Goal: Task Accomplishment & Management: Manage account settings

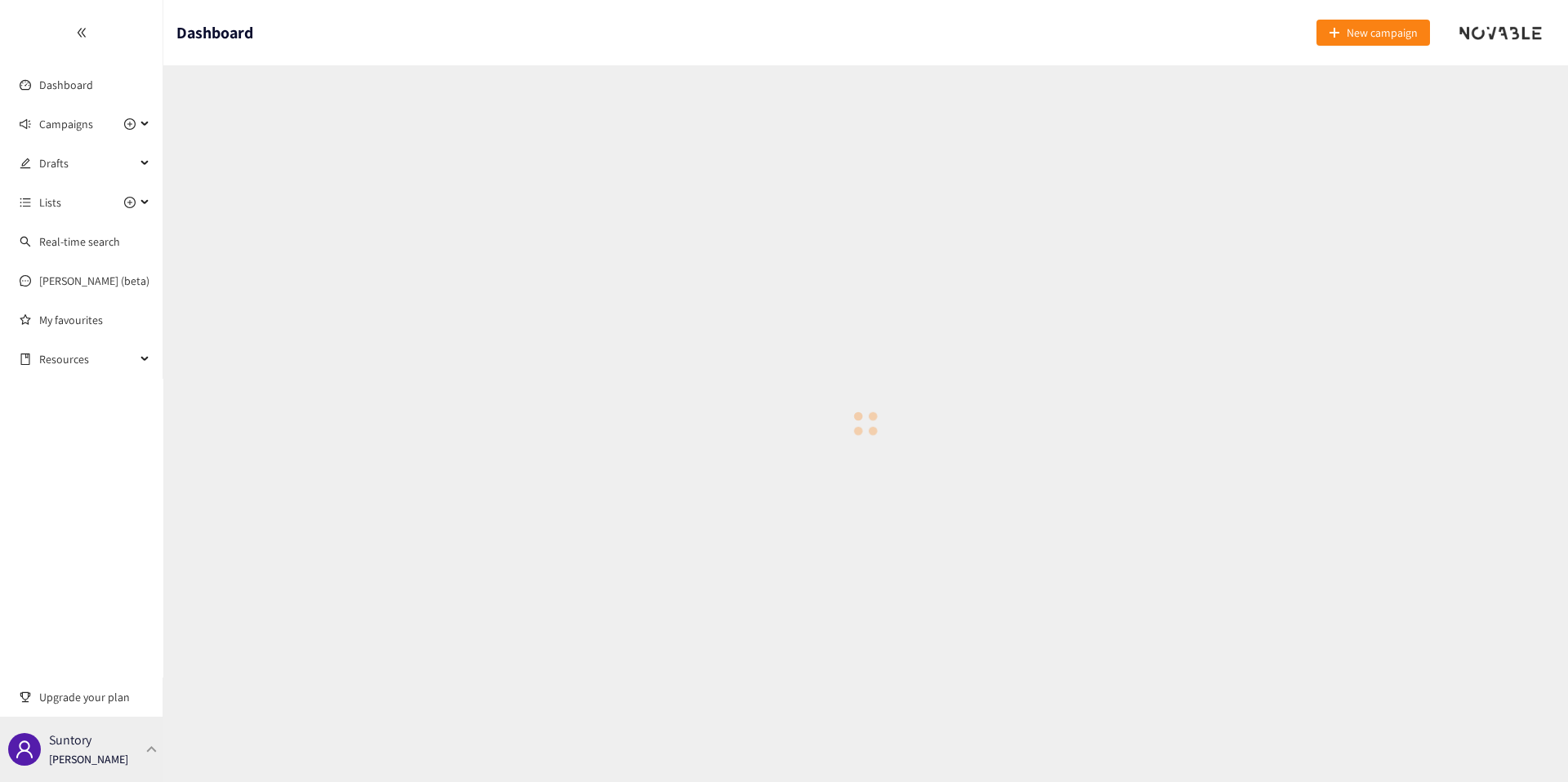
click at [110, 757] on p "[PERSON_NAME]" at bounding box center [89, 759] width 79 height 18
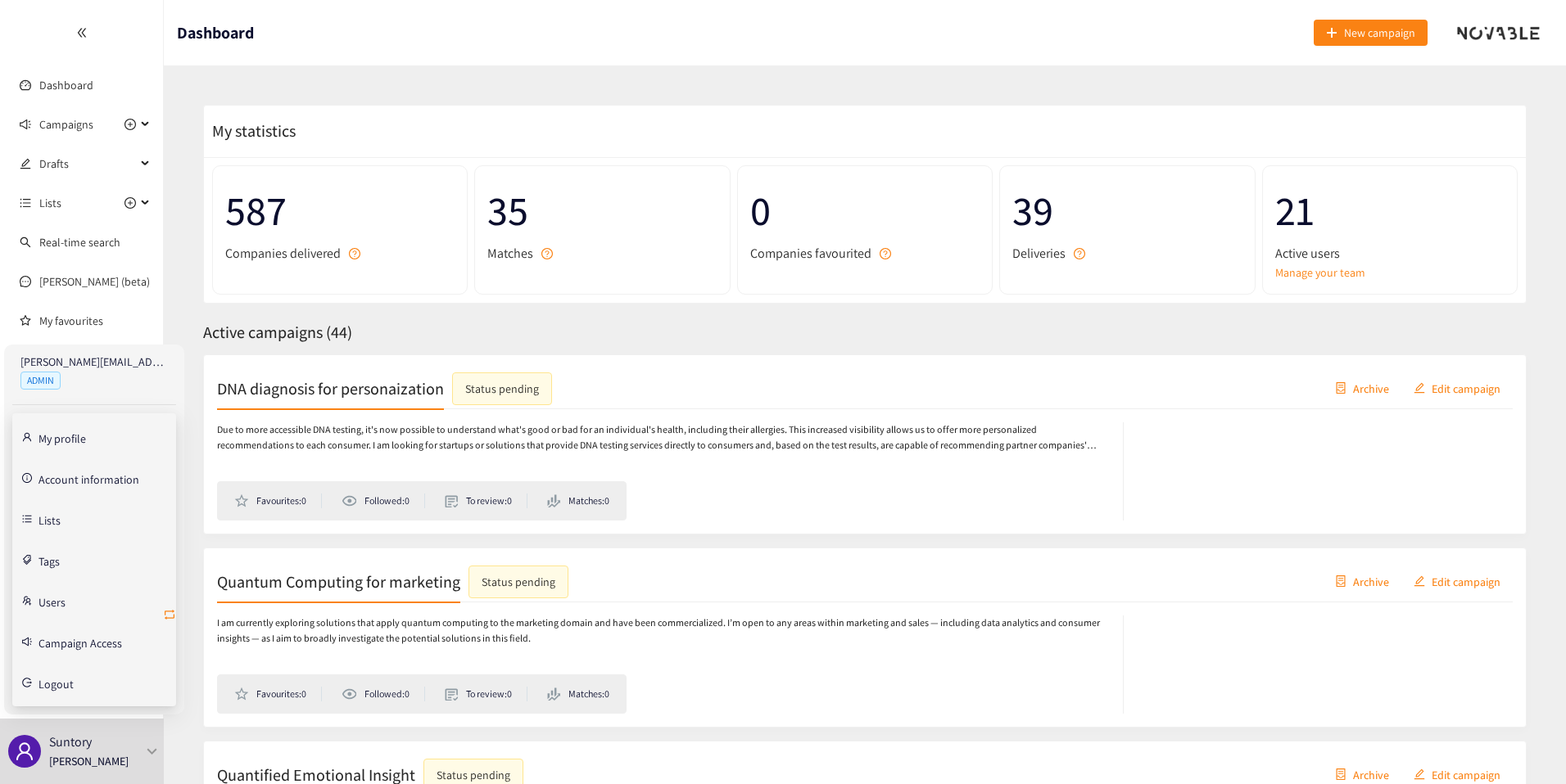
click at [168, 619] on icon "retweet" at bounding box center [169, 615] width 13 height 13
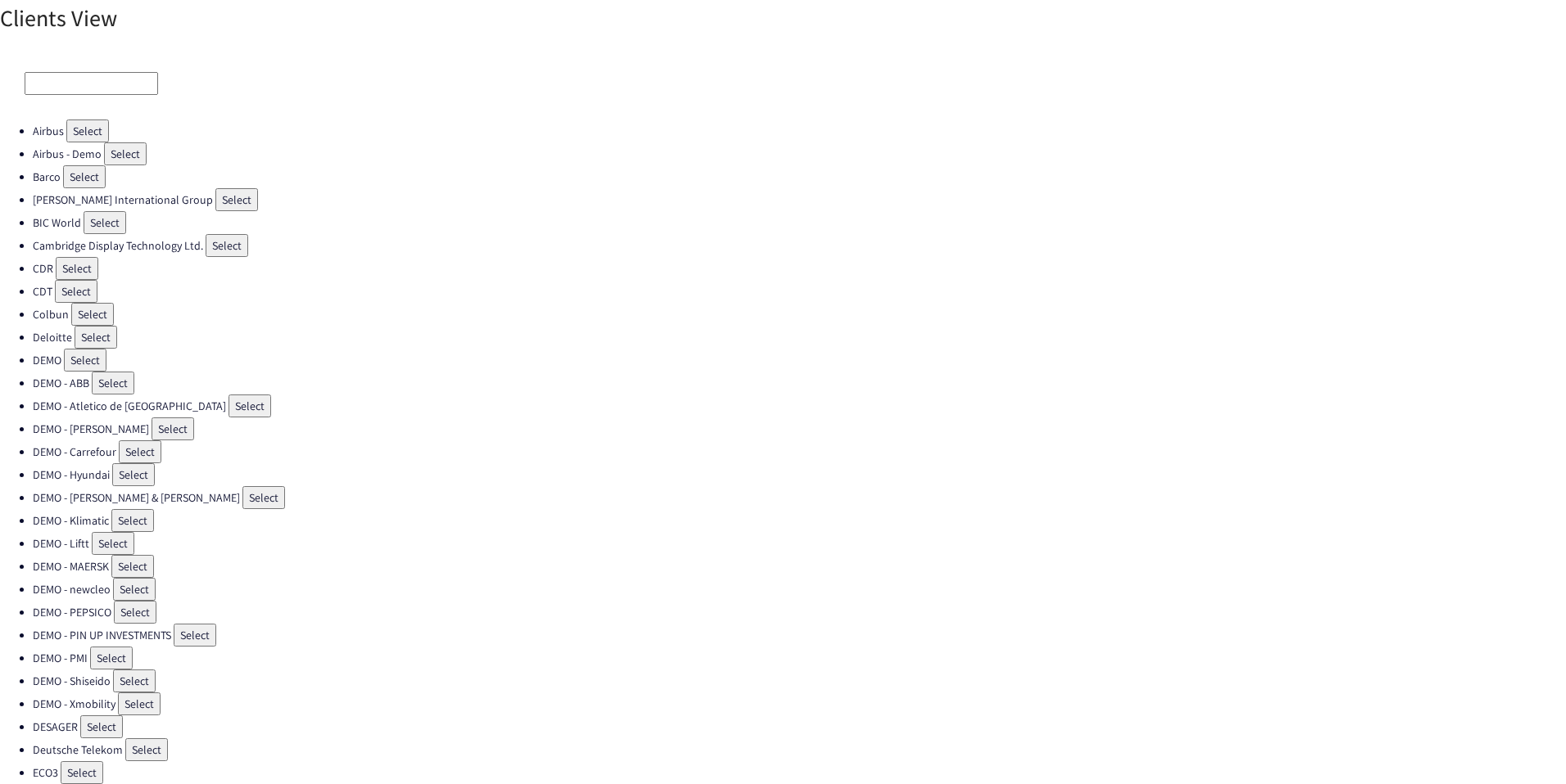
click at [71, 75] on input at bounding box center [92, 83] width 133 height 23
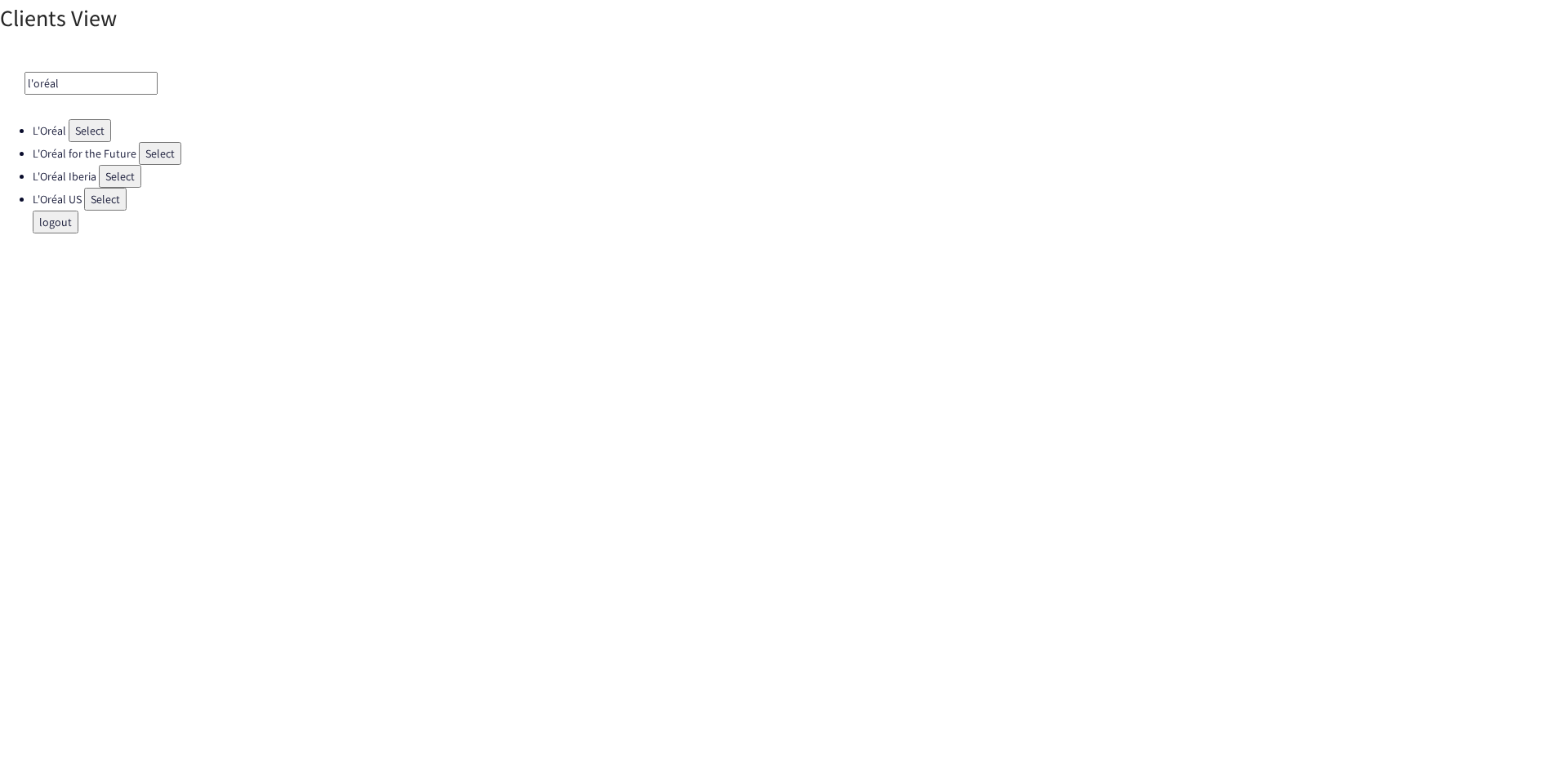
type input "l'oréal"
click at [157, 143] on button "Select" at bounding box center [160, 153] width 42 height 23
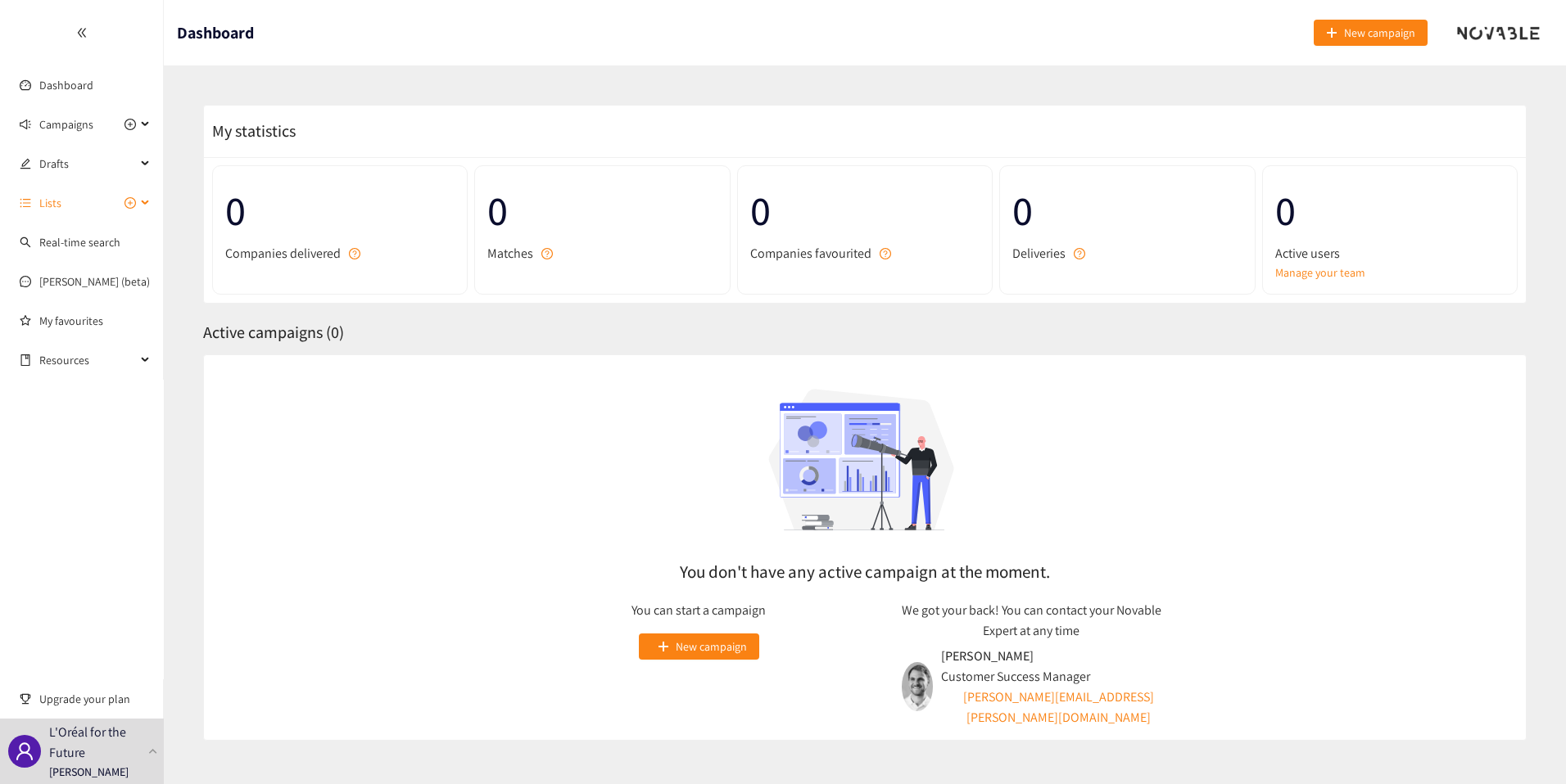
click at [66, 197] on span "Lists" at bounding box center [87, 202] width 96 height 32
click at [66, 182] on li "Drafts" at bounding box center [81, 165] width 163 height 36
click at [66, 172] on span "Drafts" at bounding box center [87, 163] width 96 height 32
click at [96, 211] on link "Mapping IA Powered LCA" at bounding box center [99, 203] width 121 height 15
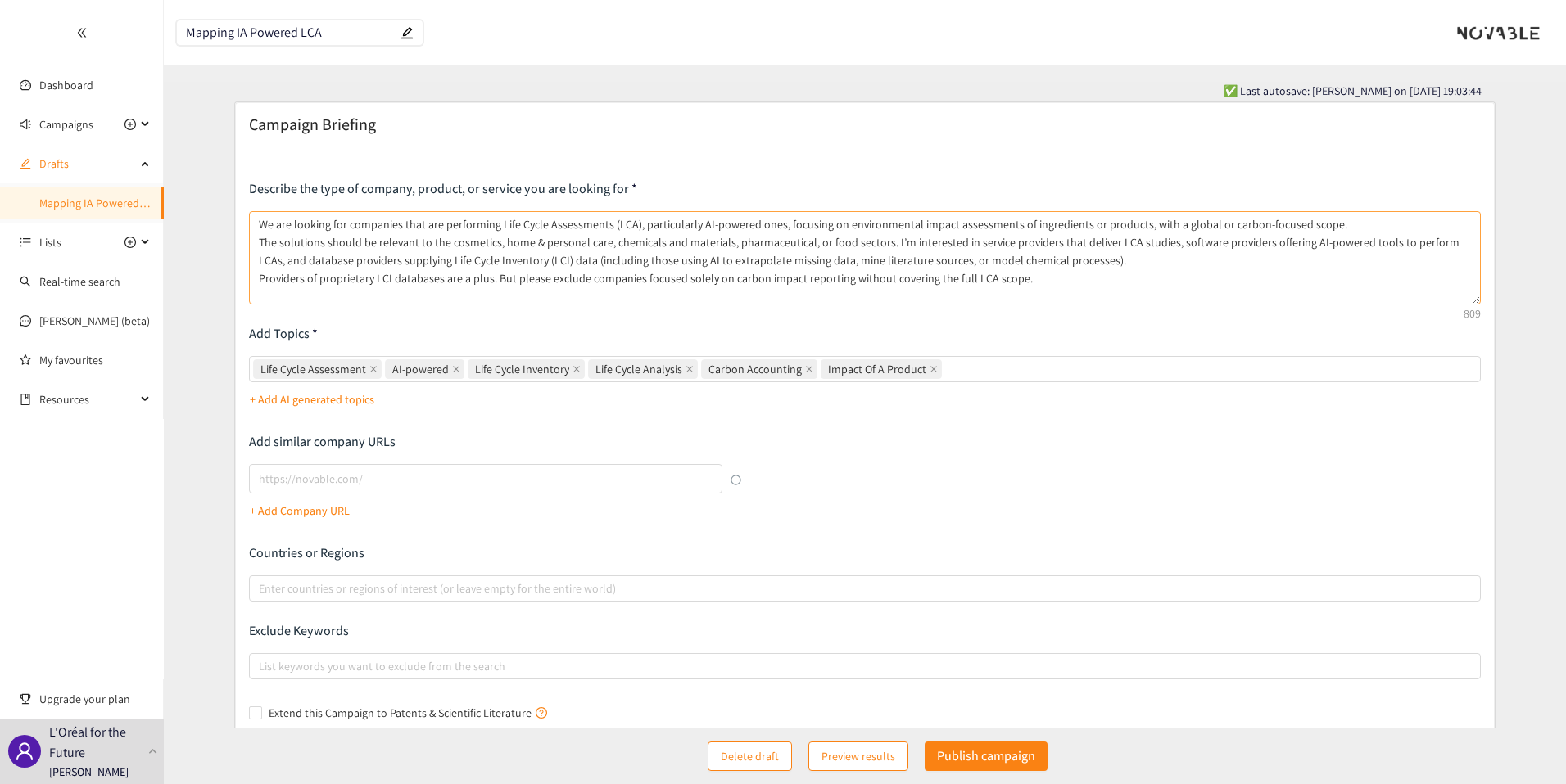
drag, startPoint x: 1478, startPoint y: 279, endPoint x: 1429, endPoint y: 300, distance: 53.3
click at [1429, 300] on textarea "We are looking for companies that are performing Life Cycle Assessments (LCA), …" at bounding box center [865, 257] width 1232 height 93
click at [1058, 533] on div "Describe the type of company, product, or service you are looking for We are lo…" at bounding box center [865, 453] width 1232 height 545
click at [80, 80] on link "Dashboard" at bounding box center [66, 85] width 54 height 15
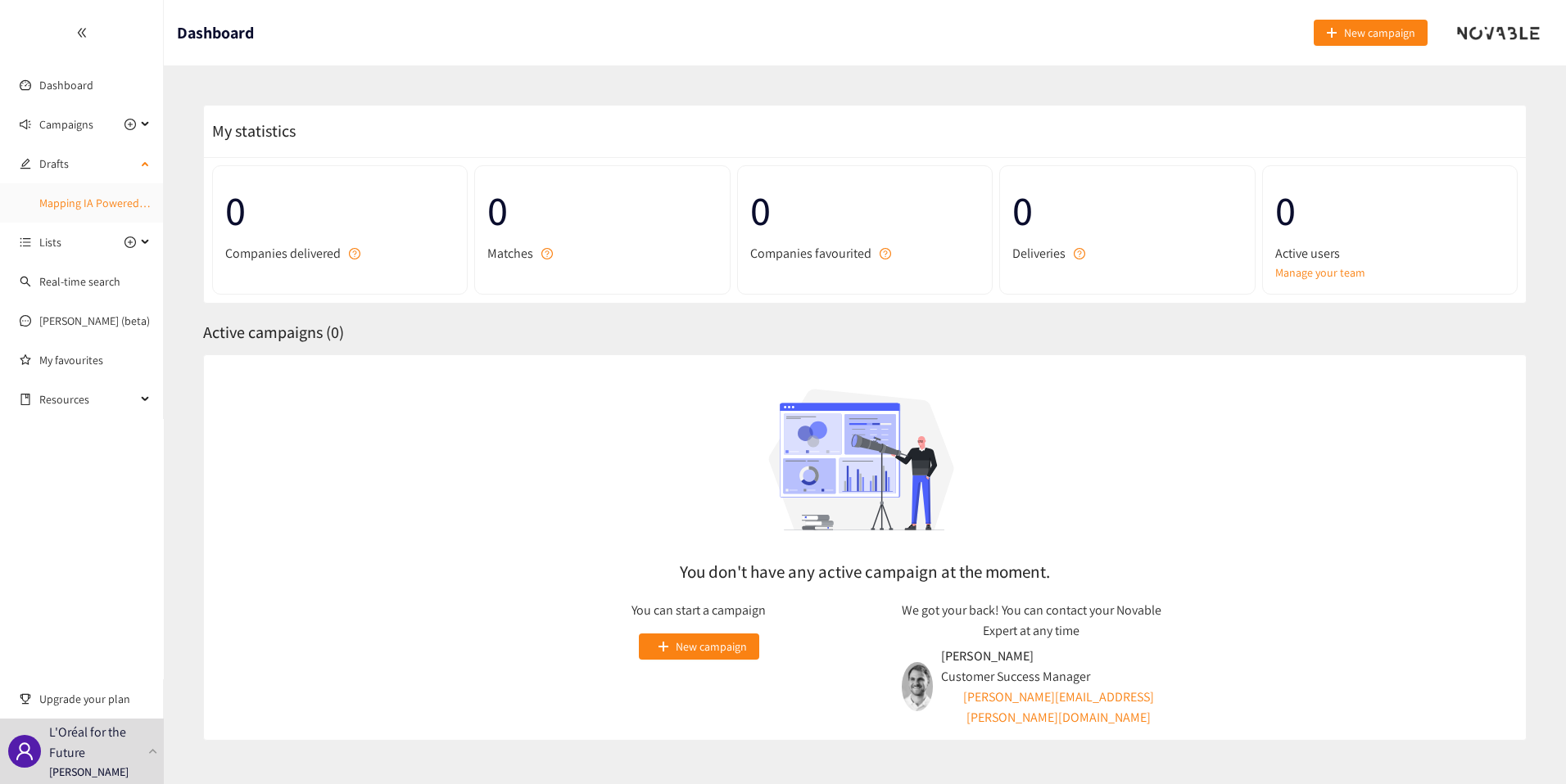
click at [76, 211] on link "Mapping IA Powered LCA" at bounding box center [99, 203] width 121 height 15
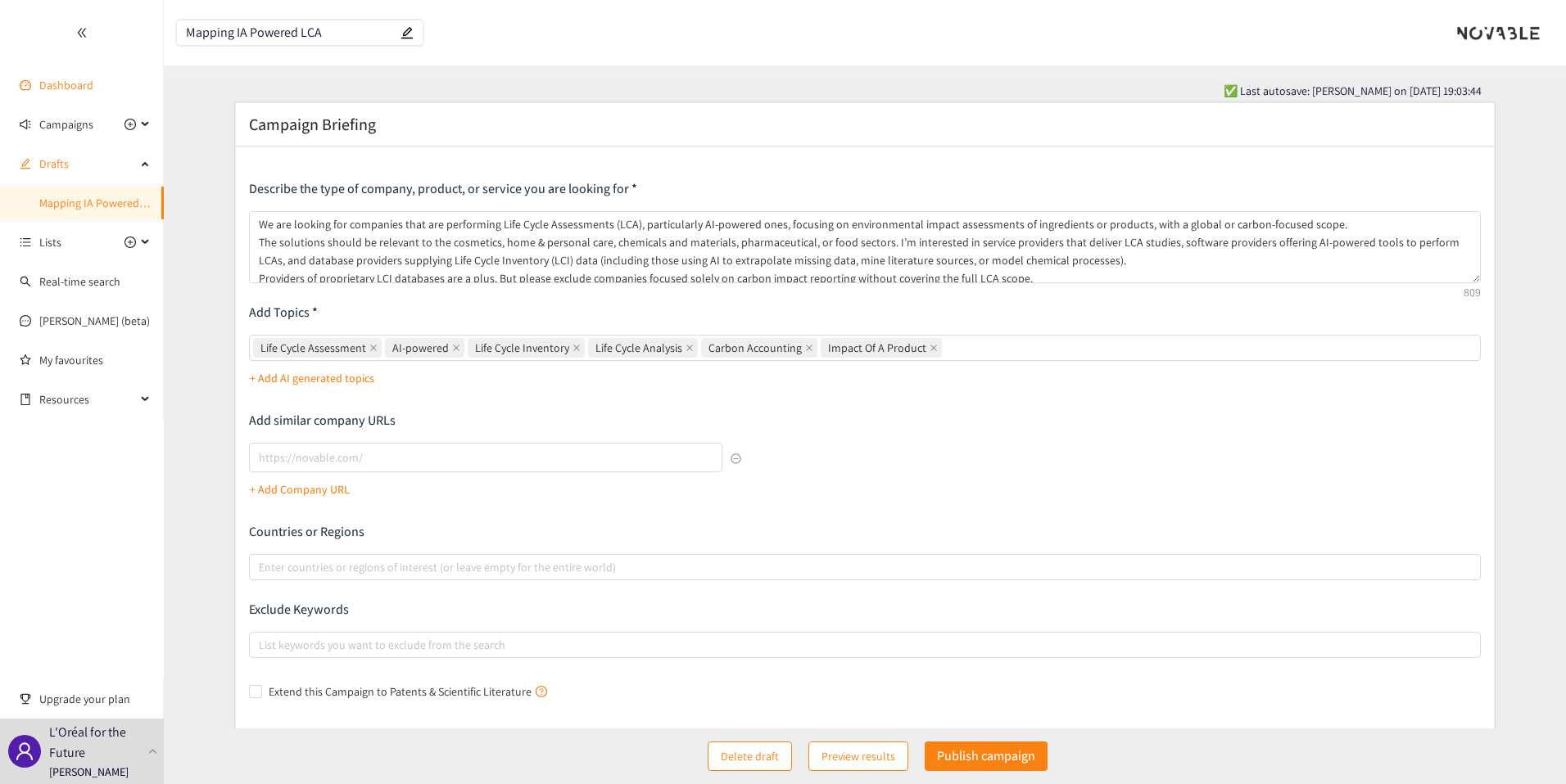
click at [89, 83] on link "Dashboard" at bounding box center [66, 85] width 54 height 15
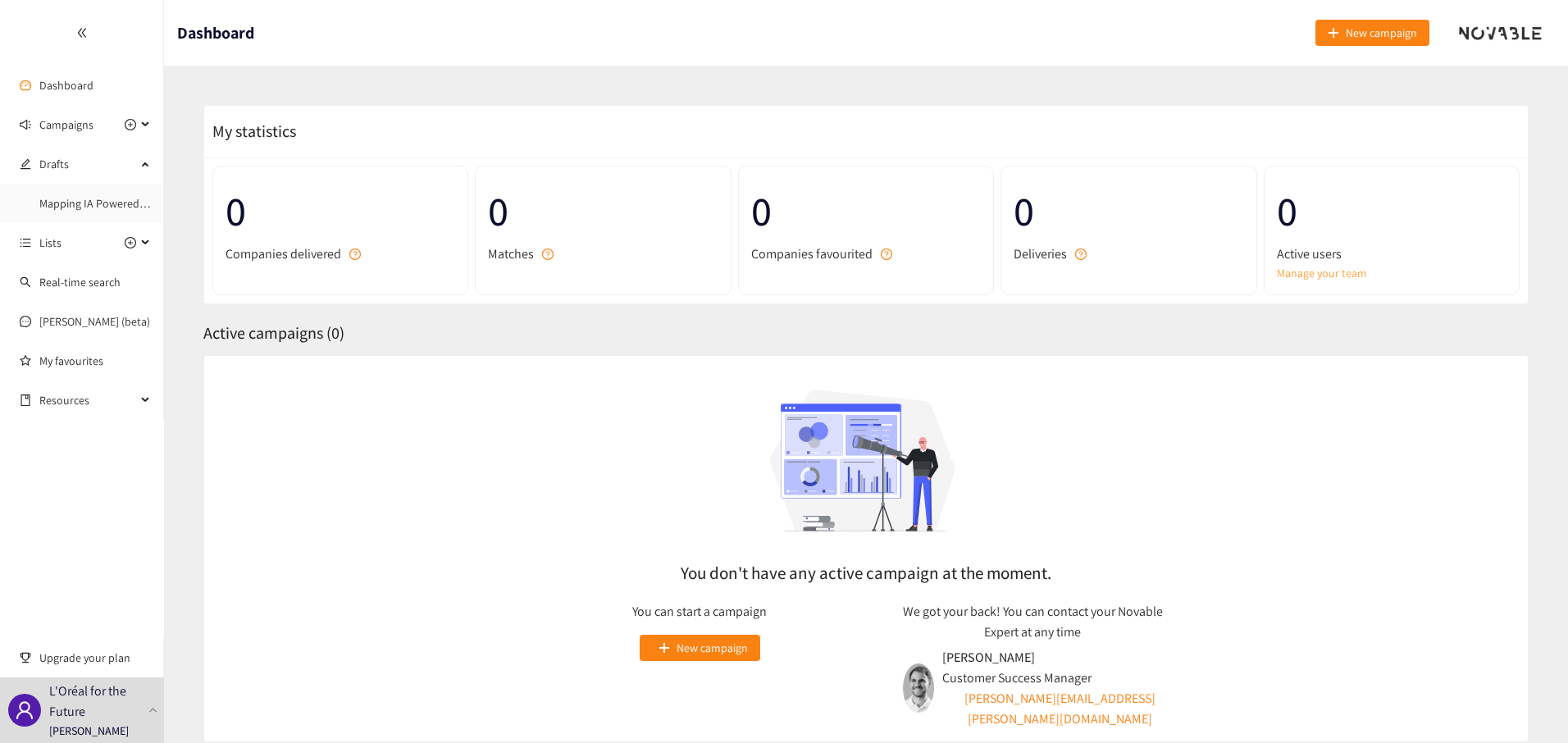
click at [1310, 276] on link "Manage your team" at bounding box center [1391, 272] width 230 height 18
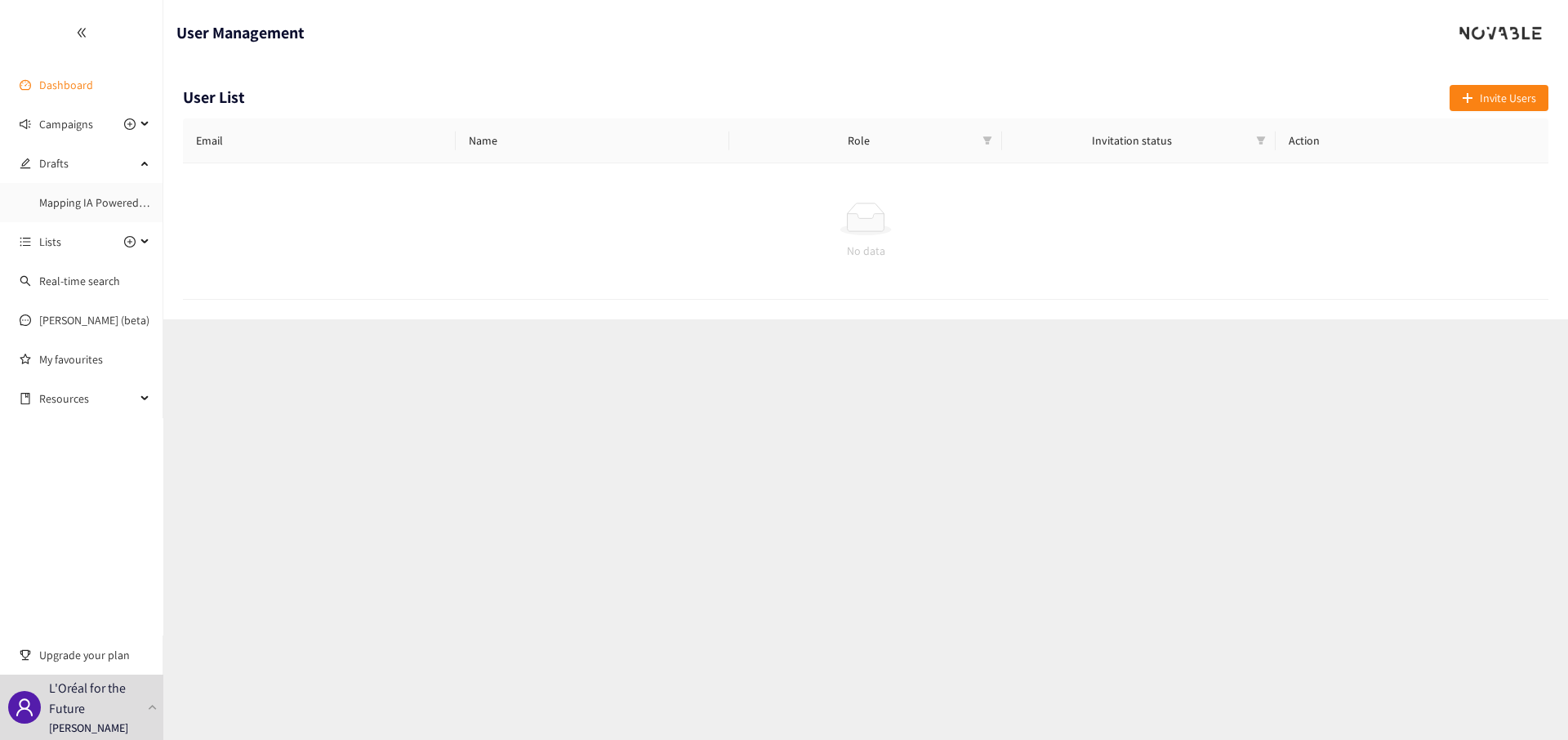
click at [62, 92] on link "Dashboard" at bounding box center [65, 85] width 53 height 15
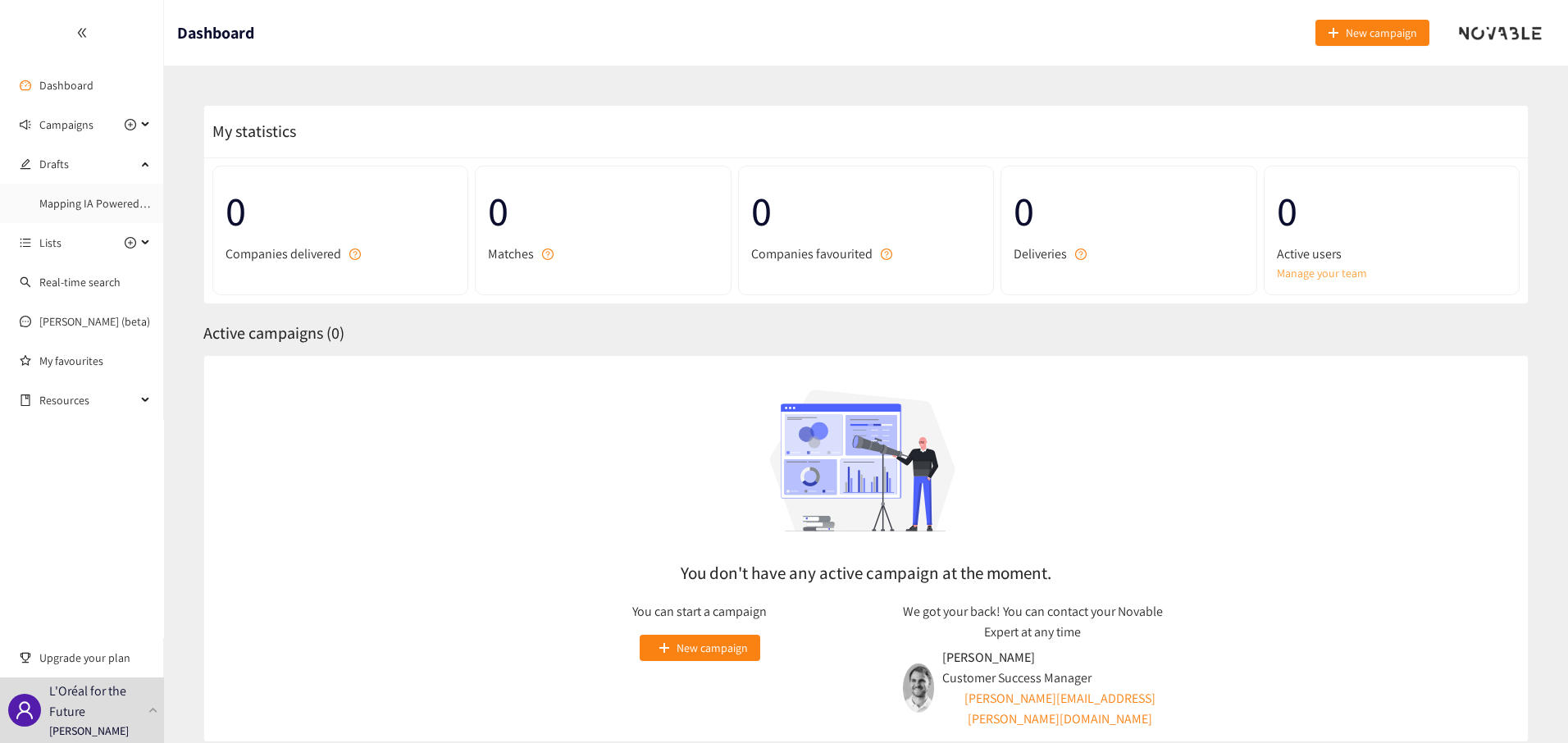
click at [1313, 275] on link "Manage your team" at bounding box center [1391, 272] width 230 height 18
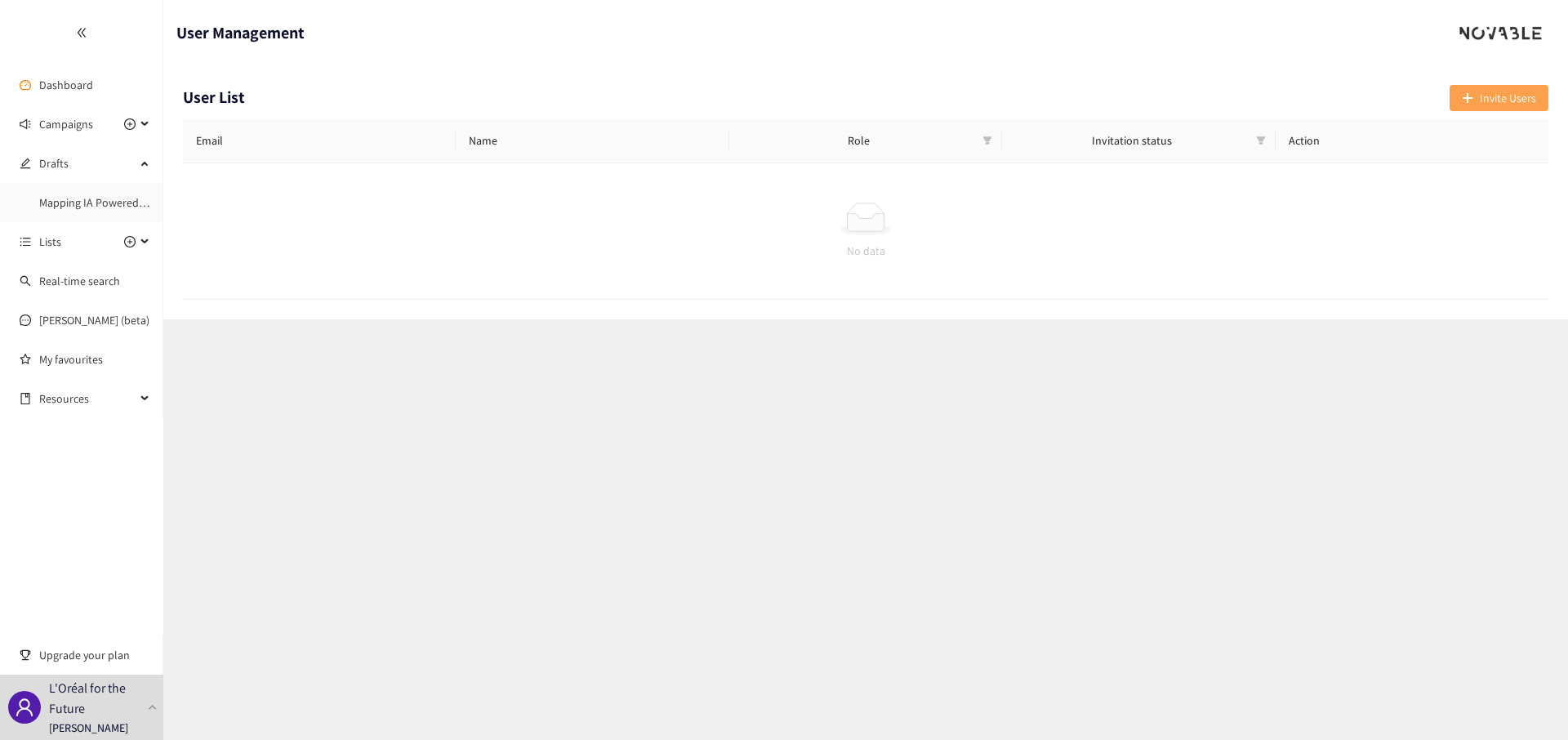
click at [1481, 98] on span "Invite Users" at bounding box center [1507, 97] width 56 height 18
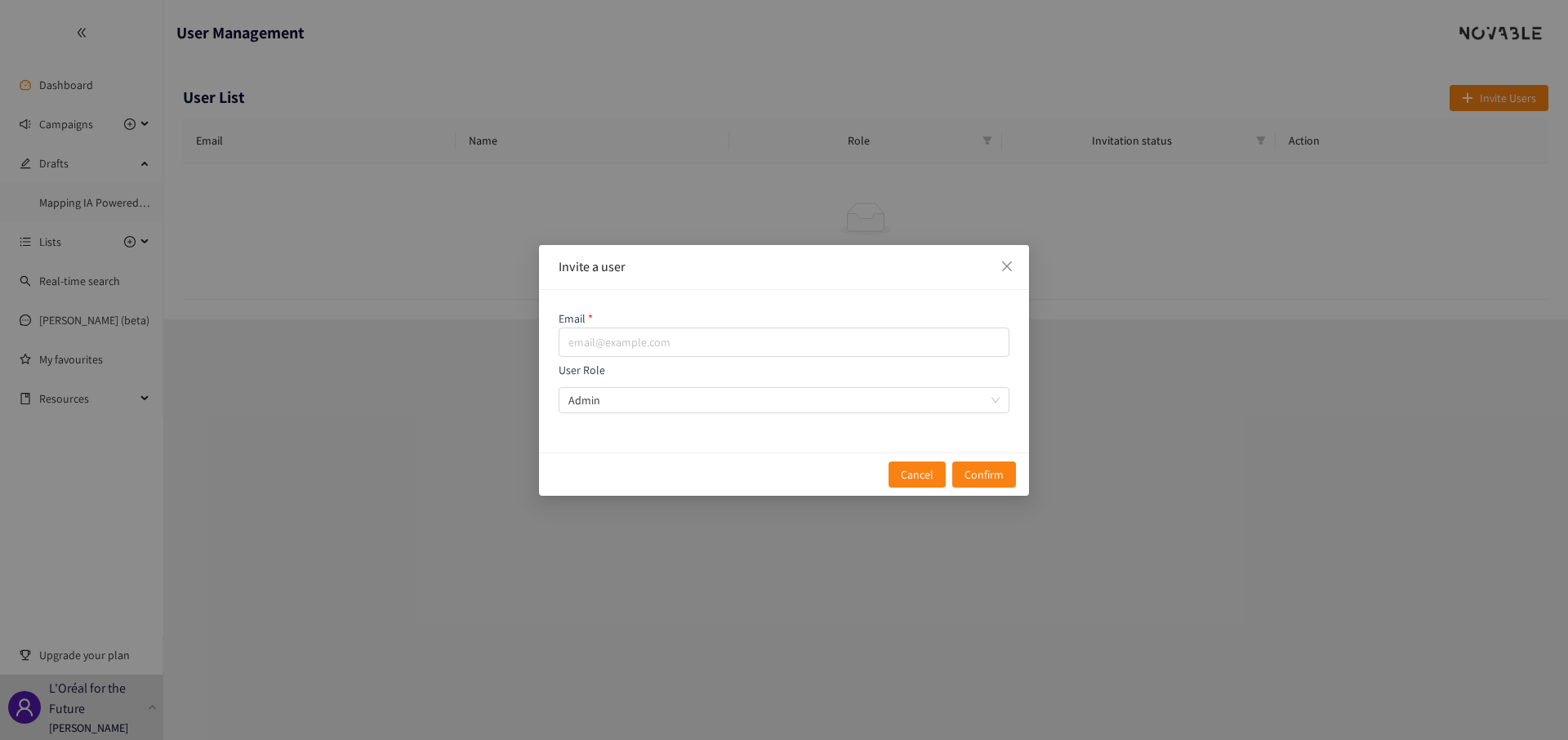
click at [785, 359] on div "Email User Role Admin" at bounding box center [784, 362] width 451 height 103
click at [793, 344] on input "email" at bounding box center [784, 342] width 451 height 30
paste input "amelie.drouault@loreal.com"
type input "amelie.drouault@loreal.com"
click at [968, 467] on span "Confirm" at bounding box center [983, 474] width 39 height 18
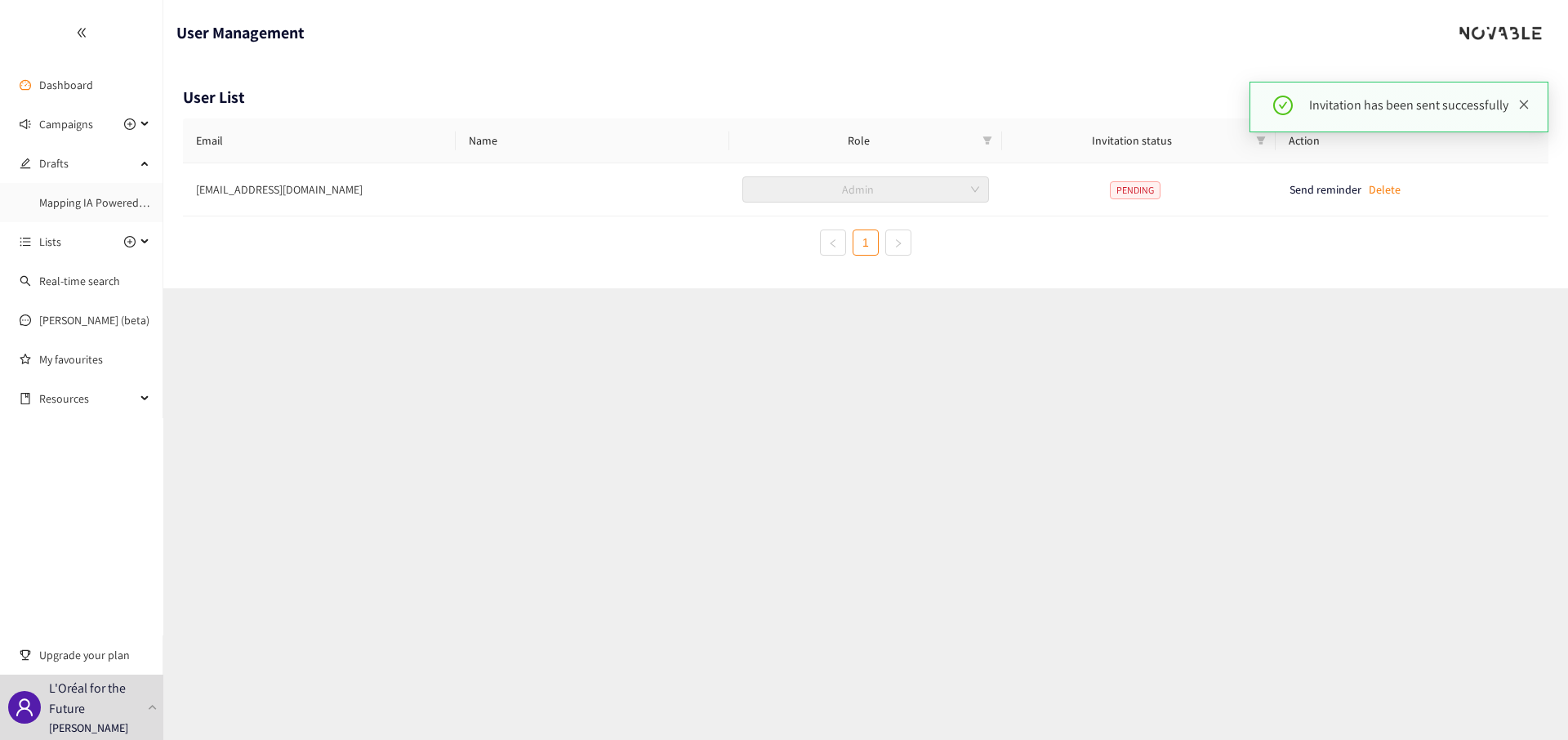
click at [1526, 104] on icon "close" at bounding box center [1524, 104] width 11 height 11
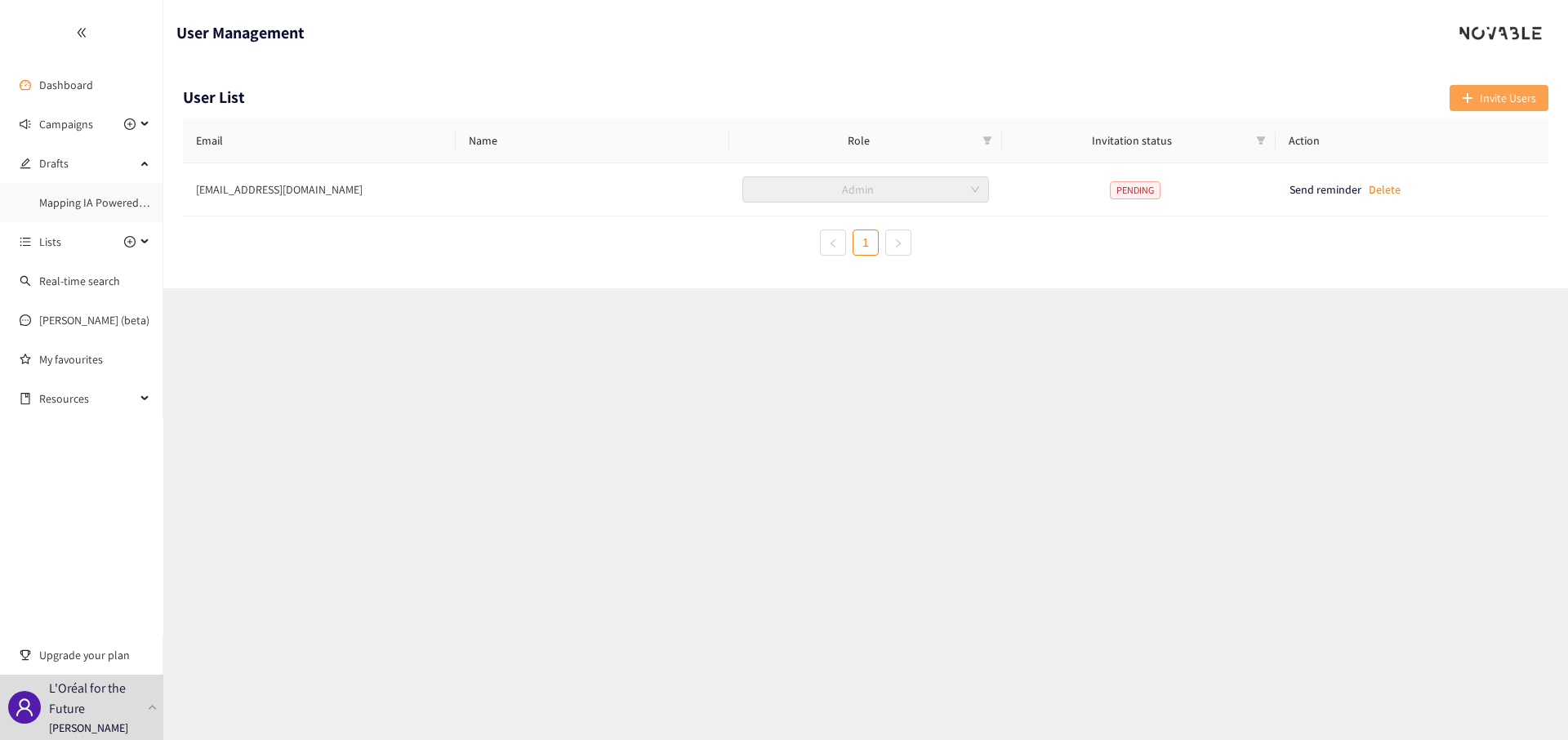
click at [1505, 105] on span "Invite Users" at bounding box center [1507, 97] width 56 height 18
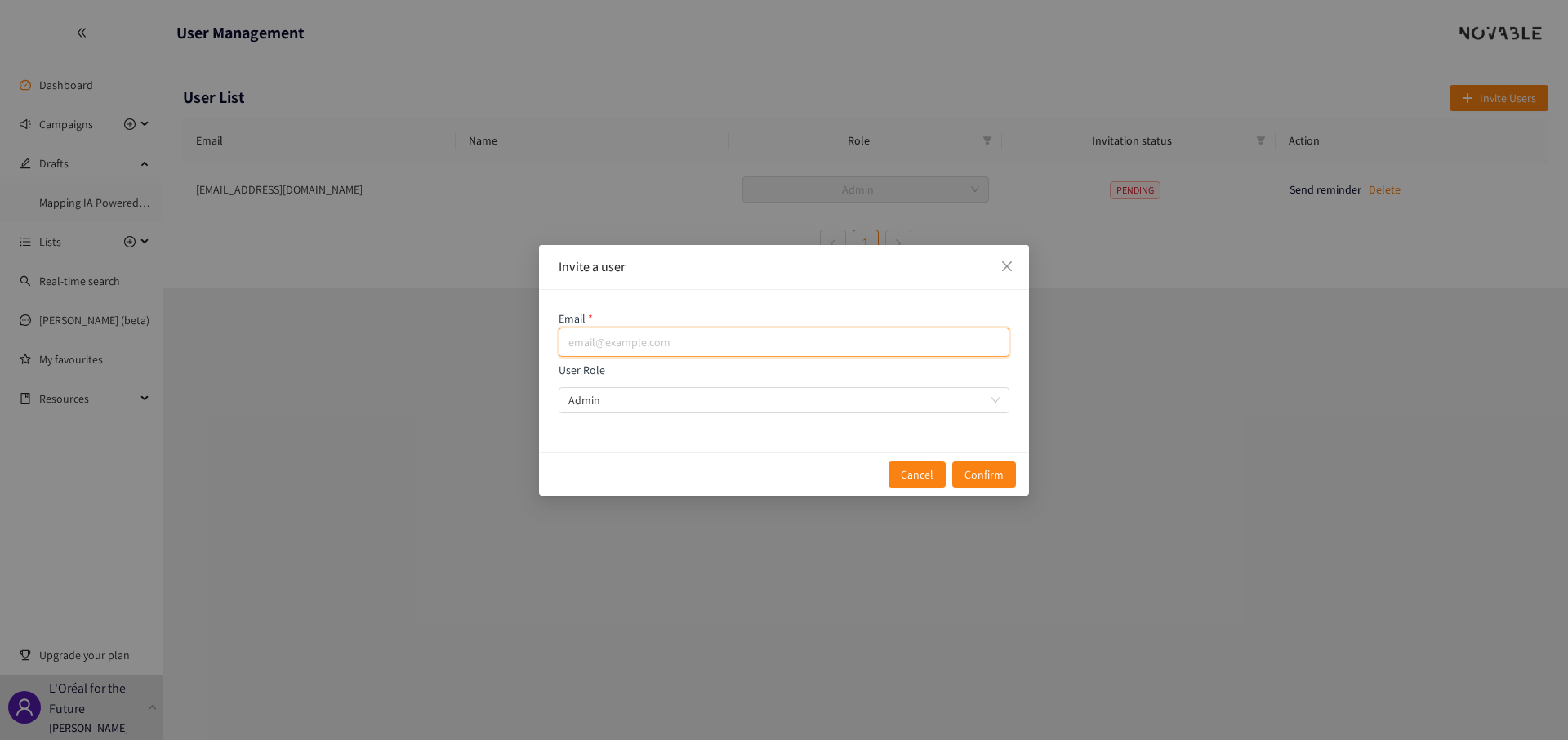
click at [700, 333] on input "email" at bounding box center [784, 342] width 451 height 30
paste input "jacques.lharidon@loreal.com"
type input "jacques.lharidon@loreal.com"
click at [983, 467] on span "Confirm" at bounding box center [983, 474] width 39 height 18
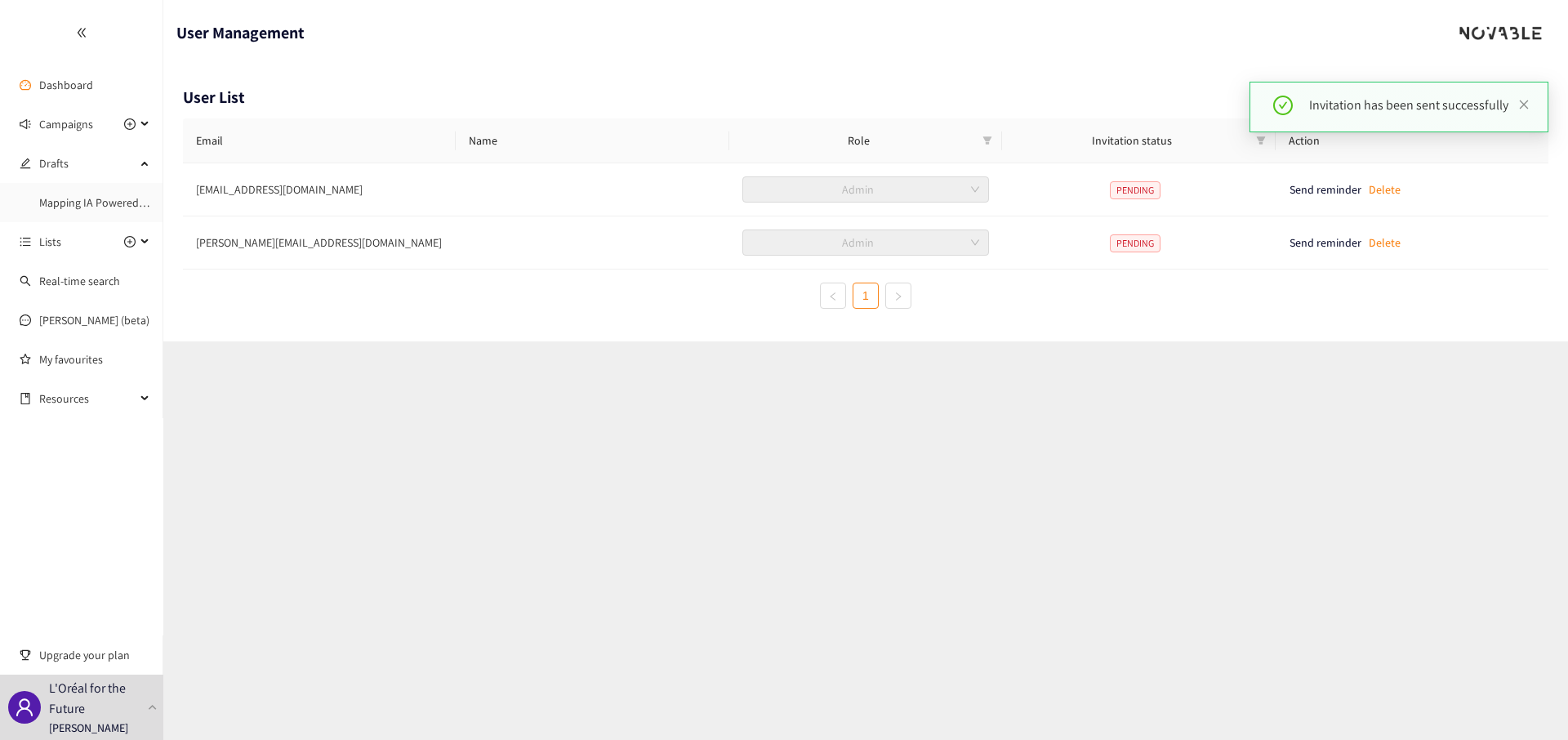
click at [1530, 105] on div "Invitation has been sent successfully" at bounding box center [1398, 107] width 299 height 51
click at [1526, 105] on icon "close" at bounding box center [1524, 104] width 9 height 9
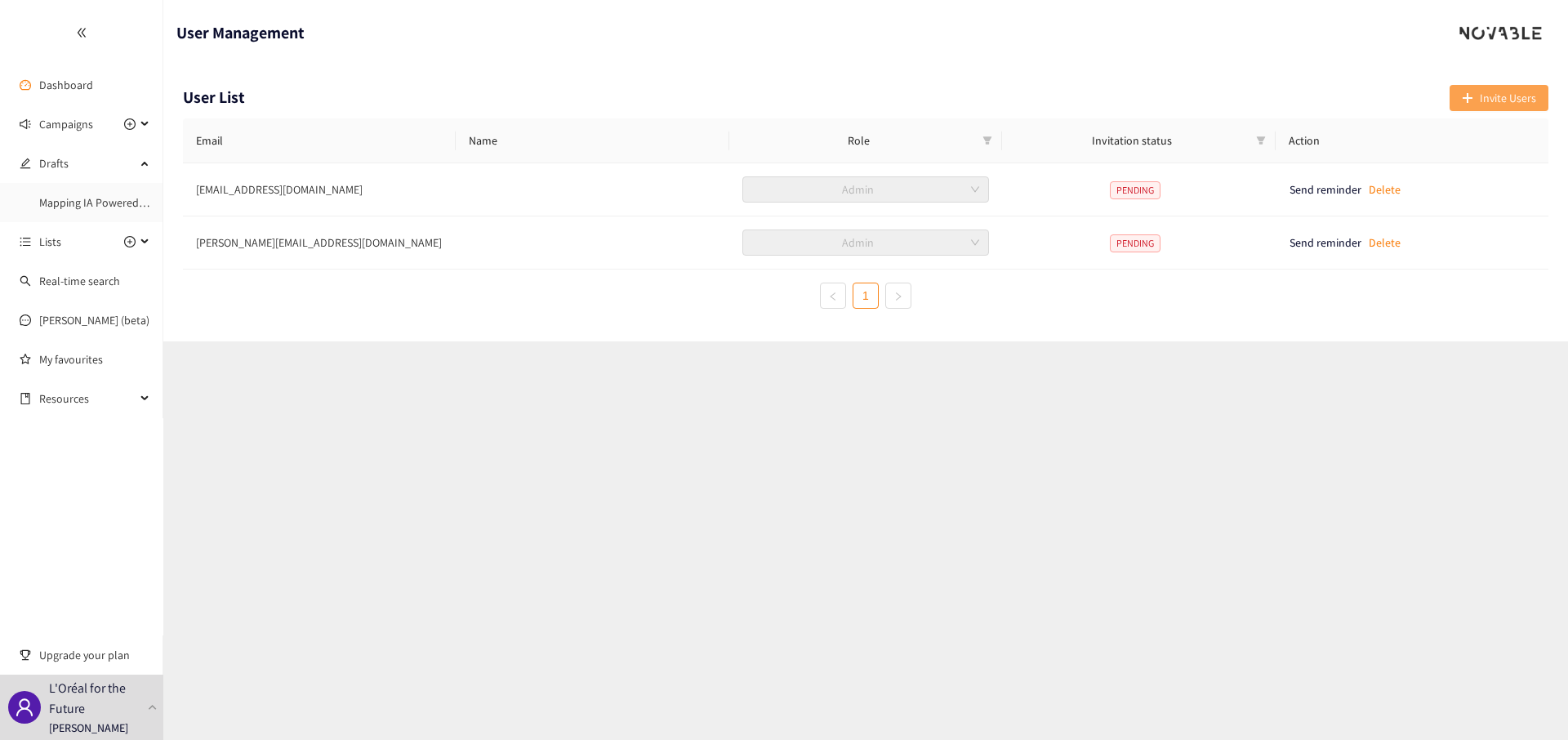
click at [1518, 96] on span "Invite Users" at bounding box center [1507, 97] width 56 height 18
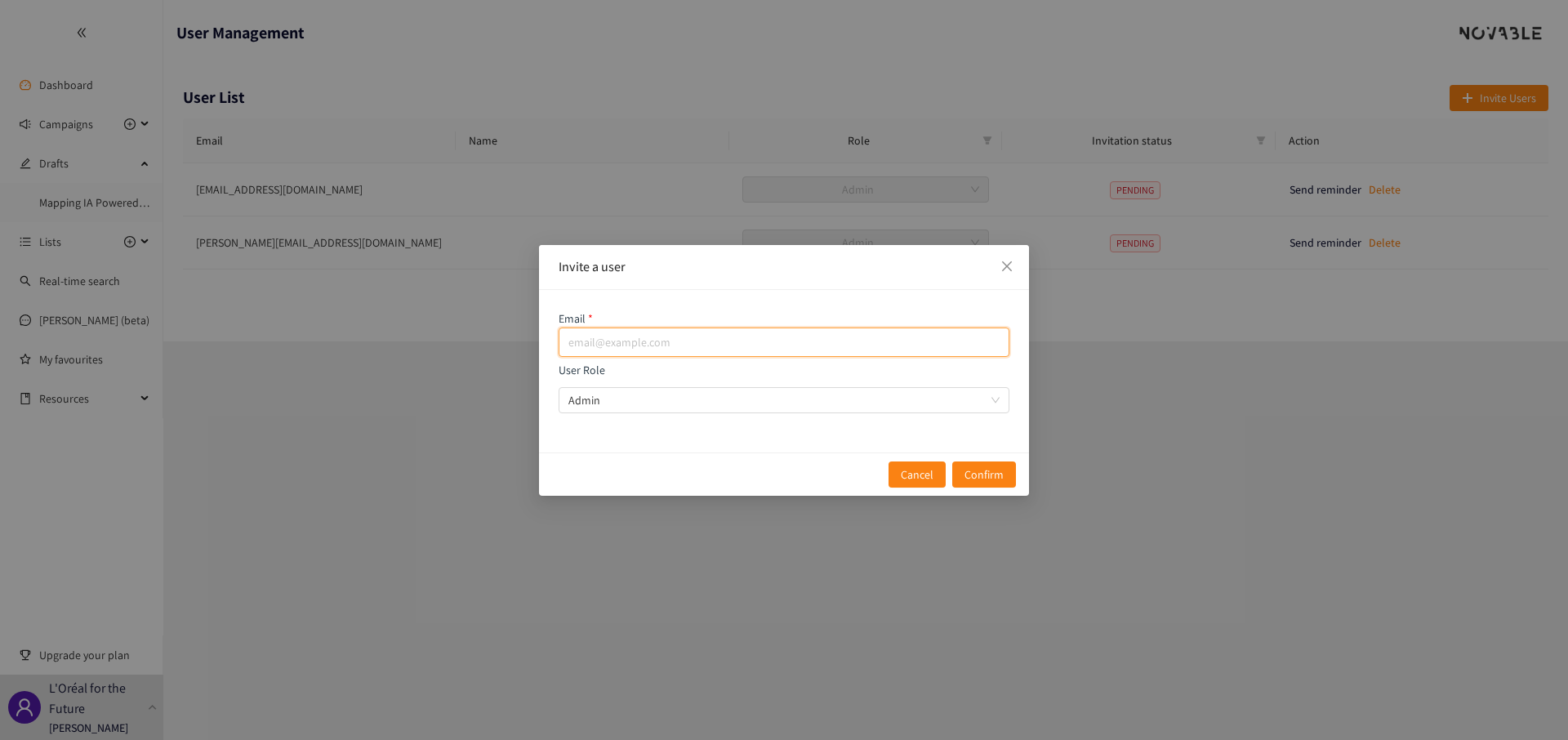
click at [705, 335] on input "email" at bounding box center [784, 342] width 451 height 30
paste input "jad.zoghaib@loreal.com"
type input "jad.zoghaib@loreal.com"
click at [981, 473] on span "Confirm" at bounding box center [983, 474] width 39 height 18
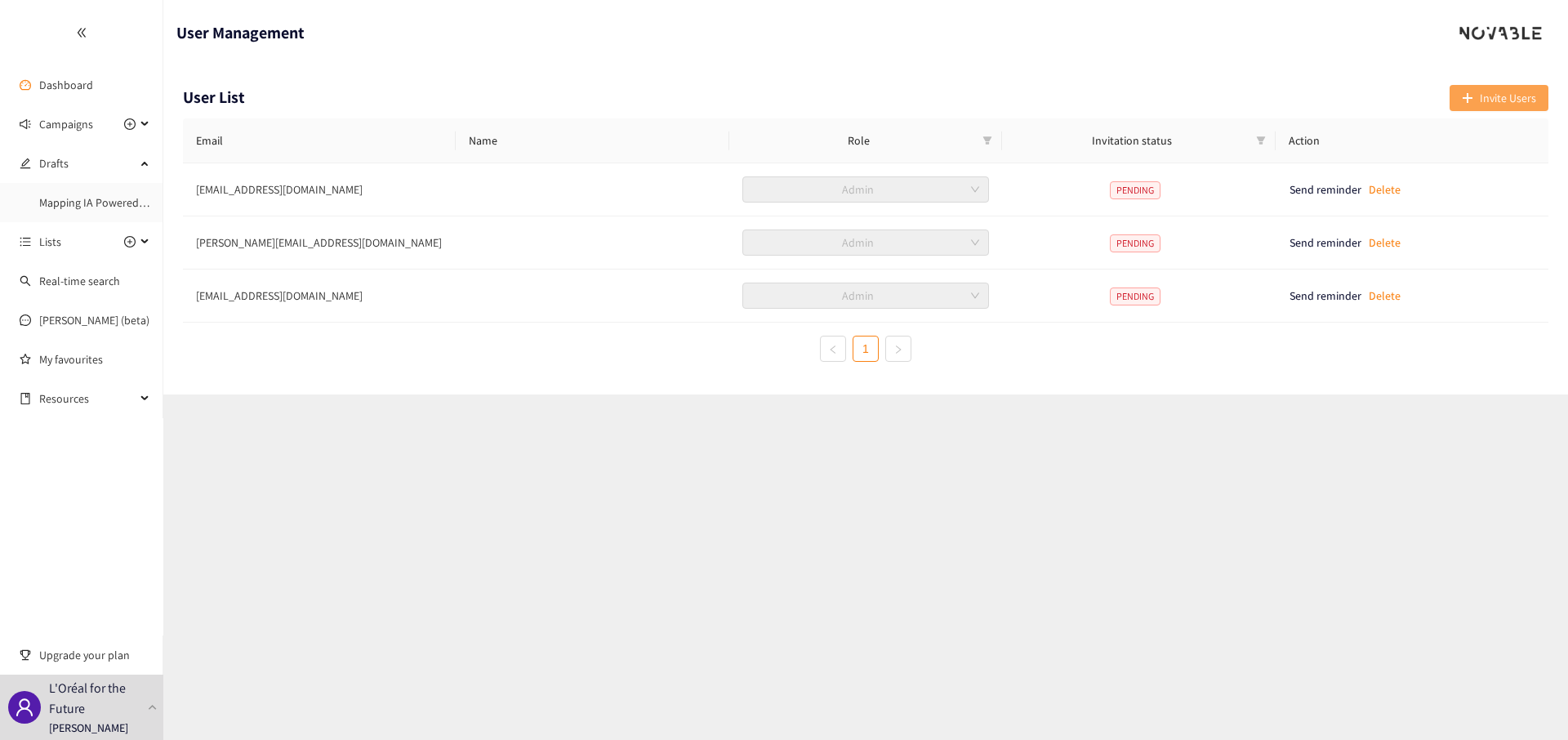
click at [1494, 101] on span "Invite Users" at bounding box center [1507, 97] width 56 height 18
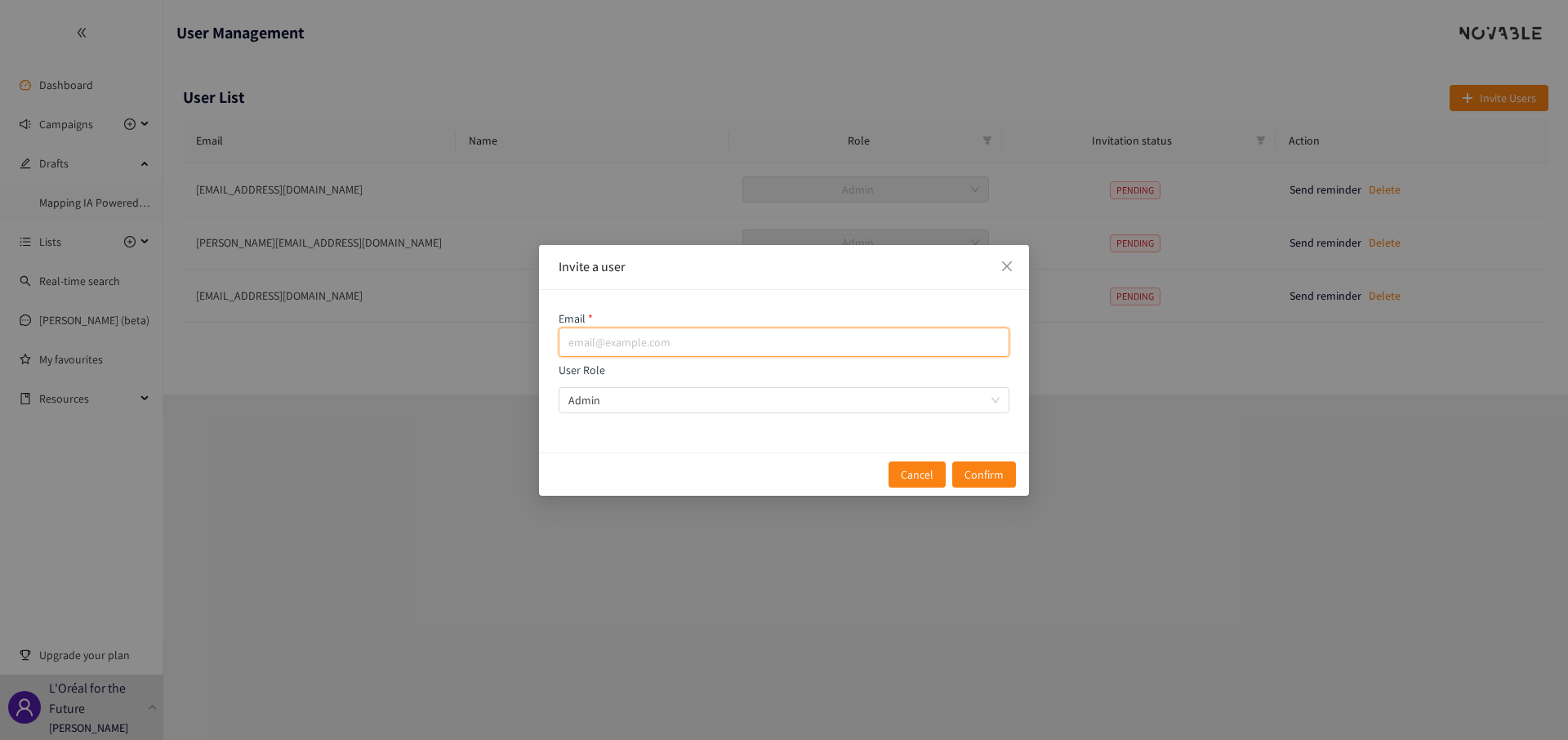
click at [796, 328] on input "email" at bounding box center [784, 342] width 451 height 30
paste input "mursal.basiry@loreal.com"
type input "mursal.basiry@loreal.com"
click at [976, 463] on button "Confirm" at bounding box center [983, 474] width 64 height 26
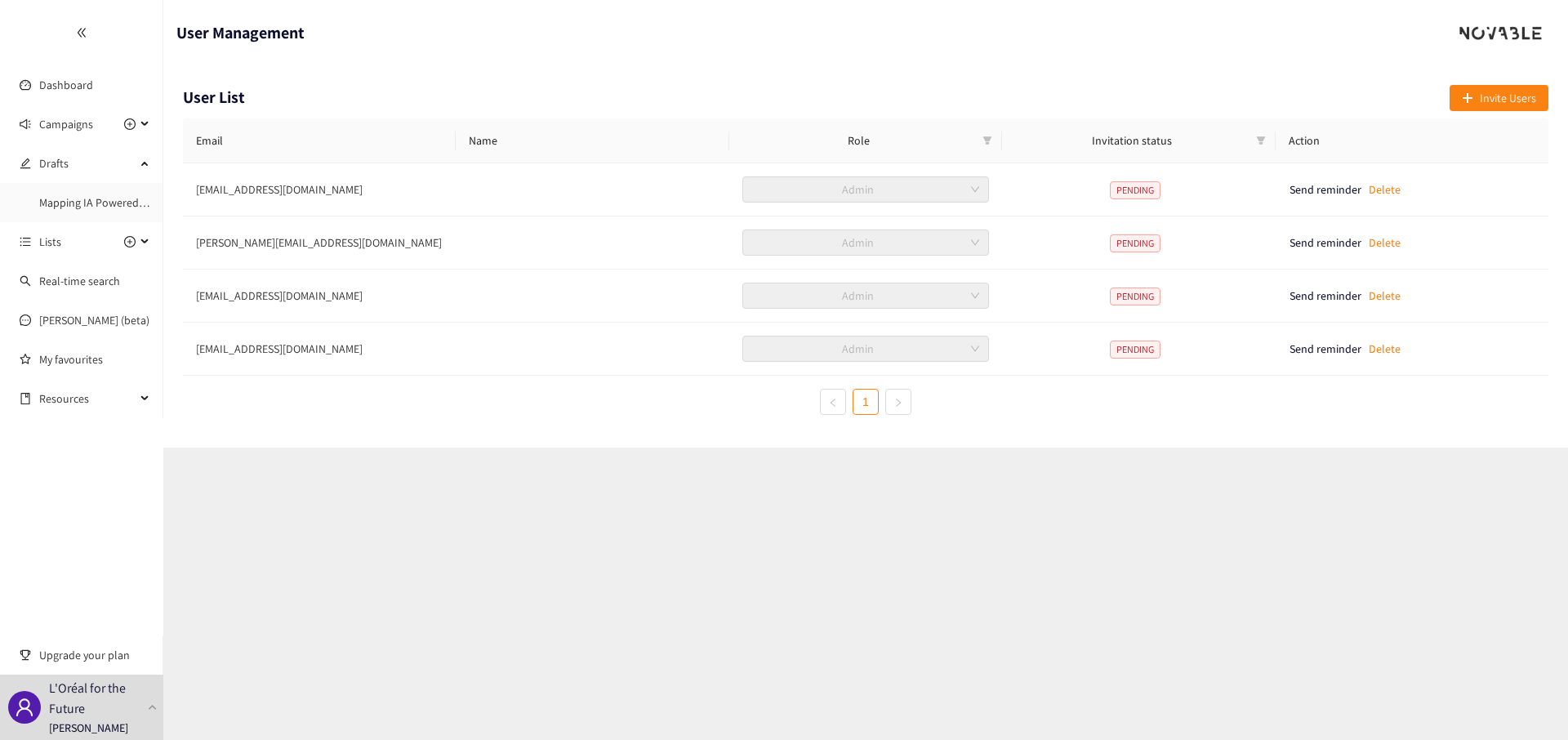
click at [1190, 56] on header "User Management" at bounding box center [865, 32] width 1405 height 66
click at [74, 81] on link "Dashboard" at bounding box center [65, 85] width 53 height 15
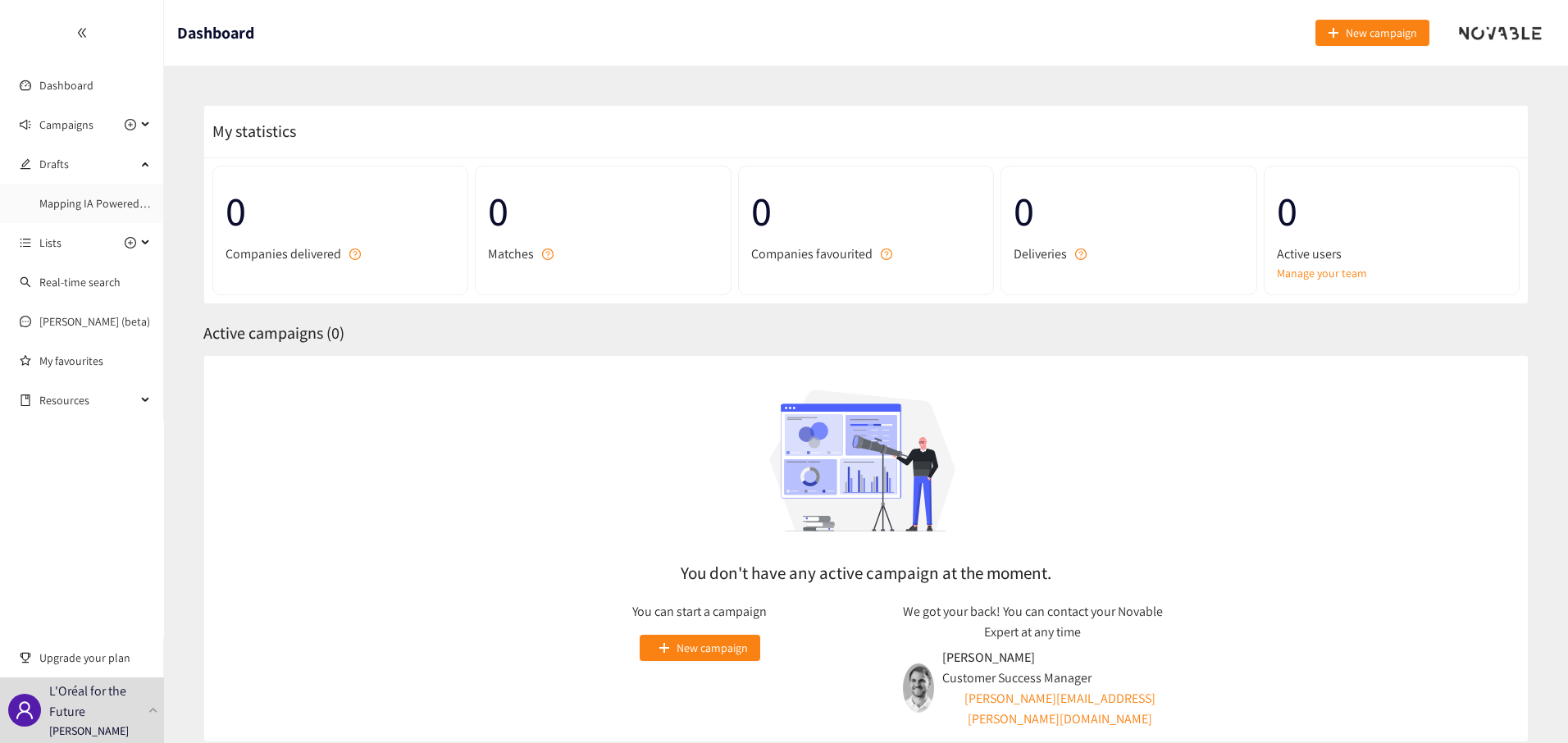
click at [1269, 46] on header "Dashboard New campaign" at bounding box center [866, 32] width 1404 height 66
click at [61, 161] on span "Drafts" at bounding box center [87, 163] width 96 height 32
click at [65, 162] on span "Drafts" at bounding box center [87, 163] width 96 height 32
click at [74, 204] on link "Mapping IA Powered LCA" at bounding box center [99, 204] width 121 height 15
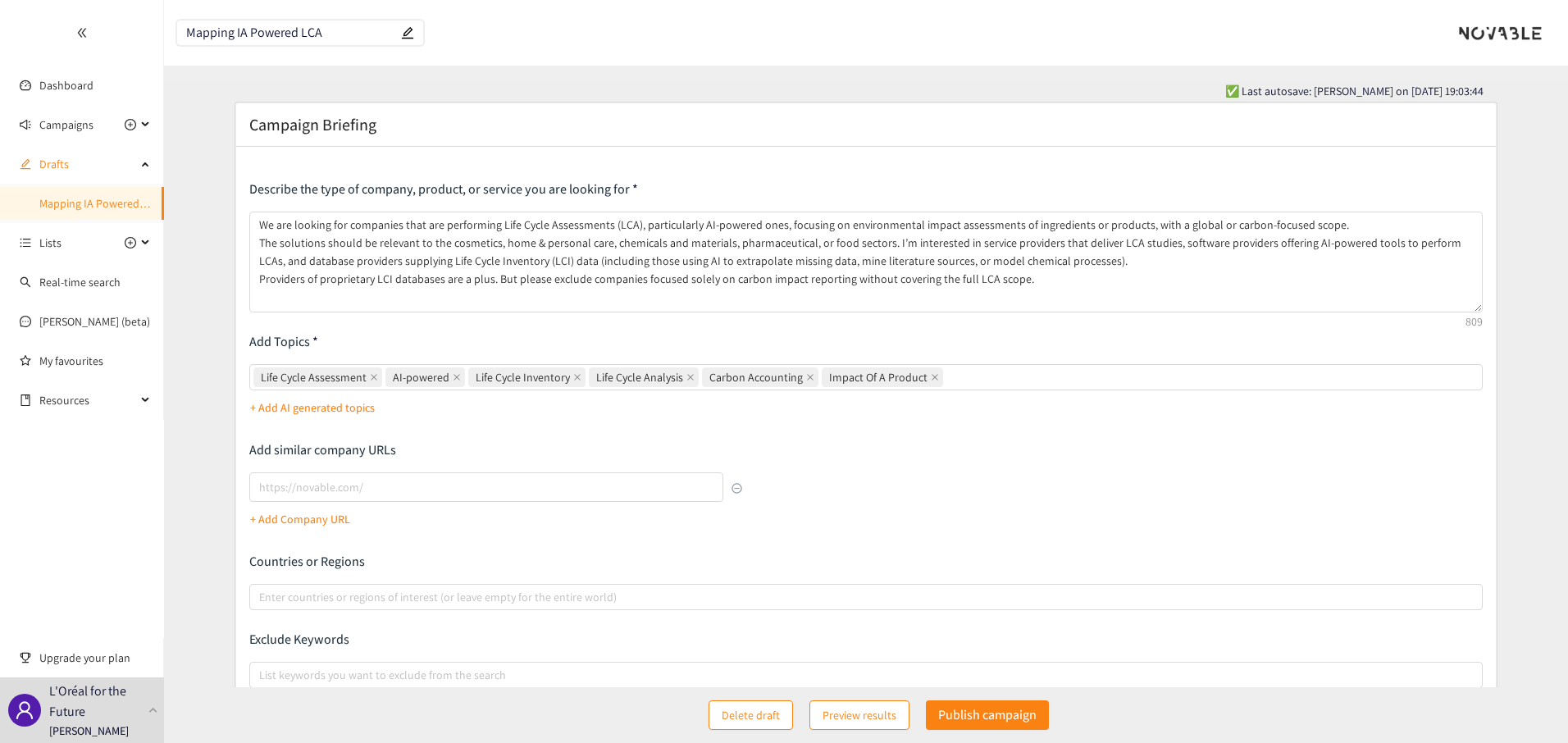
drag, startPoint x: 1479, startPoint y: 279, endPoint x: 1483, endPoint y: 307, distance: 28.3
click at [1483, 308] on div "Describe the type of company, product, or service you are looking for We are lo…" at bounding box center [866, 457] width 1261 height 621
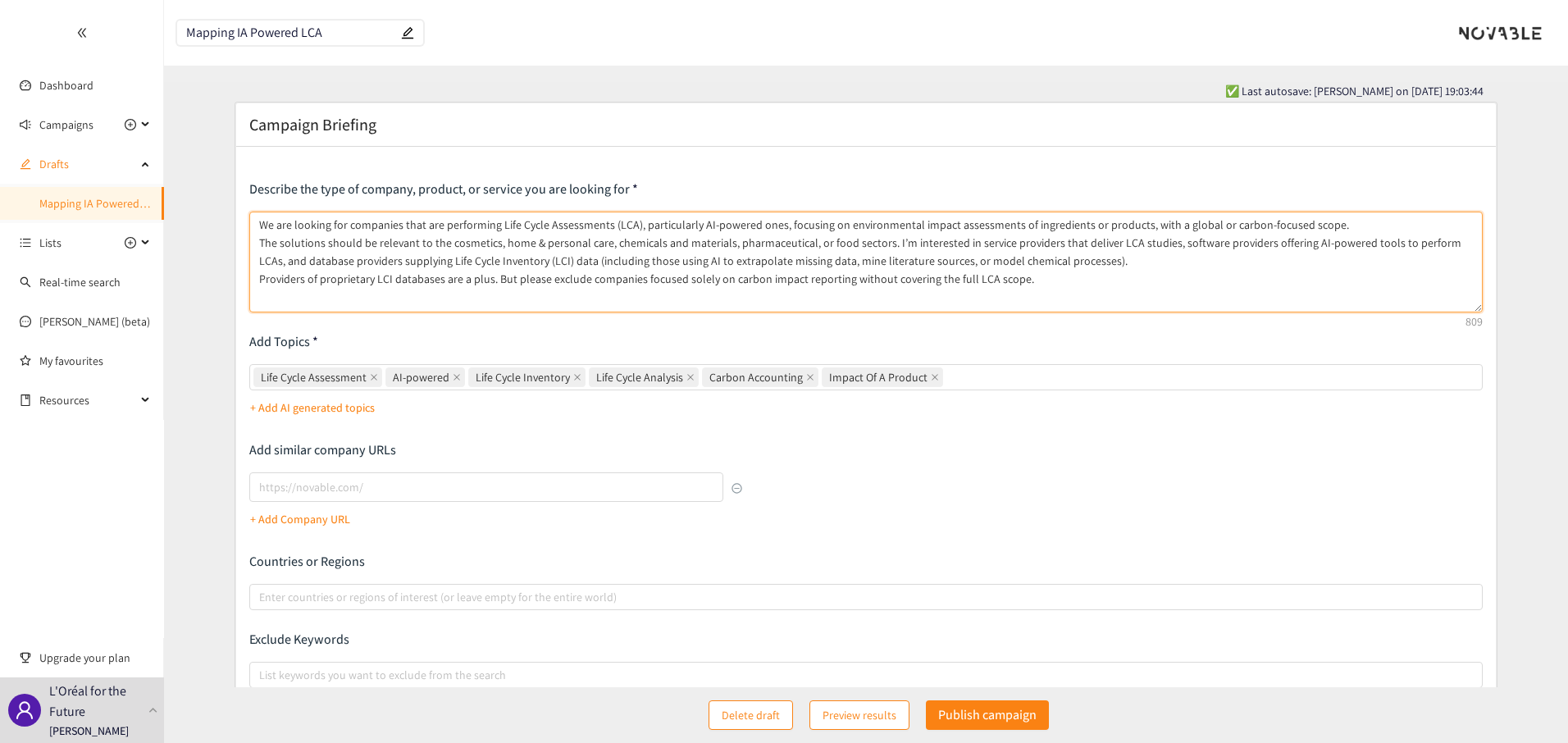
click at [398, 244] on textarea "We are looking for companies that are performing Life Cycle Assessments (LCA), …" at bounding box center [866, 261] width 1234 height 101
click at [1054, 279] on textarea "We are looking for companies that are performing Life Cycle Assessments (LCA), …" at bounding box center [866, 261] width 1234 height 101
click at [259, 225] on textarea "We are looking for companies that are performing Life Cycle Assessments (LCA), …" at bounding box center [866, 261] width 1234 height 101
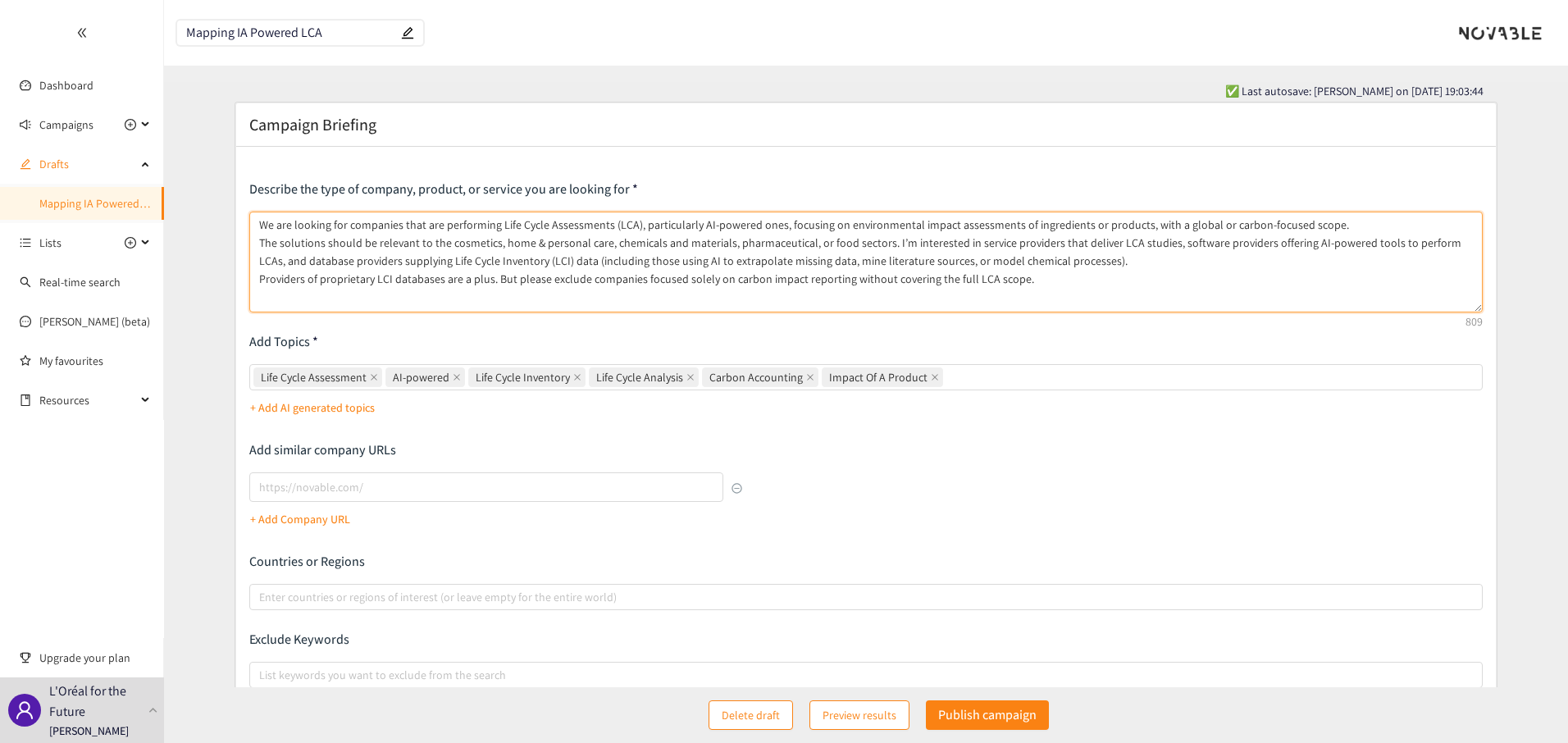
click at [670, 223] on textarea "We are looking for companies that are performing Life Cycle Assessments (LCA), …" at bounding box center [866, 261] width 1234 height 101
click at [345, 224] on textarea "We are looking for companies that are performing Life Cycle Assessments (LCA), …" at bounding box center [866, 261] width 1234 height 101
click at [654, 231] on textarea "We are looking for companies that are performing Life Cycle Assessments (LCA), …" at bounding box center [866, 261] width 1234 height 101
click at [348, 228] on textarea "We are looking for companies that are performing Life Cycle Assessments (LCA), …" at bounding box center [866, 261] width 1234 height 101
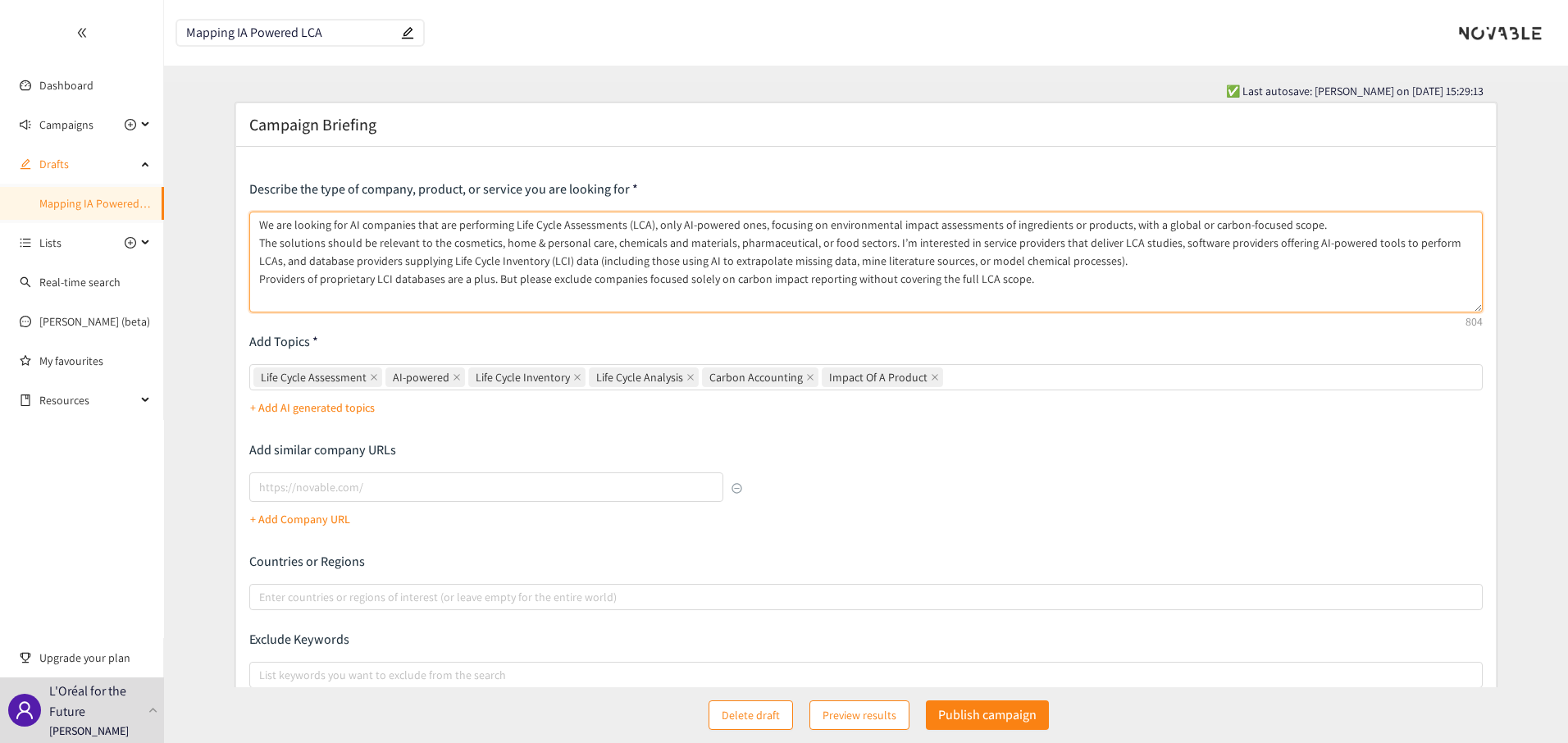
click at [445, 249] on textarea "We are looking for AI companies that are performing Life Cycle Assessments (LCA…" at bounding box center [866, 261] width 1234 height 101
click at [1198, 281] on textarea "We are looking for AI companies that are performing Life Cycle Assessments (LCA…" at bounding box center [866, 261] width 1234 height 101
click at [1102, 226] on textarea "We are looking for AI companies that are performing Life Cycle Assessments (LCA…" at bounding box center [866, 261] width 1234 height 101
click at [1062, 226] on textarea "We are looking for AI companies that are performing Life Cycle Assessments (LCA…" at bounding box center [866, 261] width 1234 height 101
click at [995, 226] on textarea "We are looking for AI companies that are performing Life Cycle Assessments (LCA…" at bounding box center [866, 261] width 1234 height 101
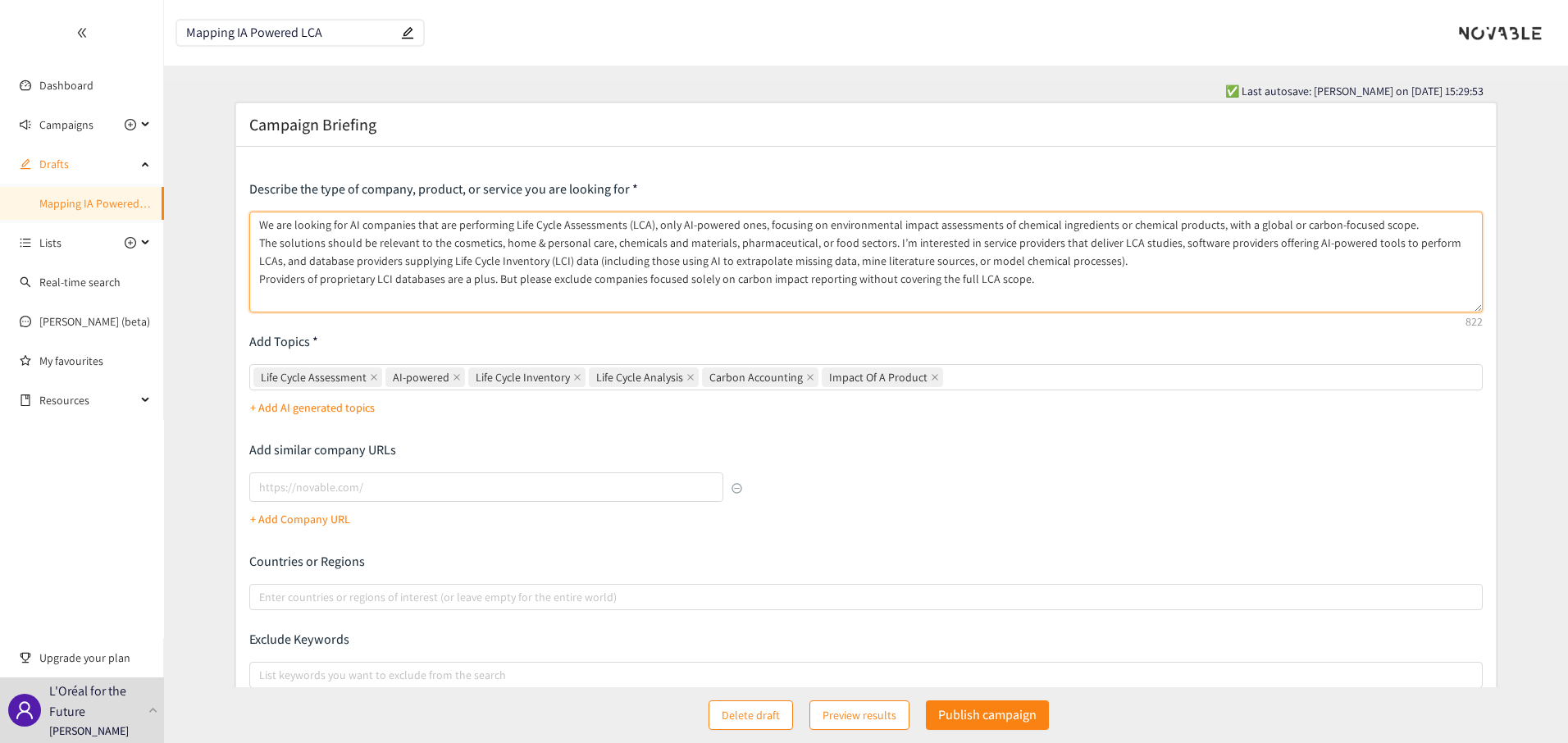
click at [1131, 228] on textarea "We are looking for AI companies that are performing Life Cycle Assessments (LCA…" at bounding box center [866, 261] width 1234 height 101
drag, startPoint x: 266, startPoint y: 245, endPoint x: 461, endPoint y: 237, distance: 195.2
click at [461, 237] on textarea "We are looking for AI companies that are performing Life Cycle Assessments (LCA…" at bounding box center [866, 261] width 1234 height 101
click at [475, 239] on textarea "We are looking for AI companies that are performing Life Cycle Assessments (LCA…" at bounding box center [866, 261] width 1234 height 101
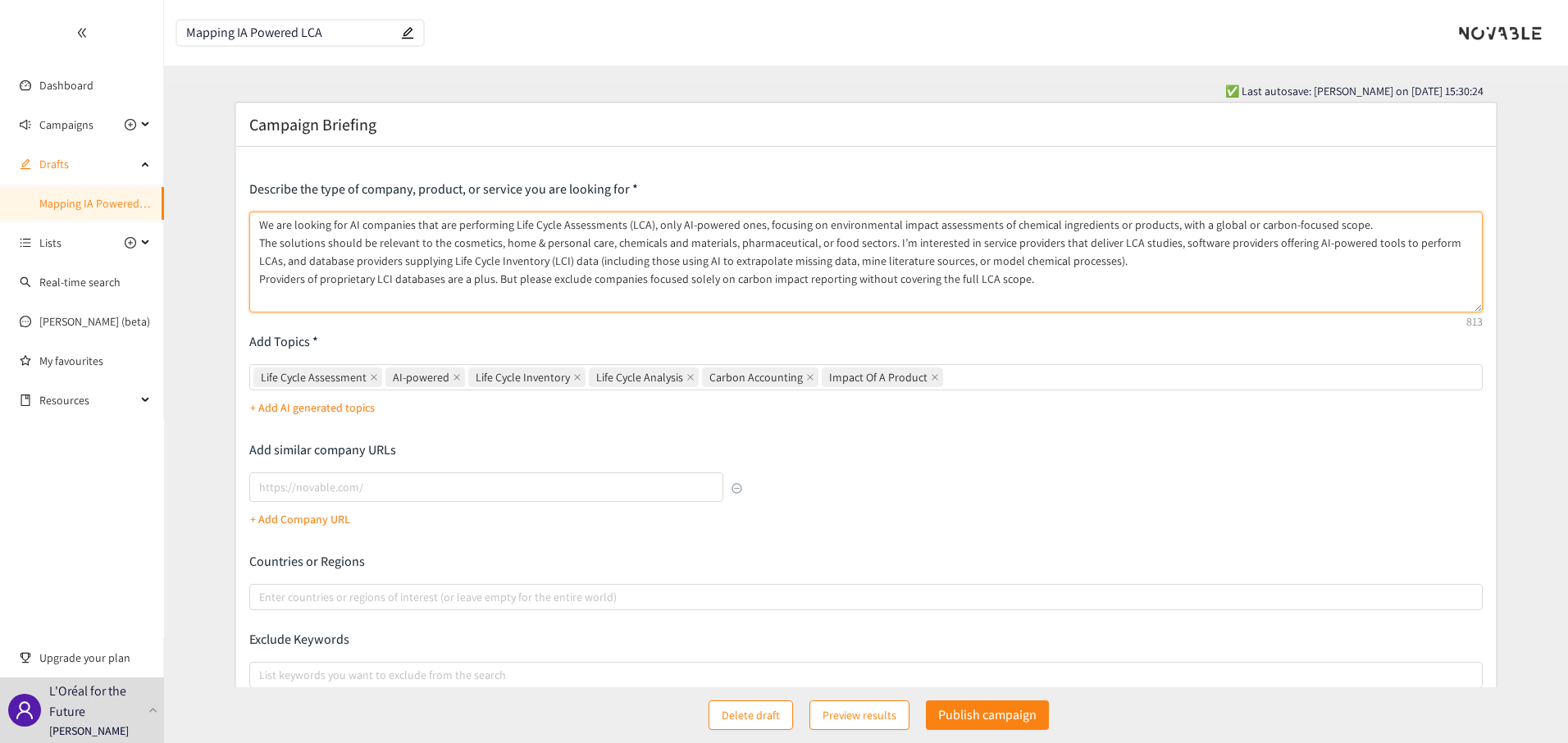
drag, startPoint x: 268, startPoint y: 244, endPoint x: 881, endPoint y: 240, distance: 613.0
click at [881, 240] on textarea "We are looking for AI companies that are performing Life Cycle Assessments (LCA…" at bounding box center [866, 261] width 1234 height 101
click at [1022, 227] on textarea "We are looking for AI companies that are performing Life Cycle Assessments (LCA…" at bounding box center [866, 261] width 1234 height 101
click at [449, 245] on textarea "We are looking for AI companies that are performing Life Cycle Assessments (LCA…" at bounding box center [866, 261] width 1234 height 101
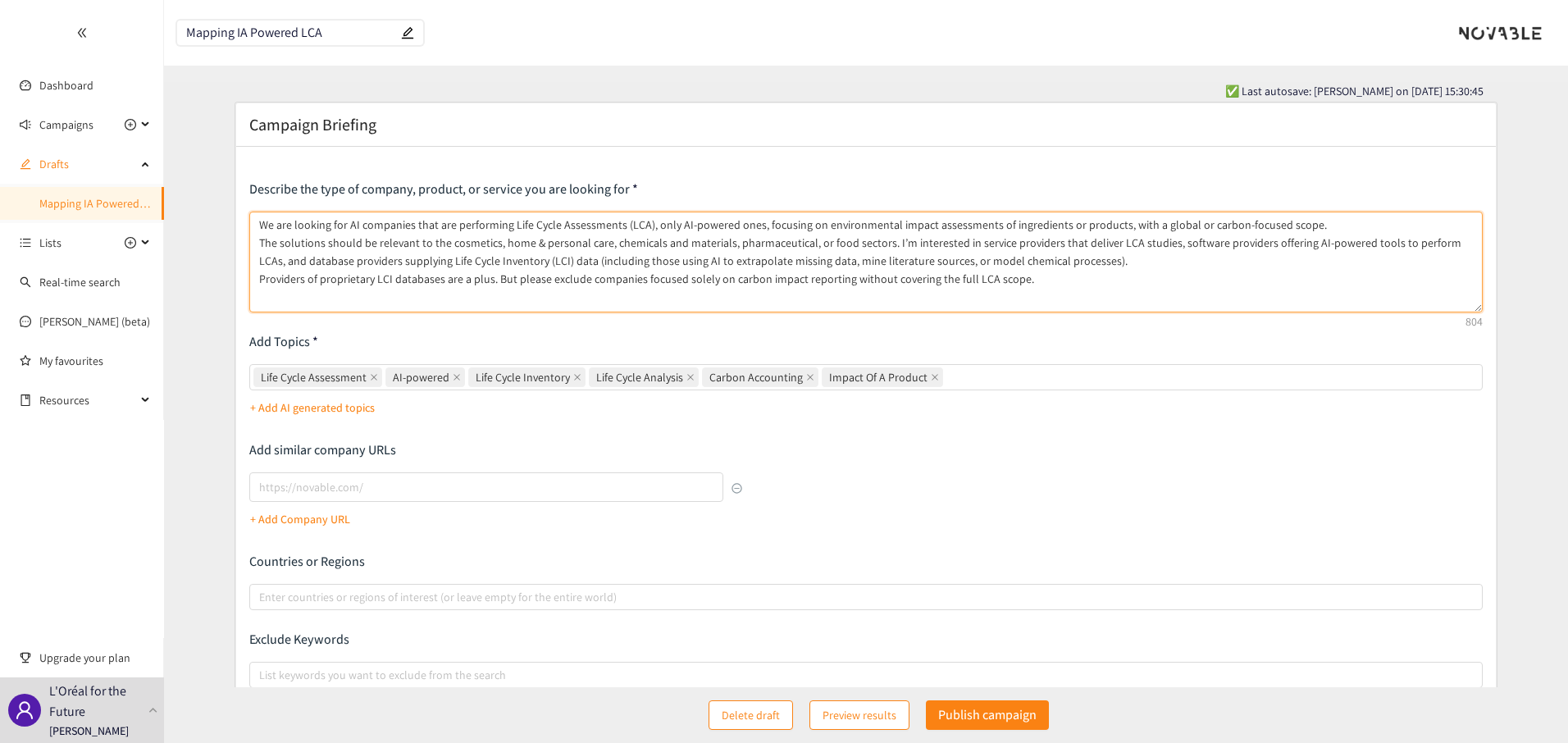
drag, startPoint x: 449, startPoint y: 245, endPoint x: 862, endPoint y: 239, distance: 413.0
click at [862, 239] on textarea "We are looking for AI companies that are performing Life Cycle Assessments (LCA…" at bounding box center [866, 261] width 1234 height 101
click at [1066, 225] on textarea "We are looking for AI companies that are performing Life Cycle Assessments (LCA…" at bounding box center [866, 261] width 1234 height 101
click at [1053, 225] on textarea "We are looking for AI companies that are performing Life Cycle Assessments (LCA…" at bounding box center [866, 261] width 1234 height 101
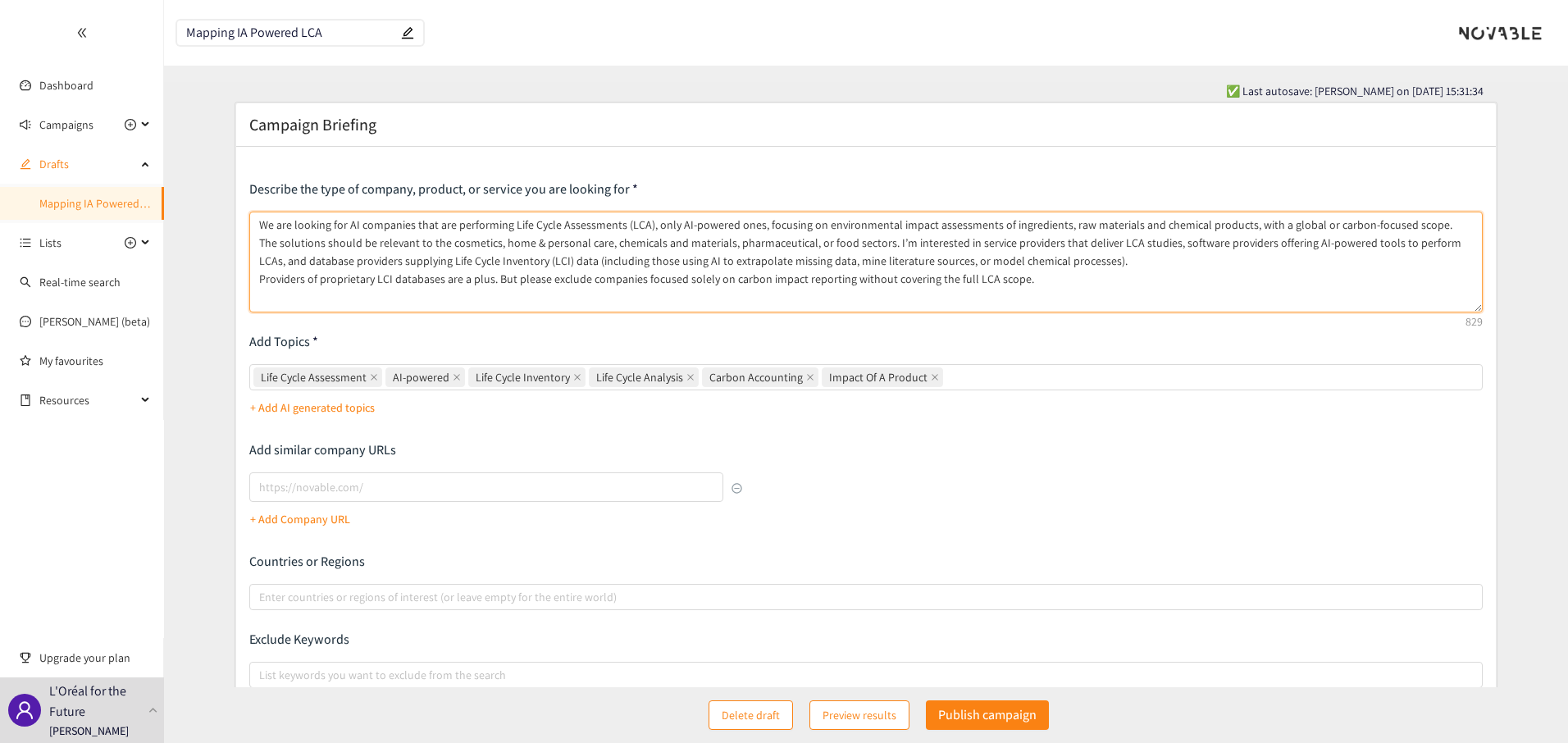
click at [1316, 265] on textarea "We are looking for AI companies that are performing Life Cycle Assessments (LCA…" at bounding box center [866, 261] width 1234 height 101
click at [974, 249] on textarea "We are looking for AI companies that are performing Life Cycle Assessments (LCA…" at bounding box center [866, 261] width 1234 height 101
click at [1133, 227] on textarea "We are looking for AI companies that are performing Life Cycle Assessments (LCA…" at bounding box center [866, 261] width 1234 height 101
click at [1183, 298] on textarea "We are looking for AI companies that are performing Life Cycle Assessments (LCA…" at bounding box center [866, 261] width 1234 height 101
click at [1183, 224] on textarea "We are looking for AI companies that are performing Life Cycle Assessments (LCA…" at bounding box center [866, 261] width 1234 height 101
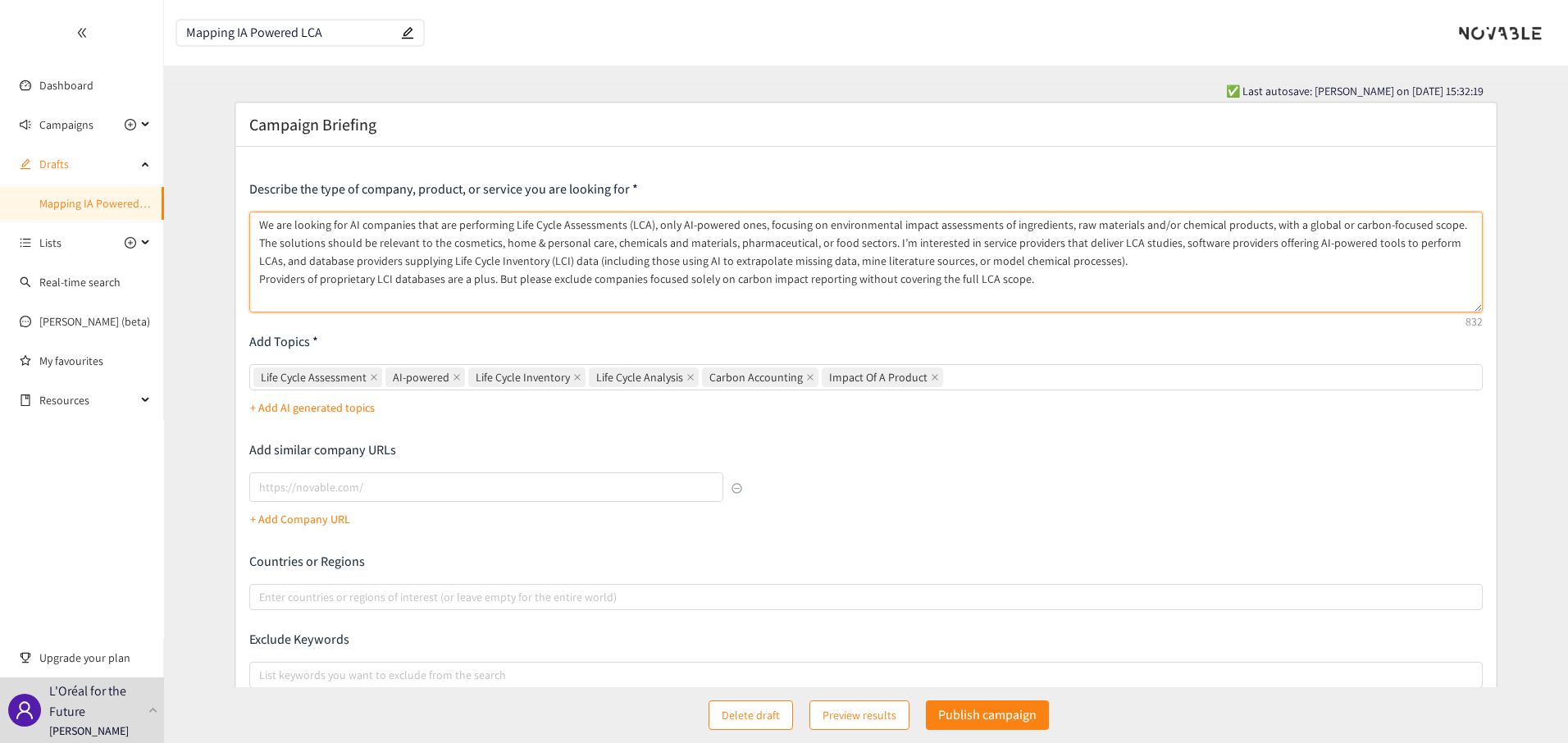
click at [1183, 224] on textarea "We are looking for AI companies that are performing Life Cycle Assessments (LCA…" at bounding box center [866, 261] width 1234 height 101
click at [1168, 261] on textarea "We are looking for AI companies that are performing Life Cycle Assessments (LCA…" at bounding box center [866, 261] width 1234 height 101
click at [311, 259] on textarea "We are looking for AI companies that are performing Life Cycle Assessments (LCA…" at bounding box center [866, 261] width 1234 height 101
click at [1068, 262] on textarea "We are looking for AI companies that are performing Life Cycle Assessments (LCA…" at bounding box center [866, 261] width 1234 height 101
type textarea "We are looking for AI companies that are performing Life Cycle Assessments (LCA…"
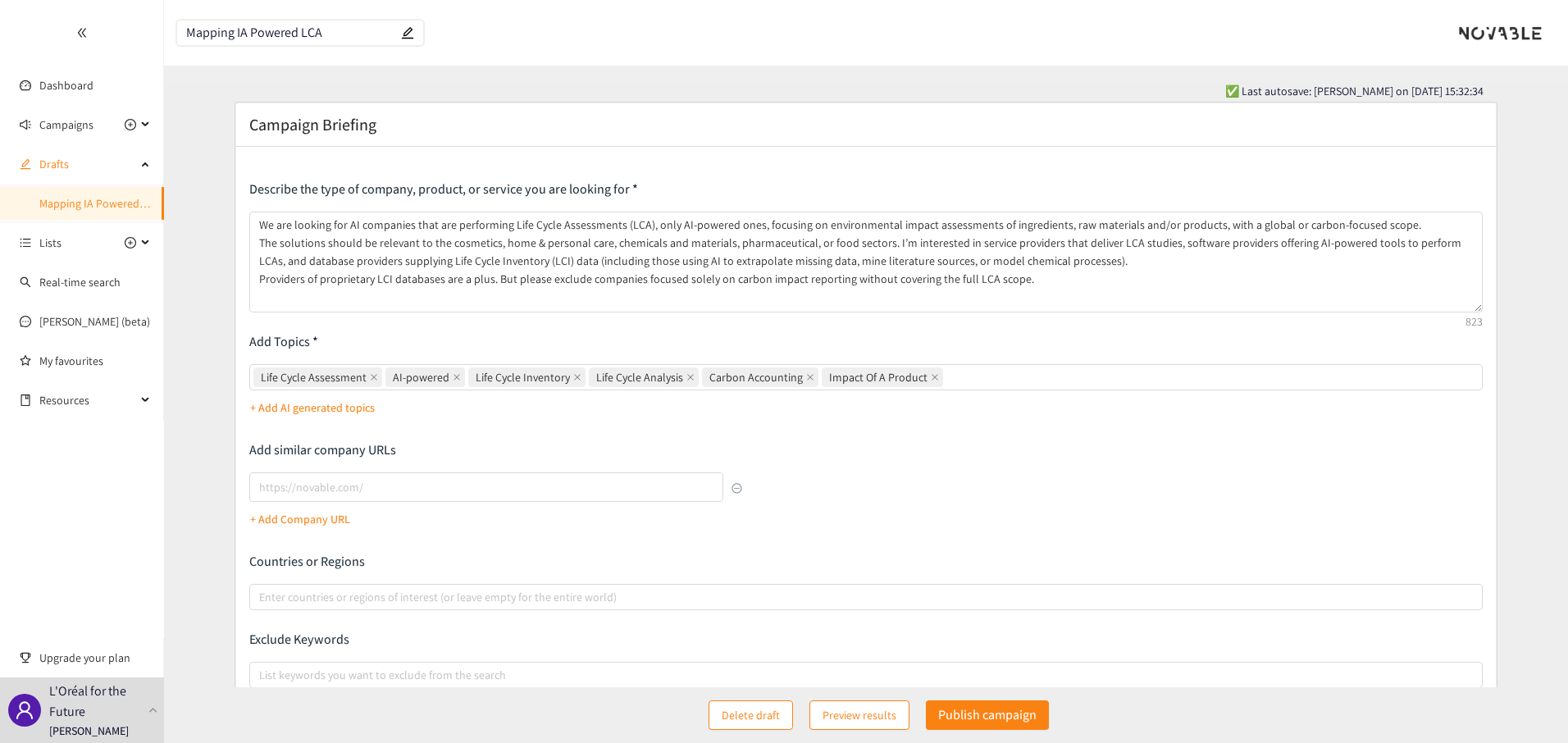
click at [990, 336] on p "Add Topics" at bounding box center [866, 341] width 1234 height 18
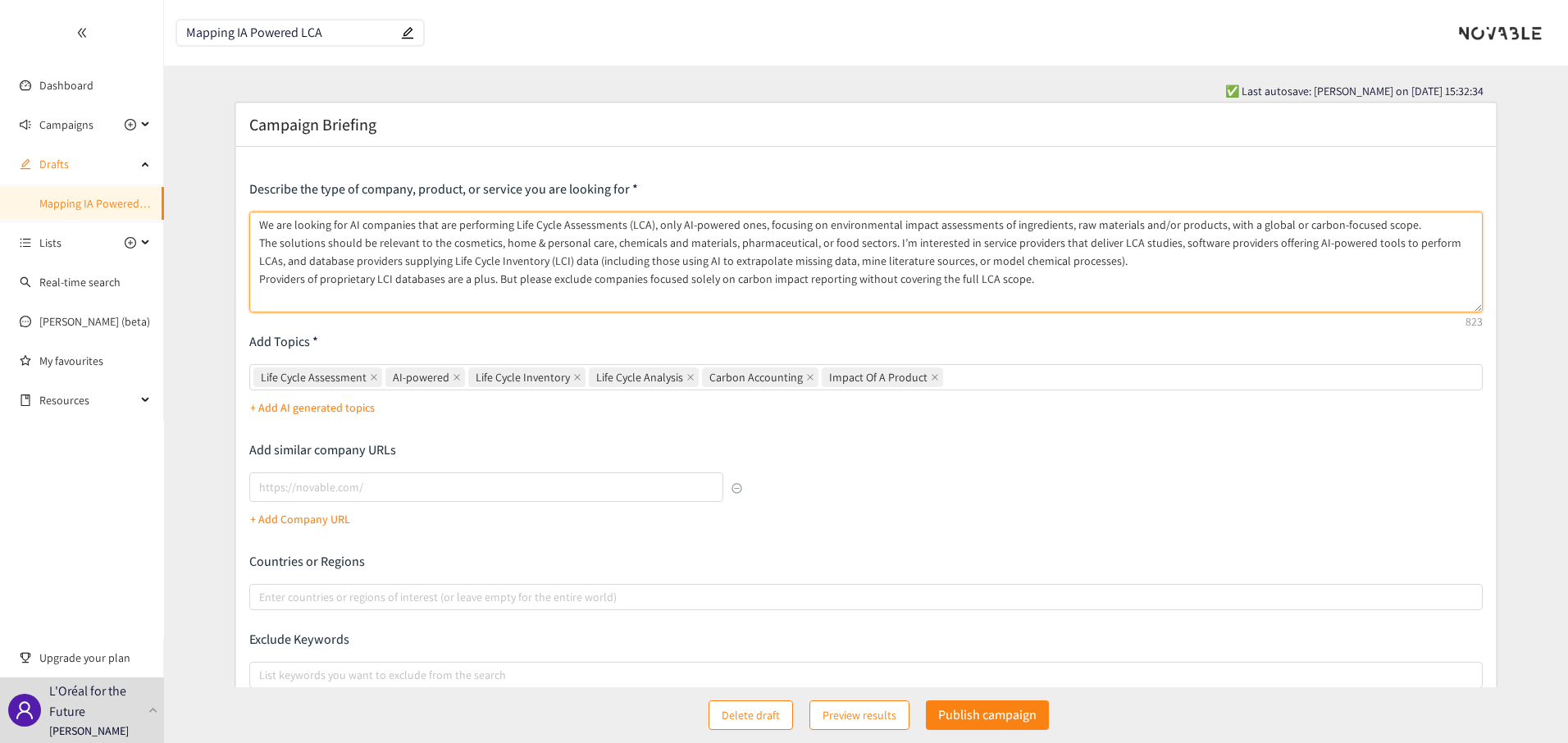
click at [1025, 279] on textarea "We are looking for AI companies that are performing Life Cycle Assessments (LCA…" at bounding box center [866, 261] width 1234 height 101
click at [361, 221] on textarea "We are looking for AI companies that are performing Life Cycle Assessments (LCA…" at bounding box center [866, 261] width 1234 height 101
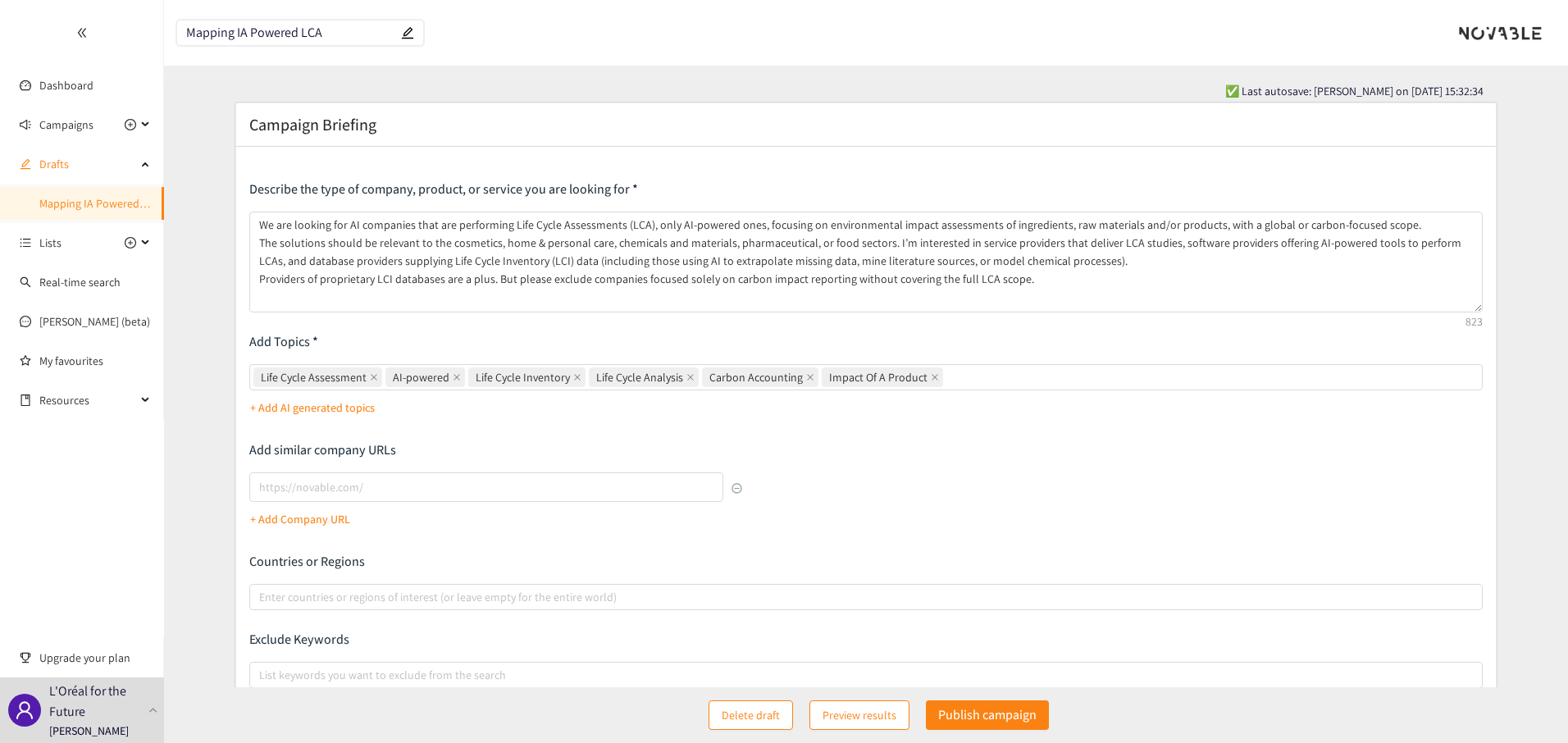
click at [756, 328] on div "Describe the type of company, product, or service you are looking for We are lo…" at bounding box center [866, 458] width 1234 height 554
click at [283, 339] on p "Add Topics" at bounding box center [866, 341] width 1234 height 18
click at [301, 339] on p "Add Topics" at bounding box center [866, 341] width 1234 height 18
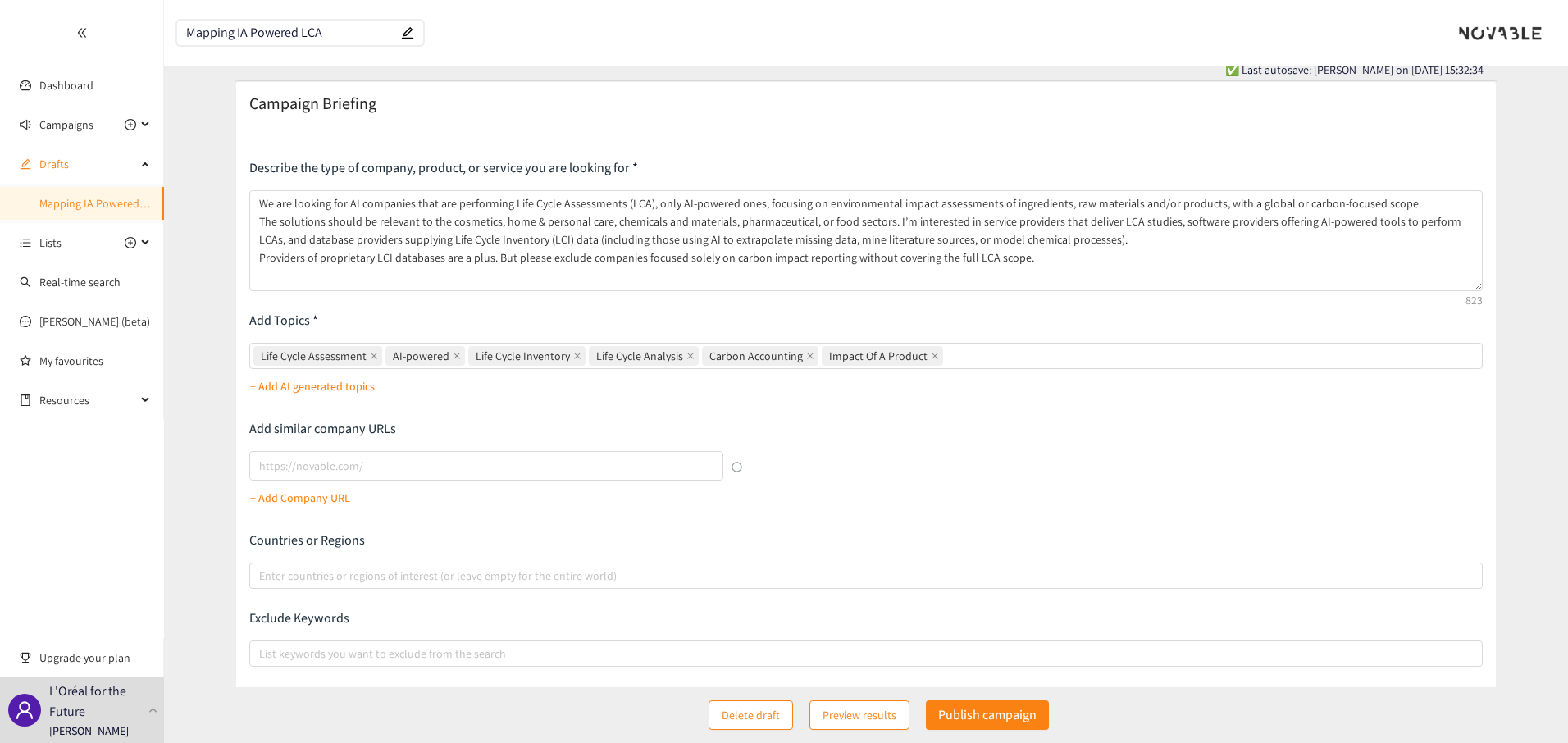
scroll to position [30, 0]
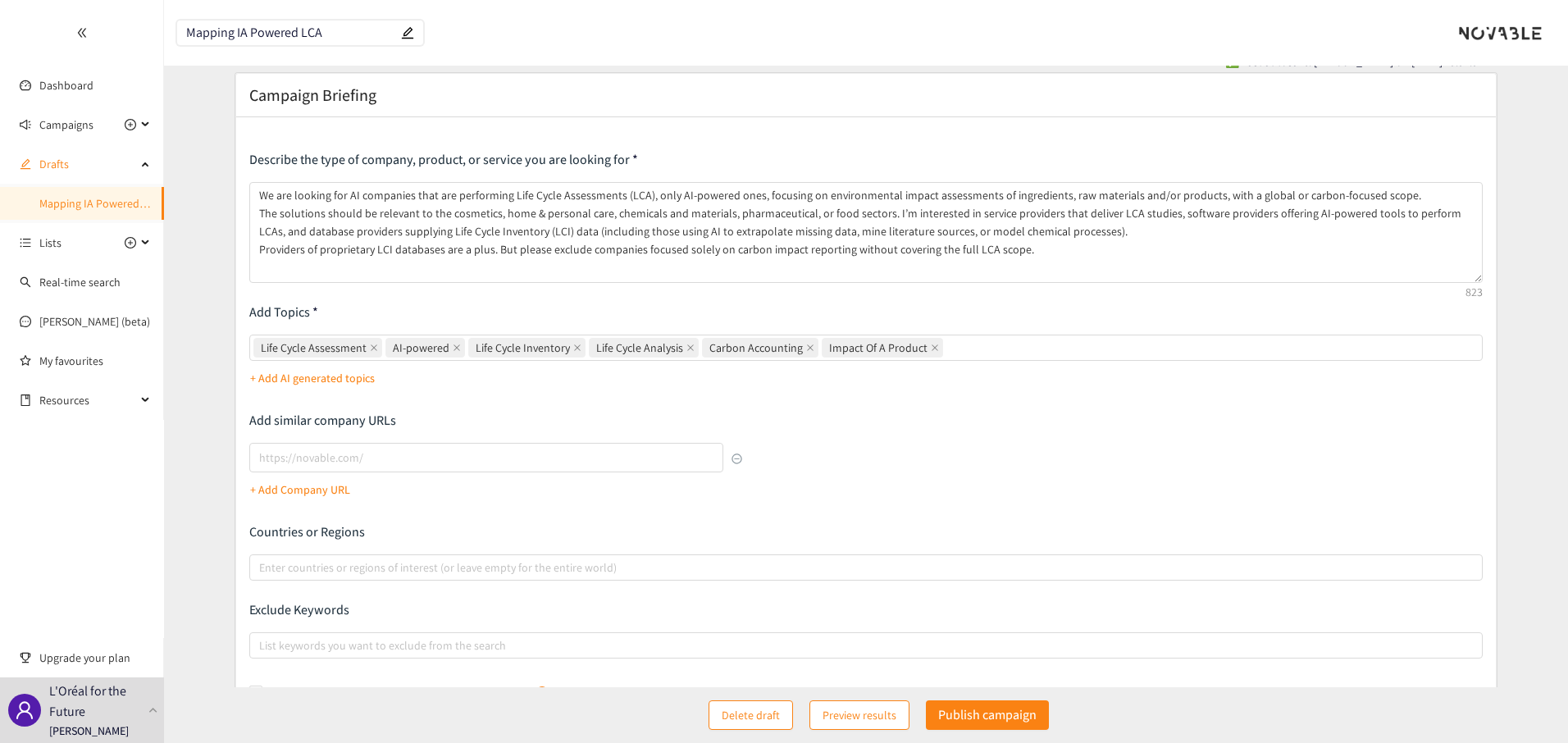
click at [273, 311] on p "Add Topics" at bounding box center [866, 312] width 1234 height 18
click at [286, 318] on p "Add Topics" at bounding box center [866, 312] width 1234 height 18
click at [983, 347] on div "Life Cycle Assessment AI-powered Life Cycle Inventory Life Cycle Analysis Carbo…" at bounding box center [859, 347] width 1210 height 23
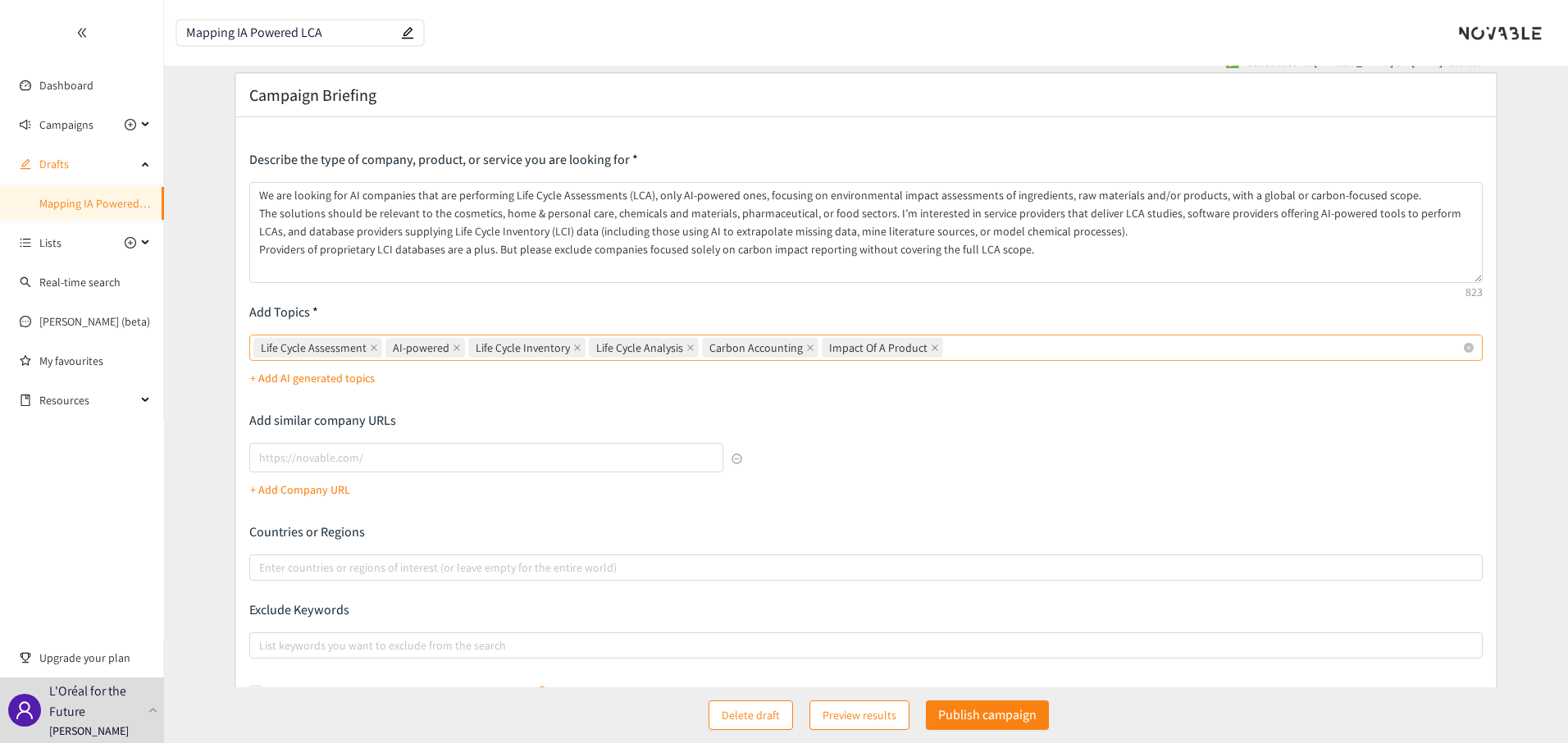
click at [949, 347] on input "Life Cycle Assessment AI-powered Life Cycle Inventory Life Cycle Analysis Carbo…" at bounding box center [948, 347] width 4 height 19
click at [983, 347] on div "Life Cycle Assessment AI-powered Life Cycle Inventory Life Cycle Analysis Carbo…" at bounding box center [859, 347] width 1210 height 23
click at [949, 347] on input "Life Cycle Assessment, AI-powered, Life Cycle Inventory, Life Cycle Analysis, C…" at bounding box center [948, 347] width 4 height 19
click at [806, 346] on icon "close" at bounding box center [809, 347] width 8 height 8
click at [947, 346] on input "Life Cycle Assessment, AI-powered, Life Cycle Inventory, Life Cycle Analysis, C…" at bounding box center [948, 347] width 4 height 19
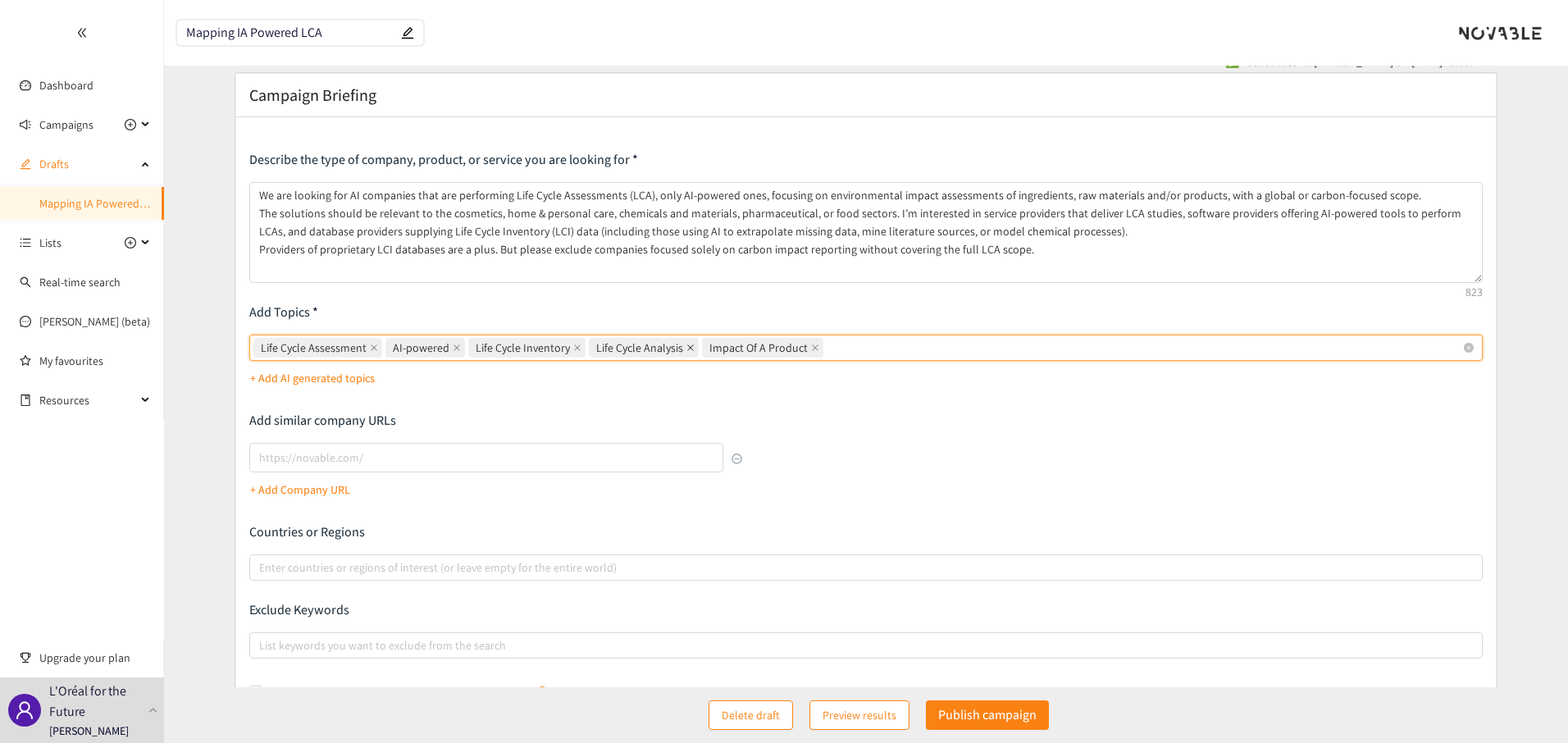
click at [686, 346] on icon "close" at bounding box center [690, 347] width 8 height 8
click at [826, 346] on input "Life Cycle Assessment, AI-powered, Life Cycle Inventory, Life Cycle Analysis, I…" at bounding box center [828, 347] width 4 height 19
click at [358, 375] on p "+ Add AI generated topics" at bounding box center [312, 377] width 125 height 18
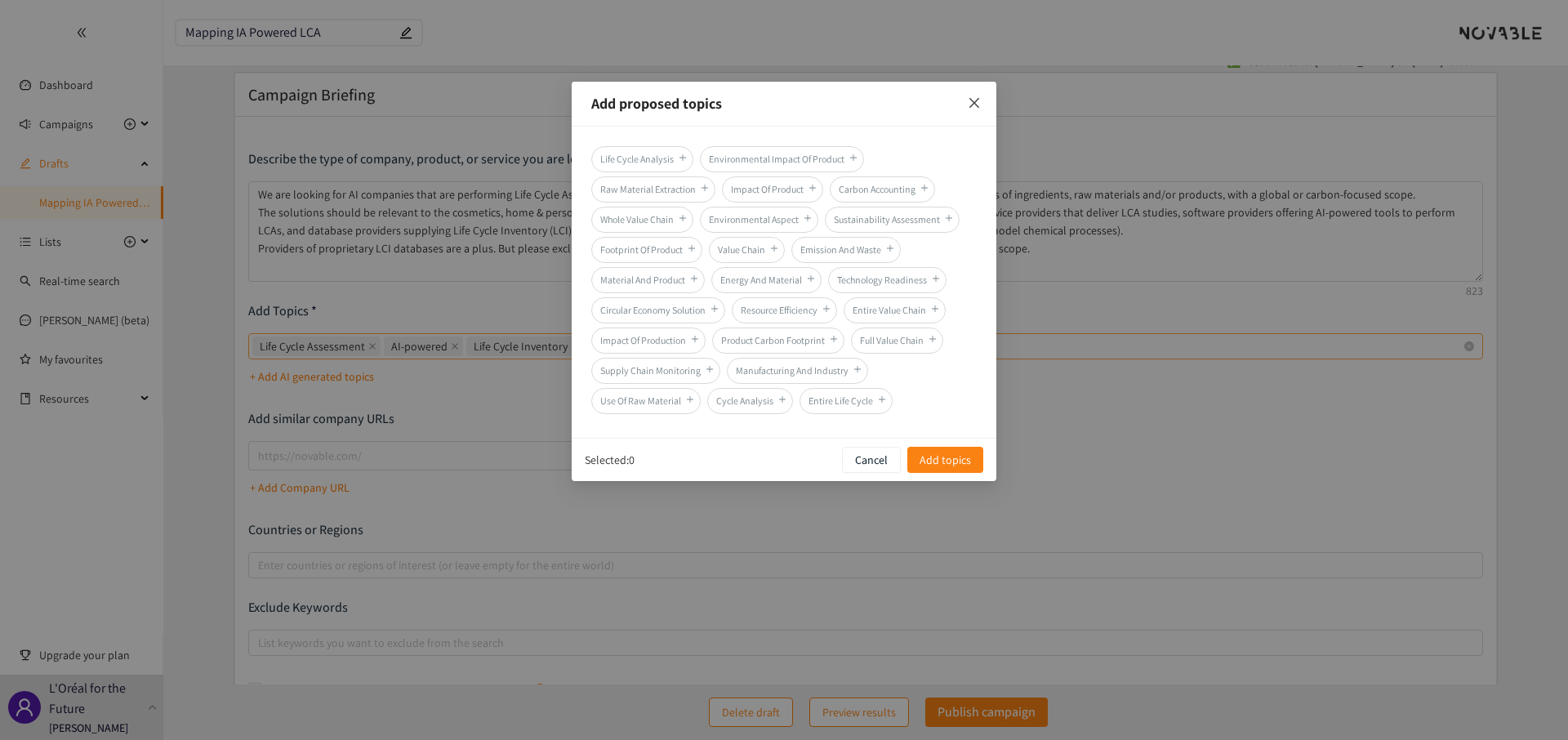
click at [975, 98] on icon "close" at bounding box center [974, 102] width 13 height 13
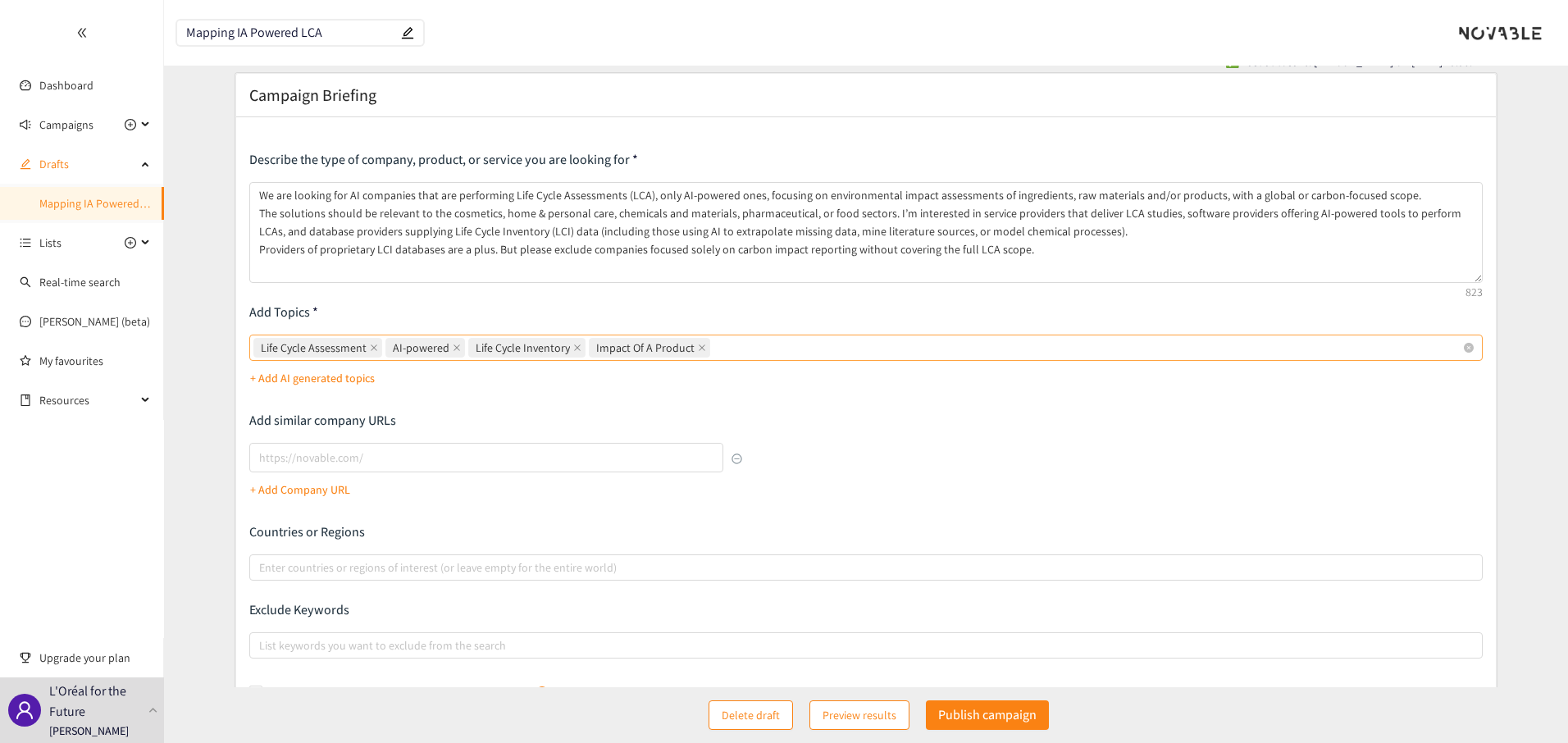
click at [323, 484] on p "+ Add Company URL" at bounding box center [300, 489] width 100 height 18
click at [778, 356] on div "Life Cycle Assessment AI-powered Life Cycle Inventory Impact Of A Product" at bounding box center [859, 347] width 1210 height 23
click at [717, 356] on input "Life Cycle Assessment AI-powered Life Cycle Inventory Impact Of A Product" at bounding box center [715, 347] width 4 height 19
type input "LCA"
type input "LCI"
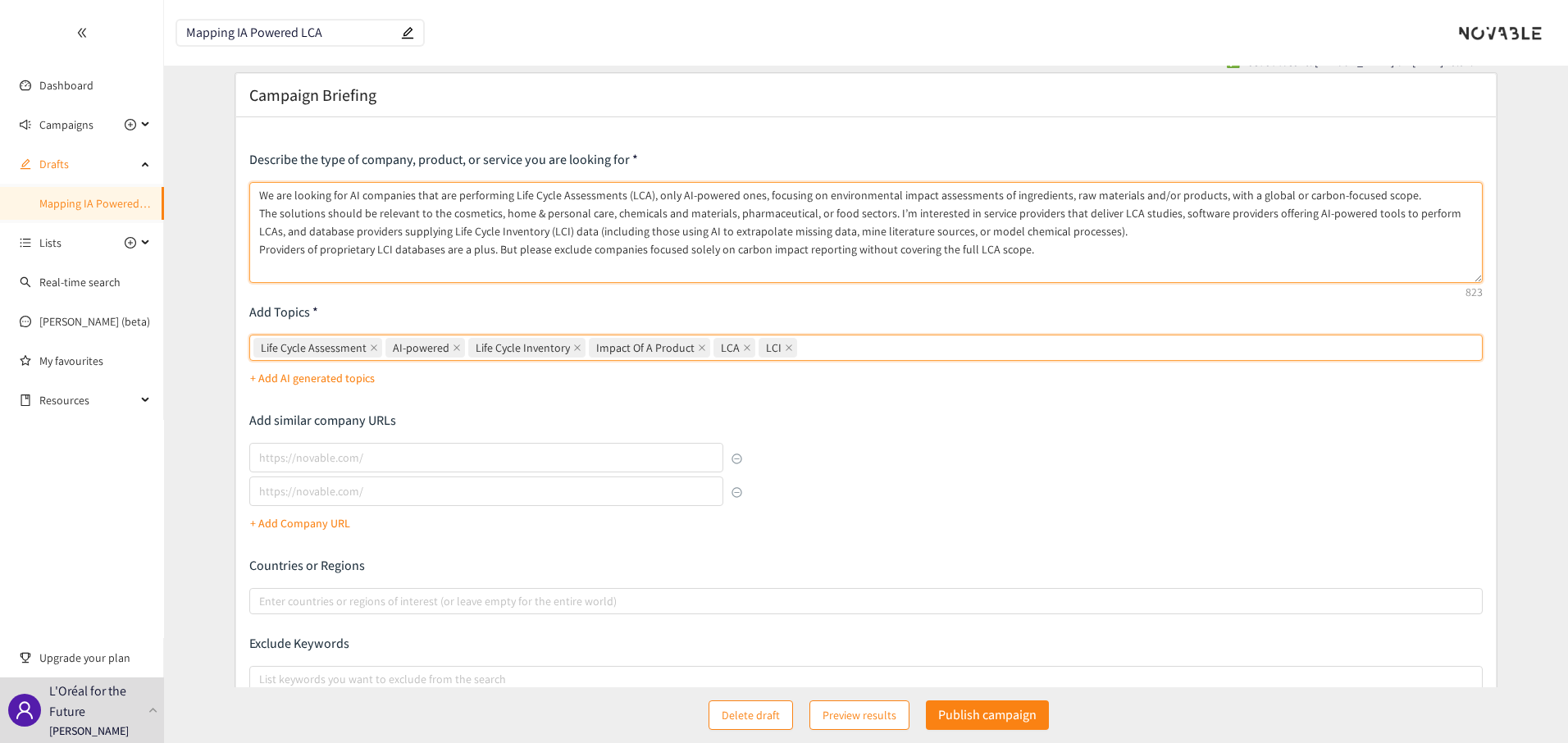
click at [516, 192] on textarea "We are looking for AI companies that are performing Life Cycle Assessments (LCA…" at bounding box center [866, 233] width 1234 height 101
drag, startPoint x: 516, startPoint y: 192, endPoint x: 637, endPoint y: 186, distance: 121.1
click at [637, 186] on textarea "We are looking for AI companies that are performing Life Cycle Assessments (LCA…" at bounding box center [866, 233] width 1234 height 101
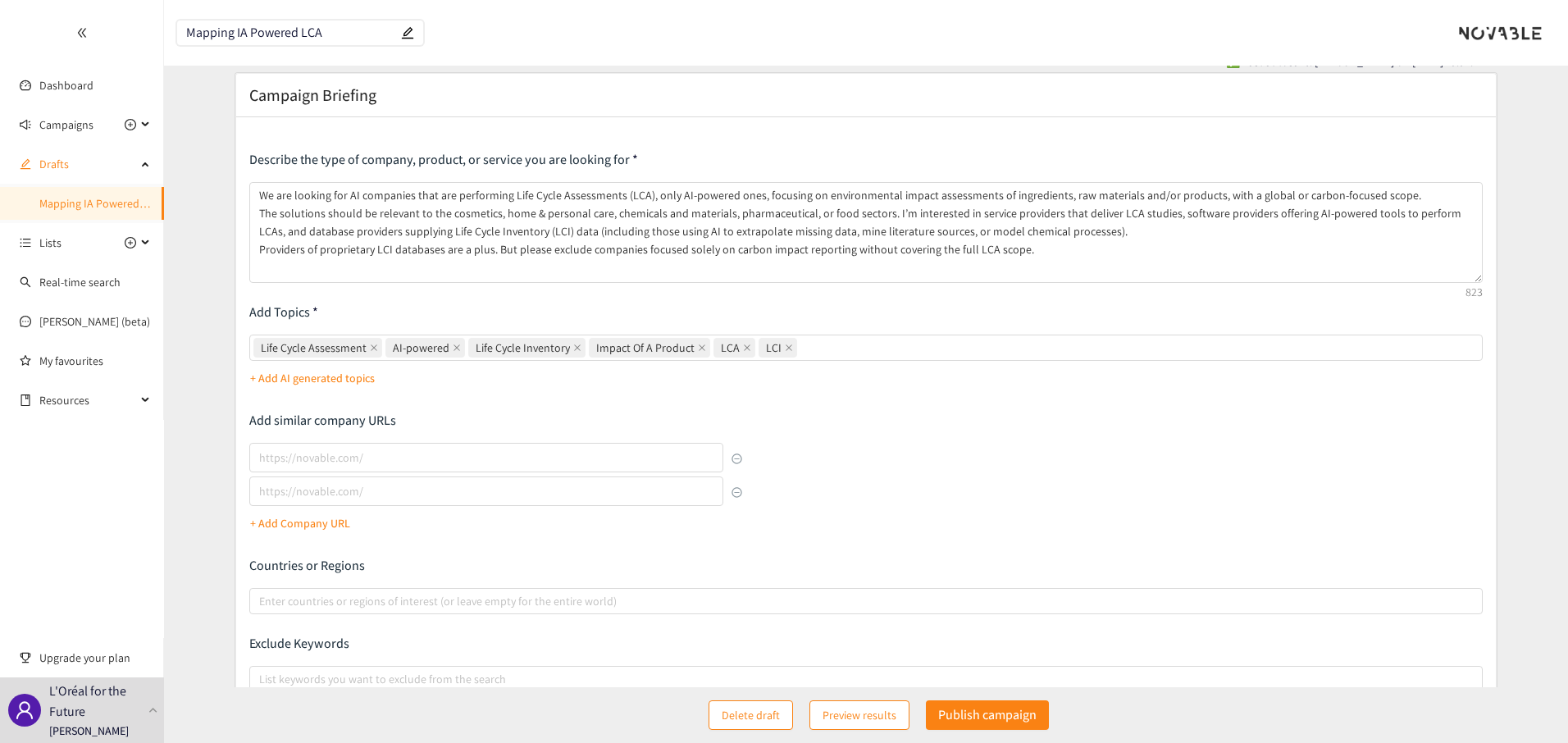
click at [351, 305] on p "Add Topics" at bounding box center [866, 312] width 1234 height 18
click at [313, 460] on input "lookalikes url" at bounding box center [486, 458] width 475 height 30
click at [336, 424] on p "Add similar company URLs" at bounding box center [495, 420] width 494 height 18
click at [467, 451] on input "lookalikes url" at bounding box center [486, 458] width 475 height 30
paste input "https://www.fairglow.fr/"
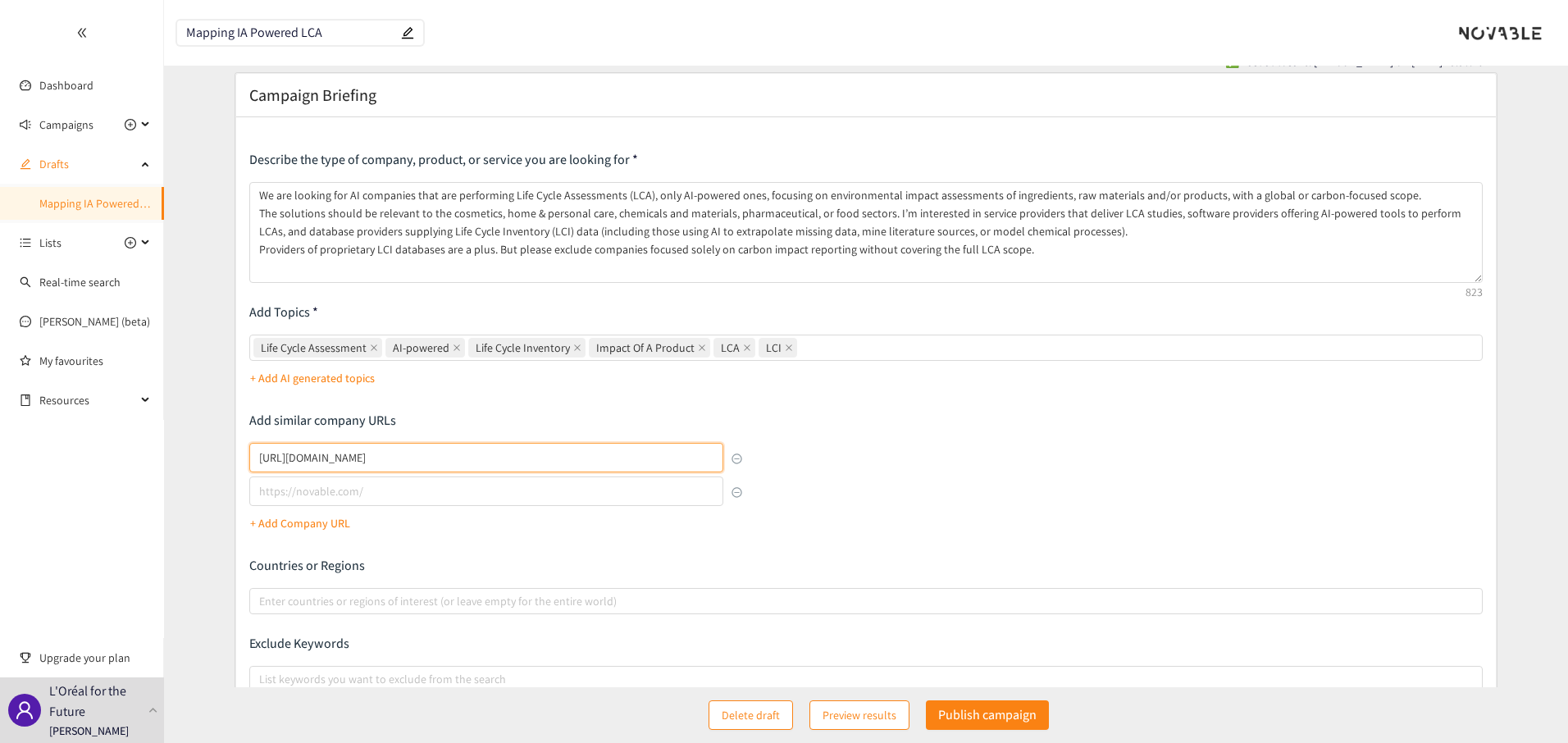
type input "https://www.fairglow.fr/"
click at [404, 454] on input "https://www.fairglow.fr/" at bounding box center [486, 458] width 475 height 30
click at [427, 456] on input "https://www.fairglow.fr/" at bounding box center [486, 458] width 475 height 30
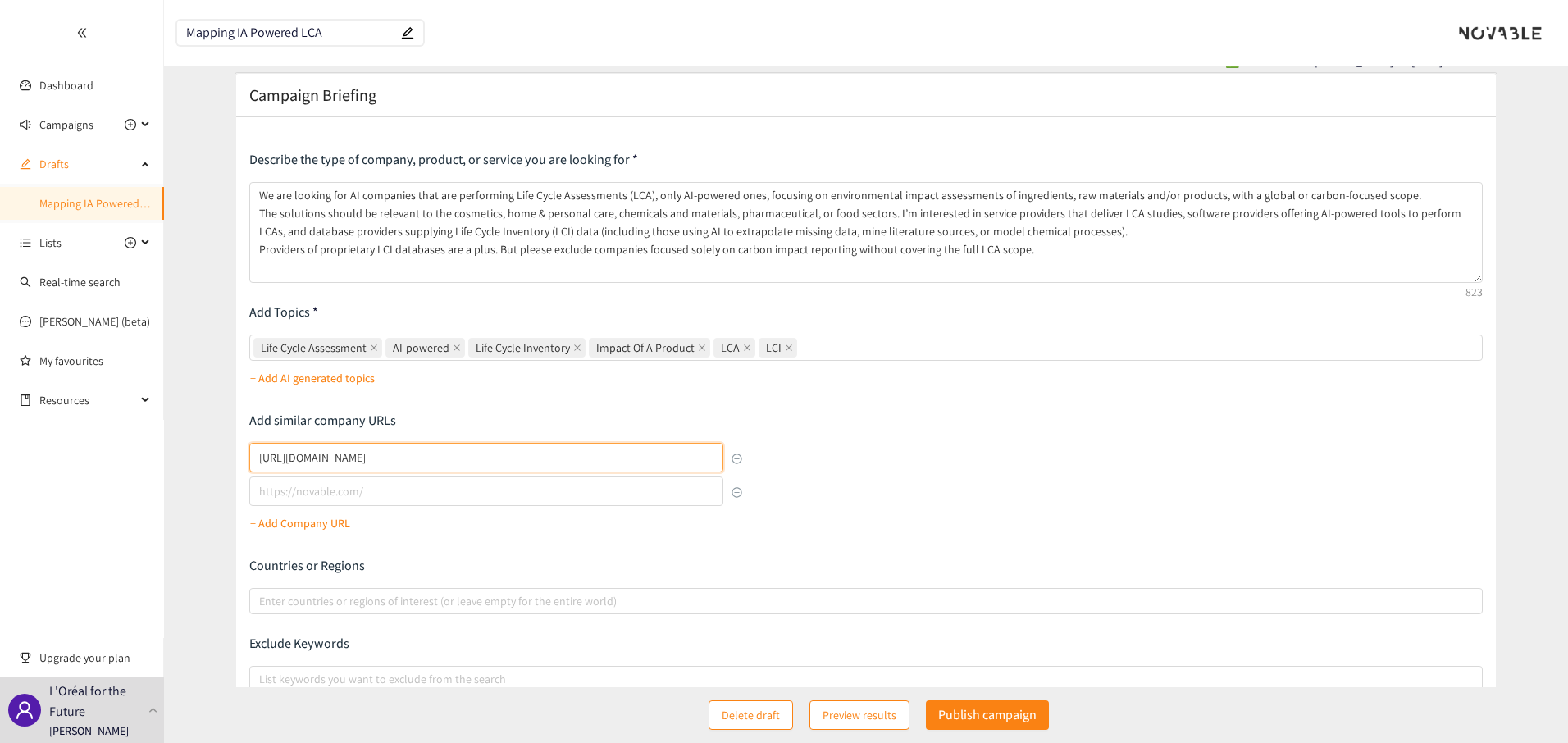
click at [427, 456] on input "https://www.fairglow.fr/" at bounding box center [486, 458] width 475 height 30
click at [494, 458] on input "https://www.fairglow.fr/" at bounding box center [486, 458] width 475 height 30
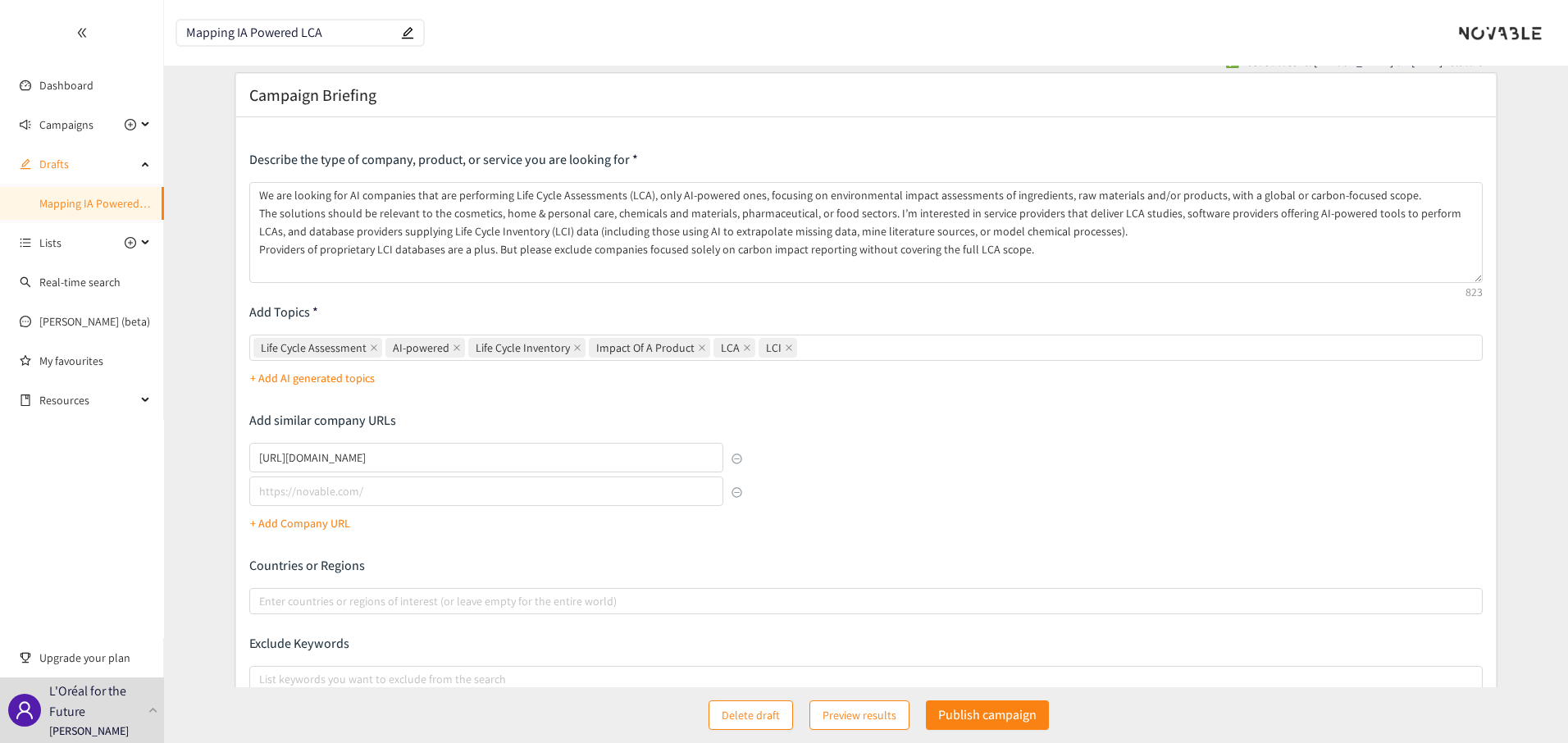
click at [738, 459] on button "button" at bounding box center [737, 460] width 11 height 11
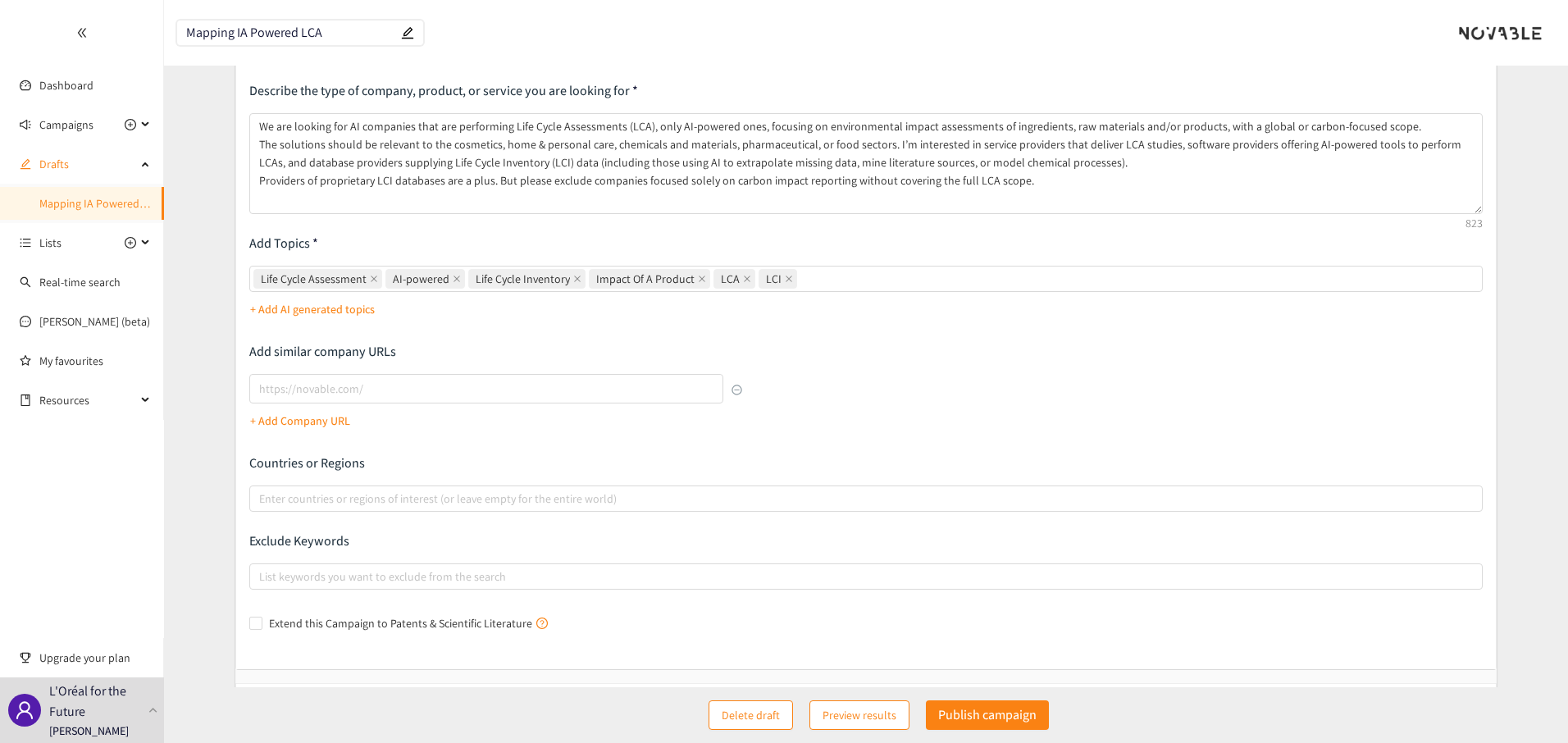
scroll to position [101, 0]
click at [432, 438] on div "Describe the type of company, product, or service you are looking for We are lo…" at bounding box center [866, 357] width 1234 height 554
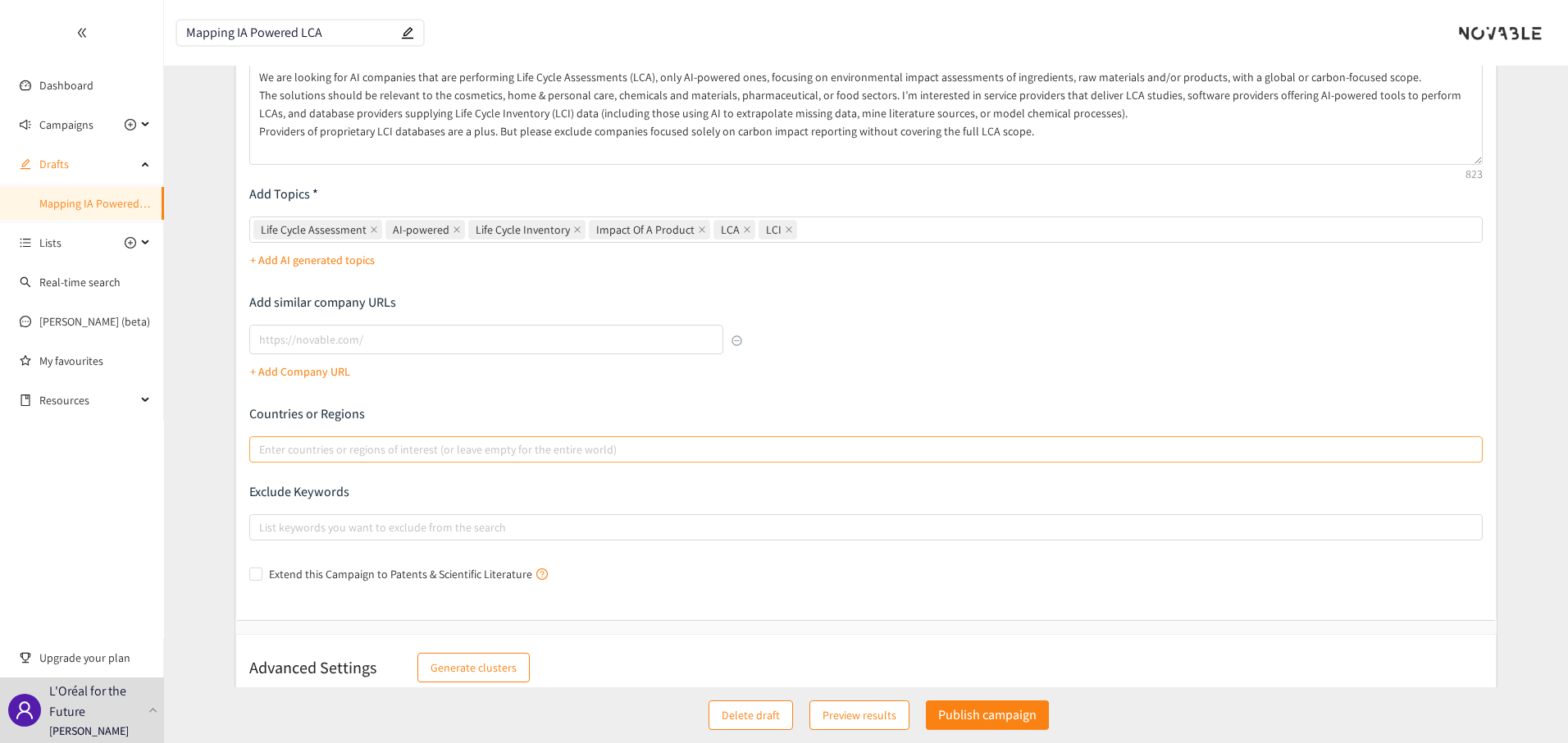
scroll to position [170, 0]
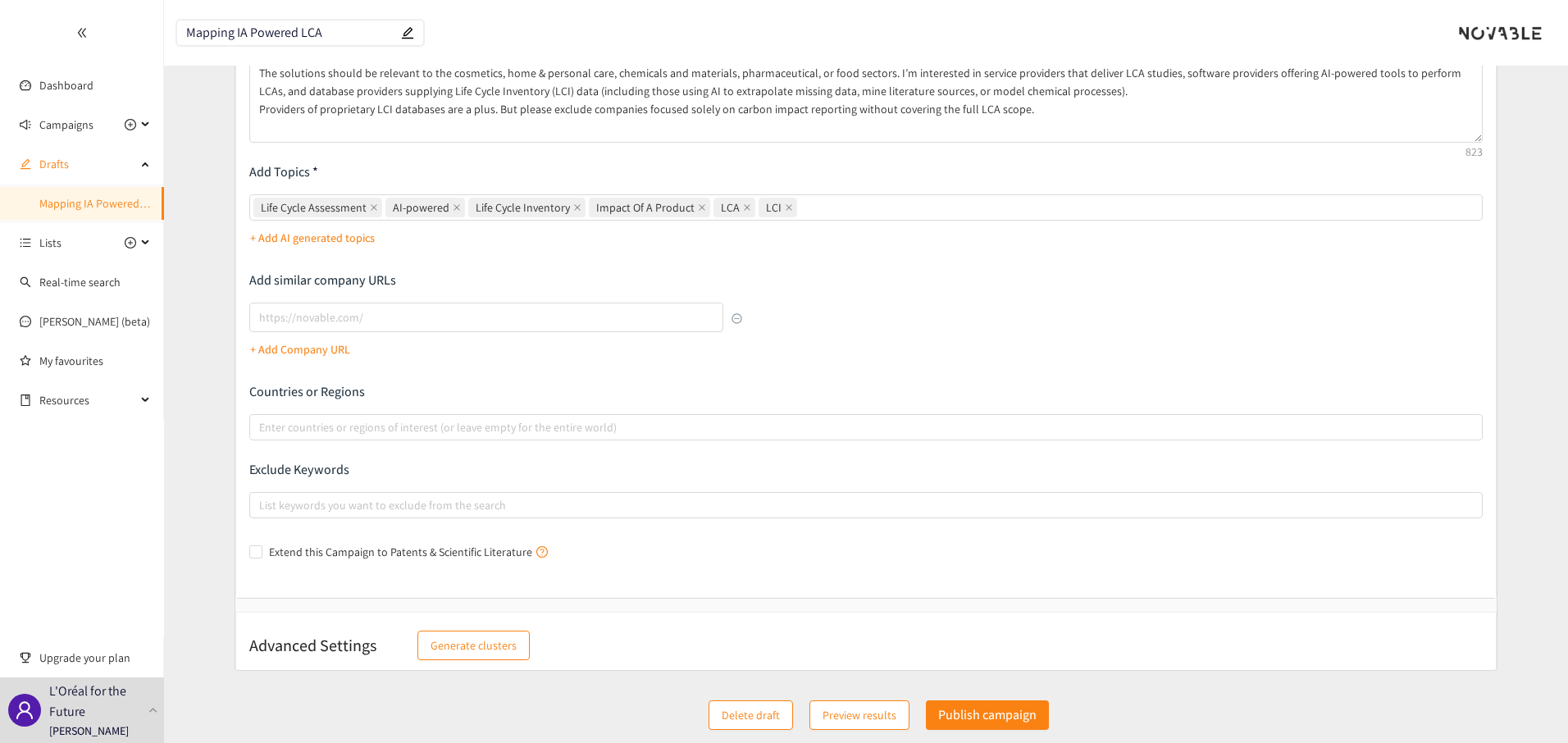
click at [316, 391] on p "Countries or Regions" at bounding box center [866, 391] width 1234 height 18
click at [324, 465] on p "Exclude Keywords" at bounding box center [866, 470] width 1234 height 18
click at [280, 466] on p "Exclude Keywords" at bounding box center [866, 470] width 1234 height 18
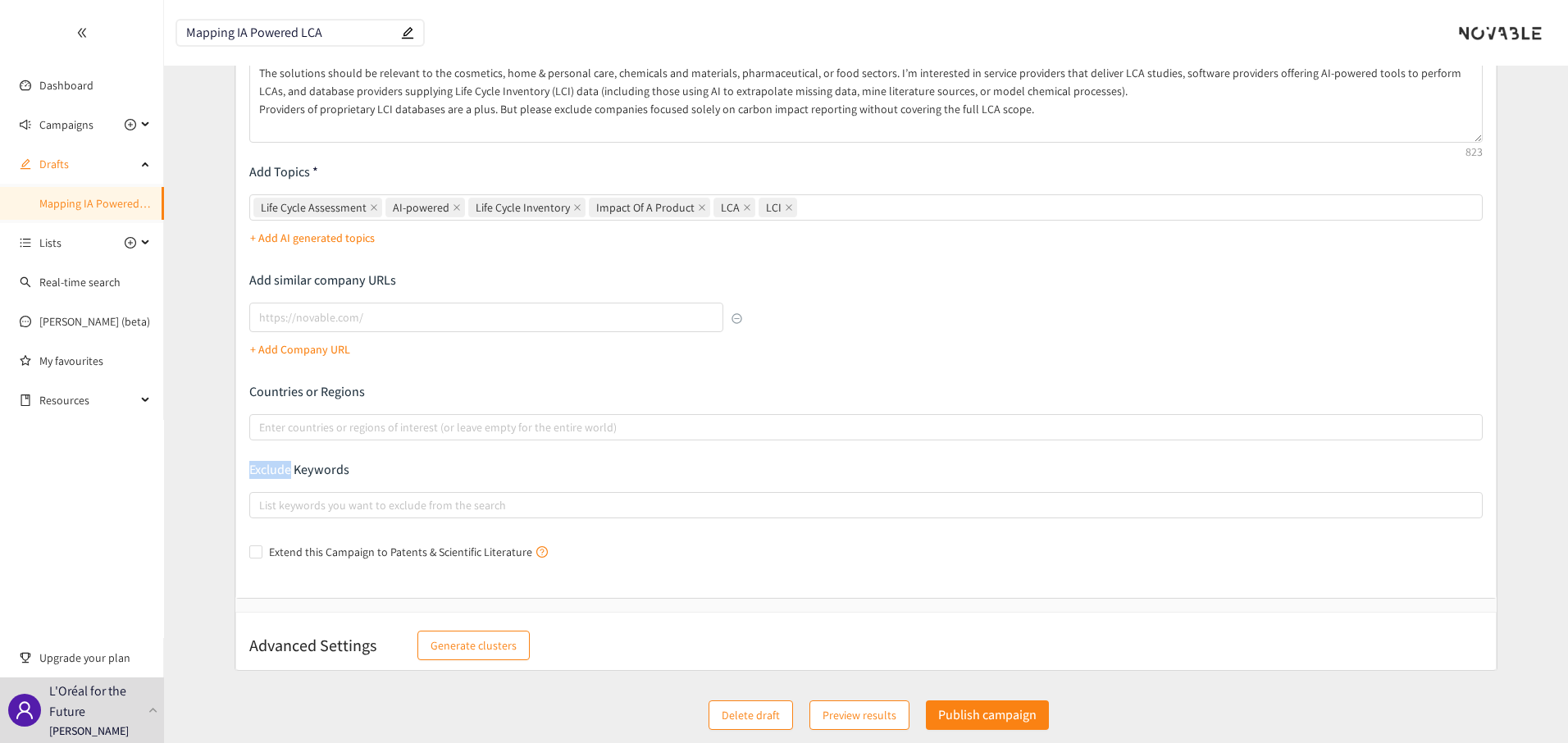
click at [280, 466] on p "Exclude Keywords" at bounding box center [866, 470] width 1234 height 18
click at [295, 474] on p "Exclude Keywords" at bounding box center [866, 470] width 1234 height 18
click at [328, 511] on div at bounding box center [859, 505] width 1210 height 19
click at [262, 511] on input "List keywords you want to exclude from the search" at bounding box center [261, 505] width 4 height 19
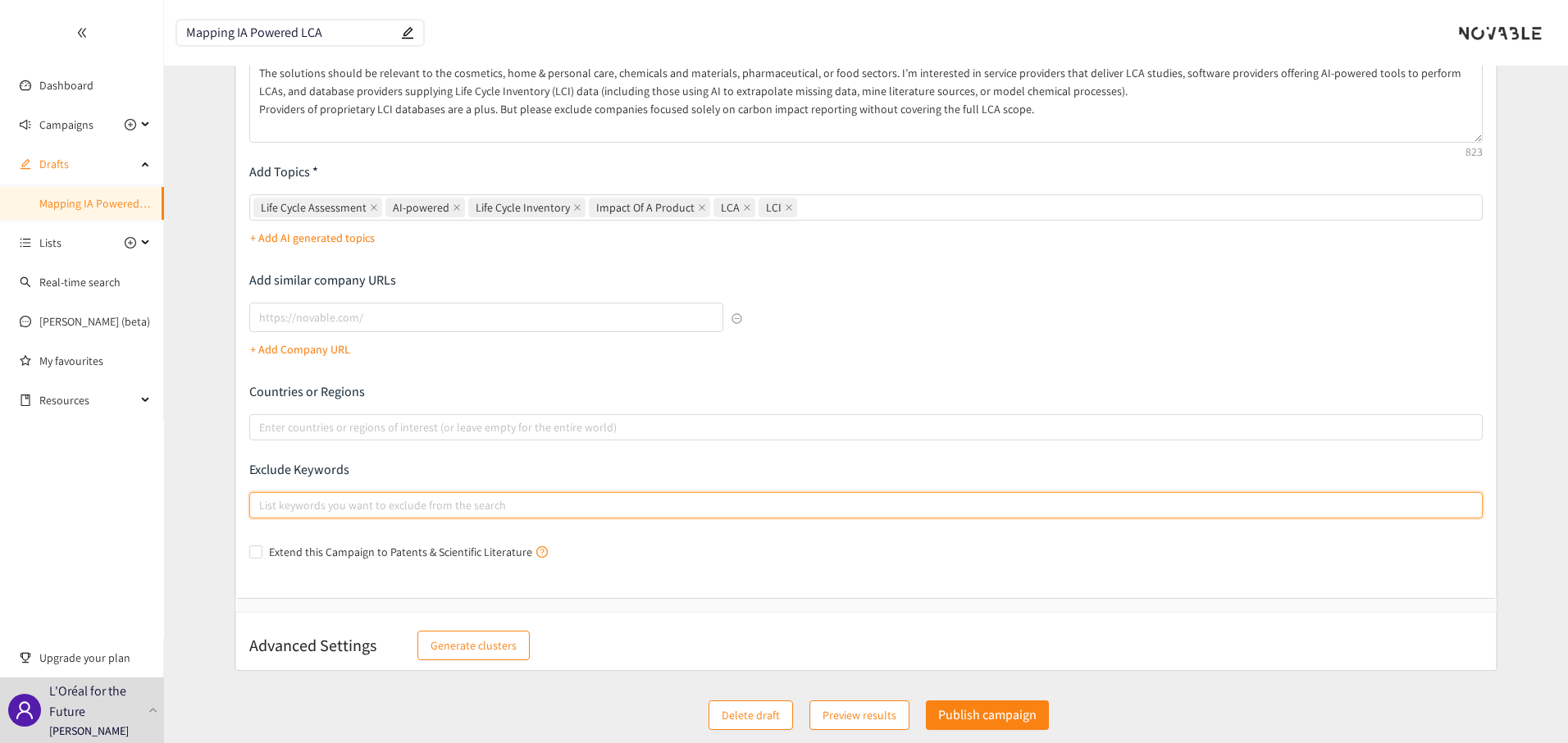
paste input "carbon impact reporting"
type input "carbon impact reporting"
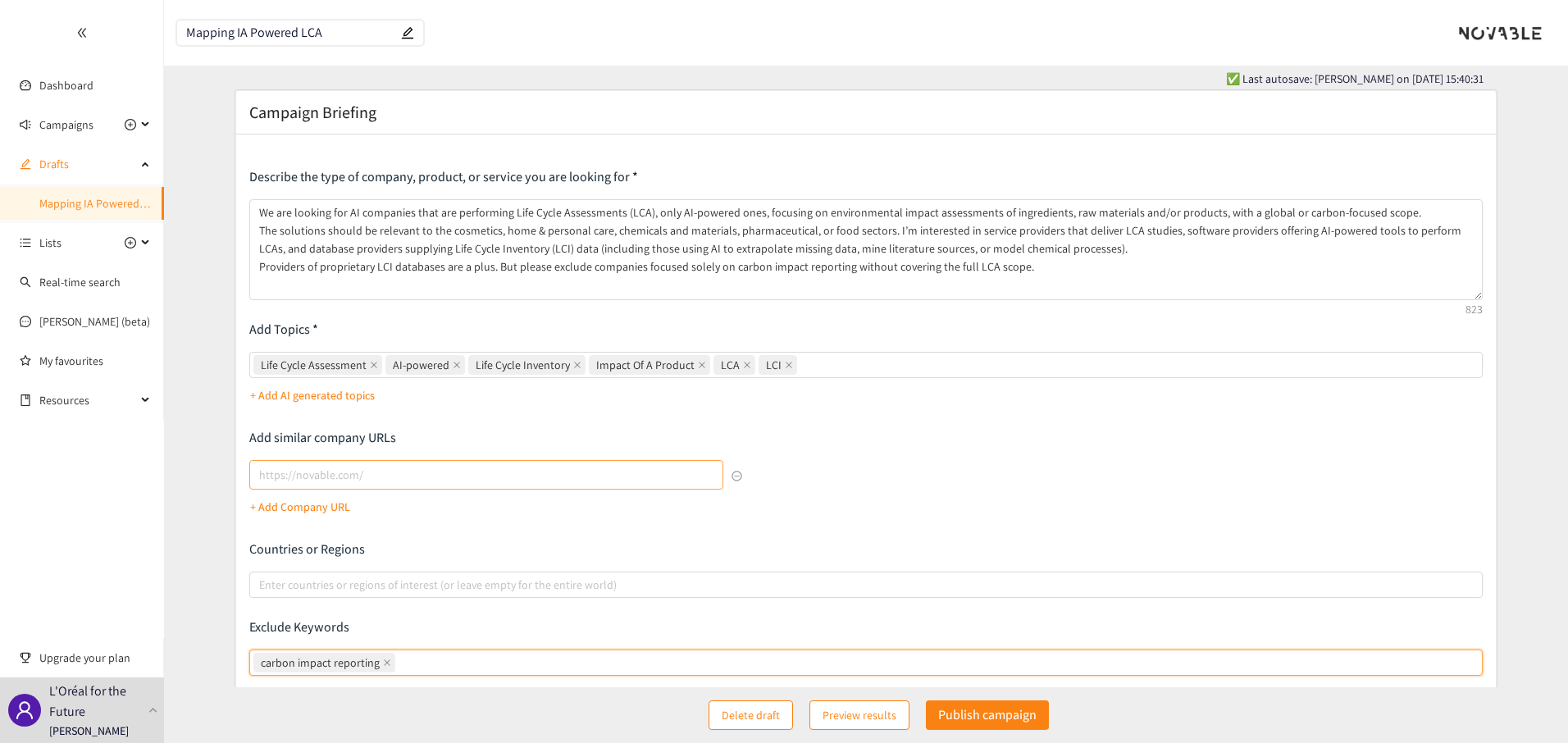
scroll to position [7, 0]
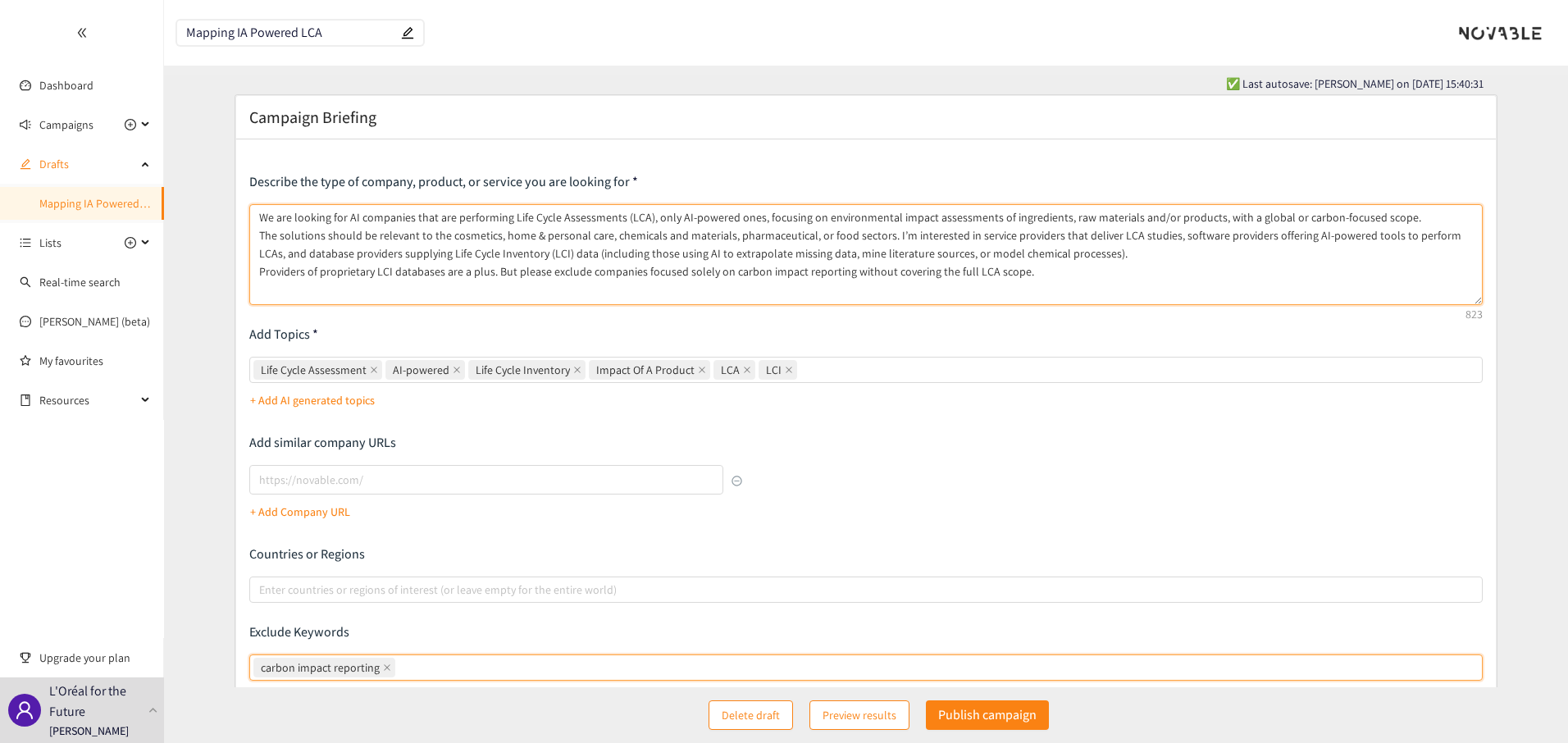
click at [1098, 275] on textarea "We are looking for AI companies that are performing Life Cycle Assessments (LCA…" at bounding box center [866, 254] width 1234 height 101
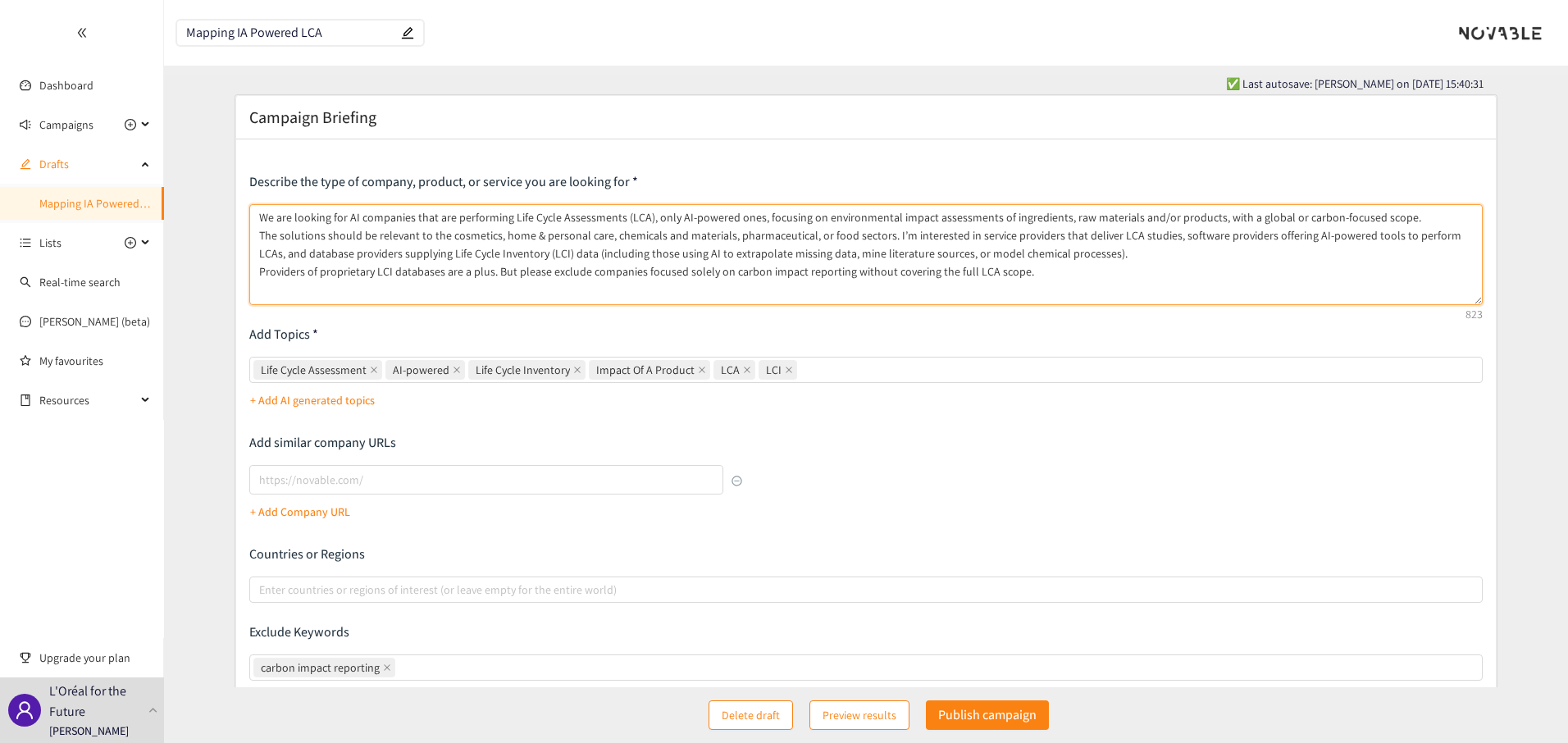
click at [1098, 275] on textarea "We are looking for AI companies that are performing Life Cycle Assessments (LCA…" at bounding box center [866, 254] width 1234 height 101
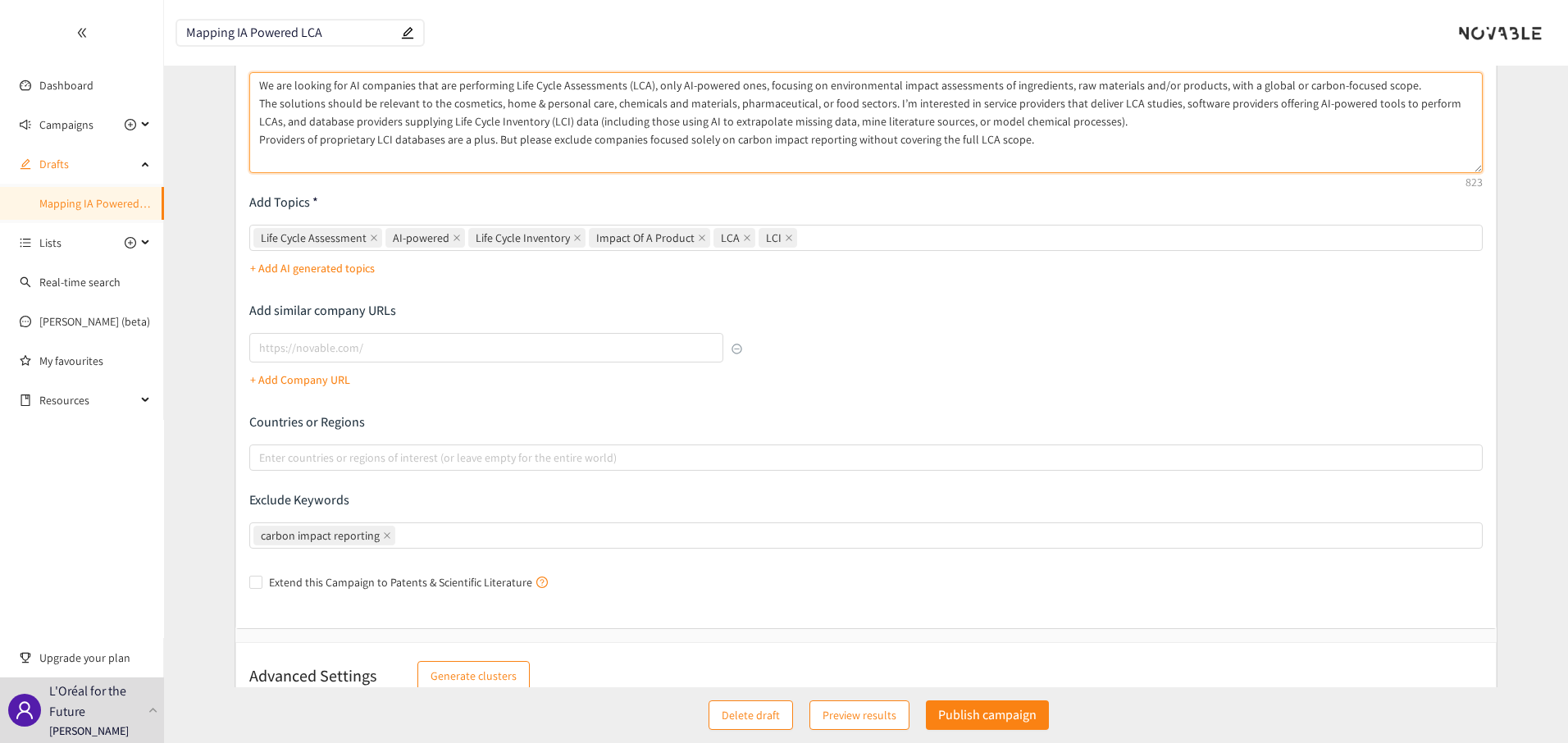
scroll to position [141, 0]
click at [383, 535] on icon "close" at bounding box center [386, 534] width 8 height 8
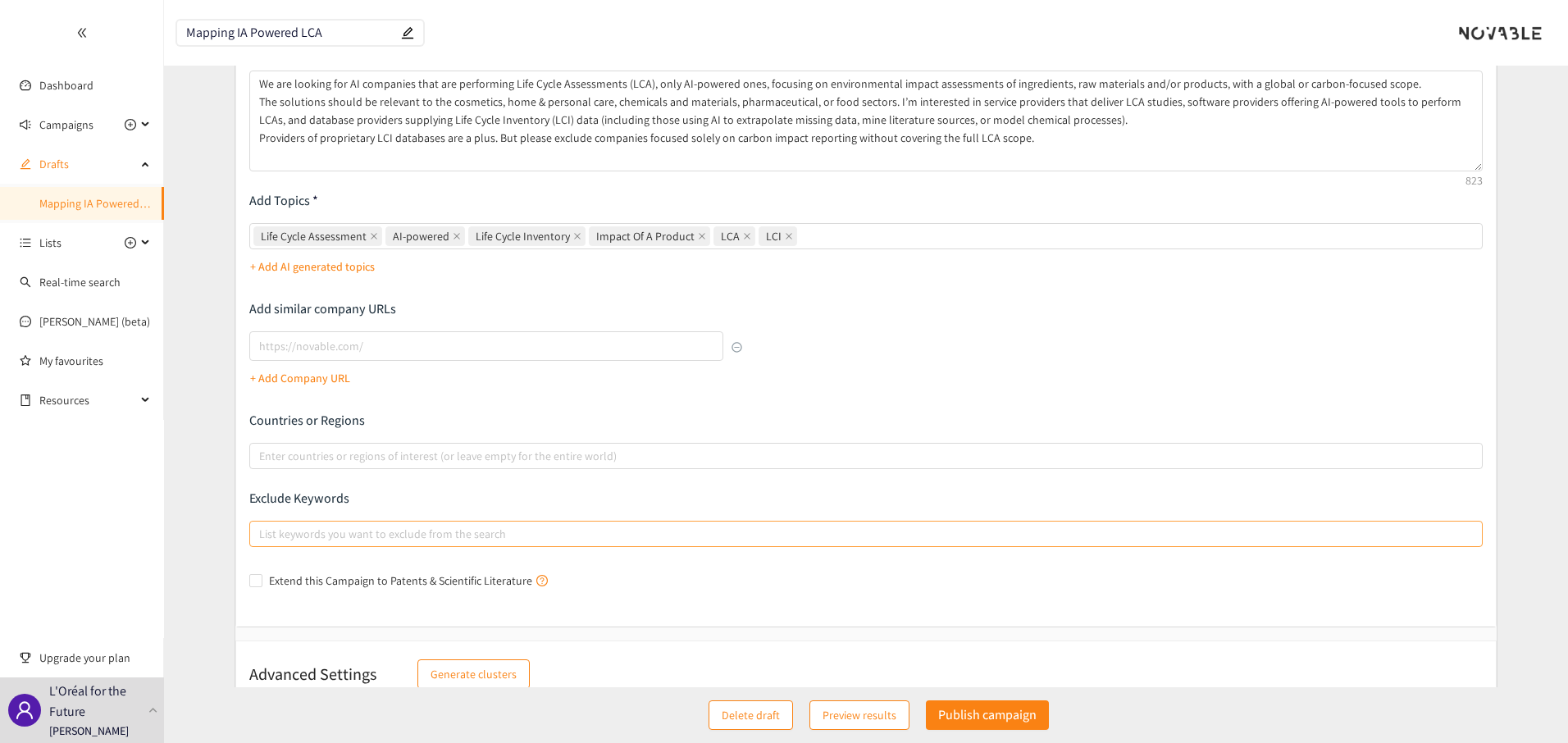
click at [369, 499] on p "Exclude Keywords" at bounding box center [866, 498] width 1234 height 18
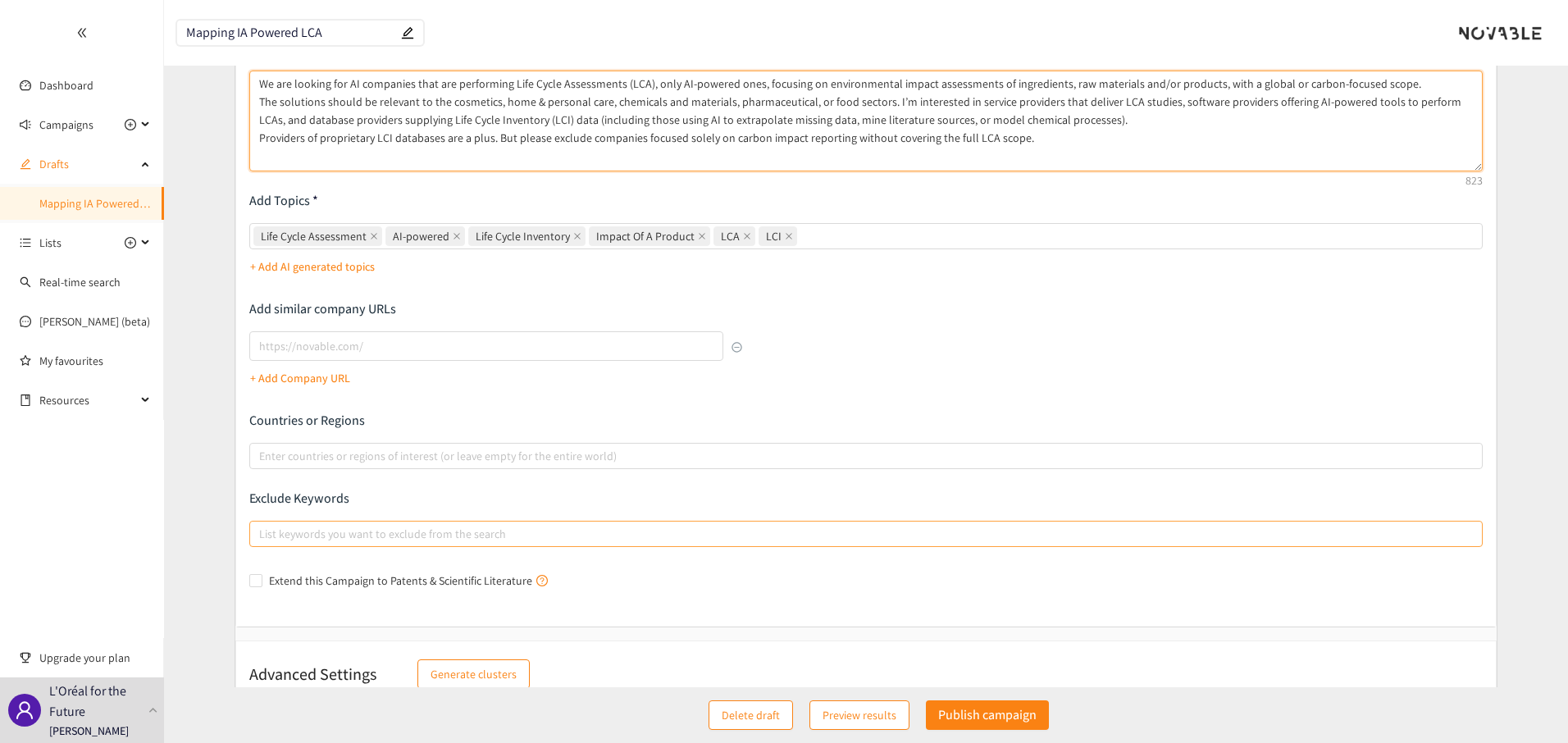
click at [550, 146] on textarea "We are looking for AI companies that are performing Life Cycle Assessments (LCA…" at bounding box center [866, 120] width 1234 height 101
click at [560, 143] on textarea "We are looking for AI companies that are performing Life Cycle Assessments (LCA…" at bounding box center [866, 120] width 1234 height 101
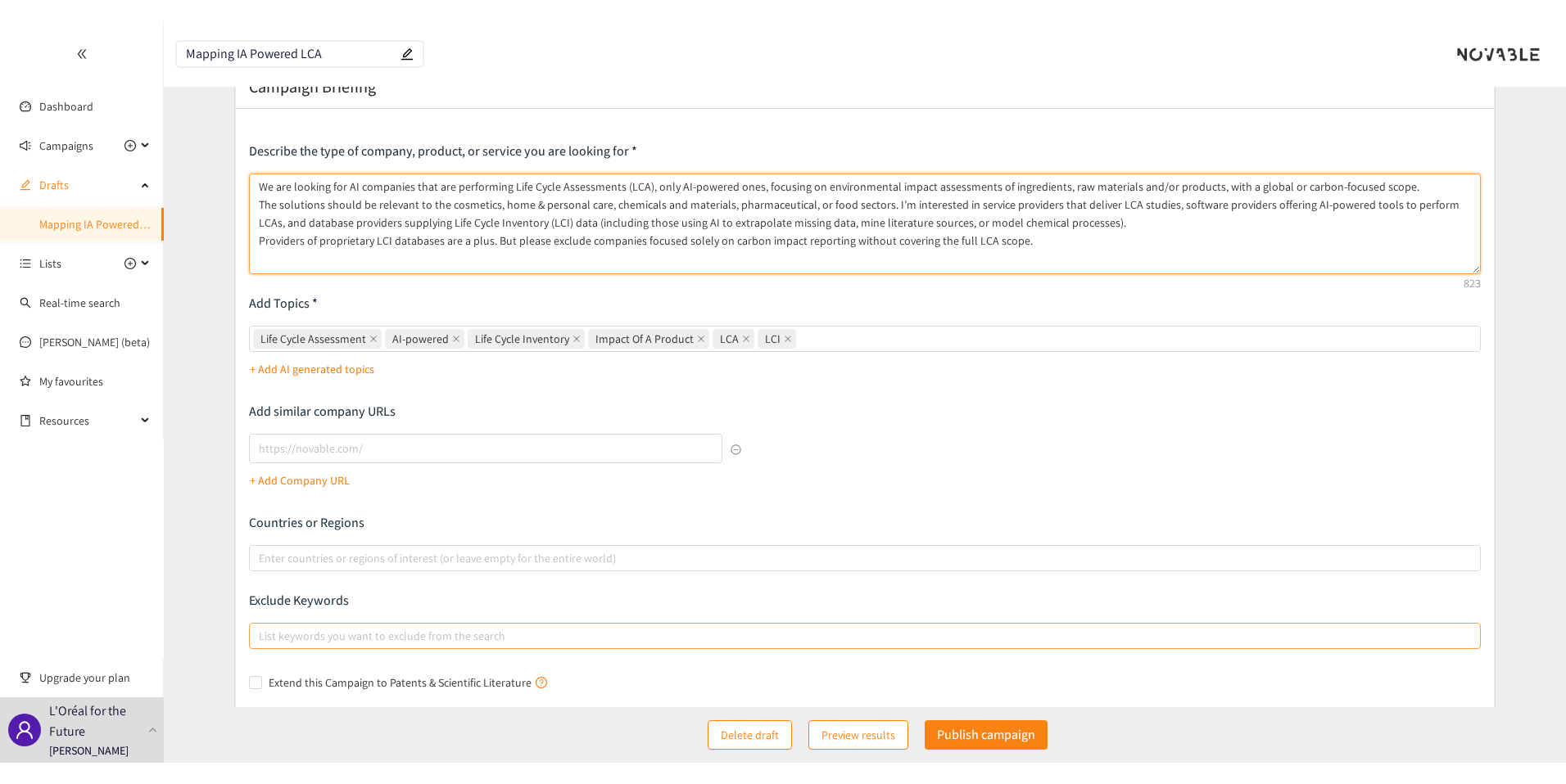
scroll to position [0, 0]
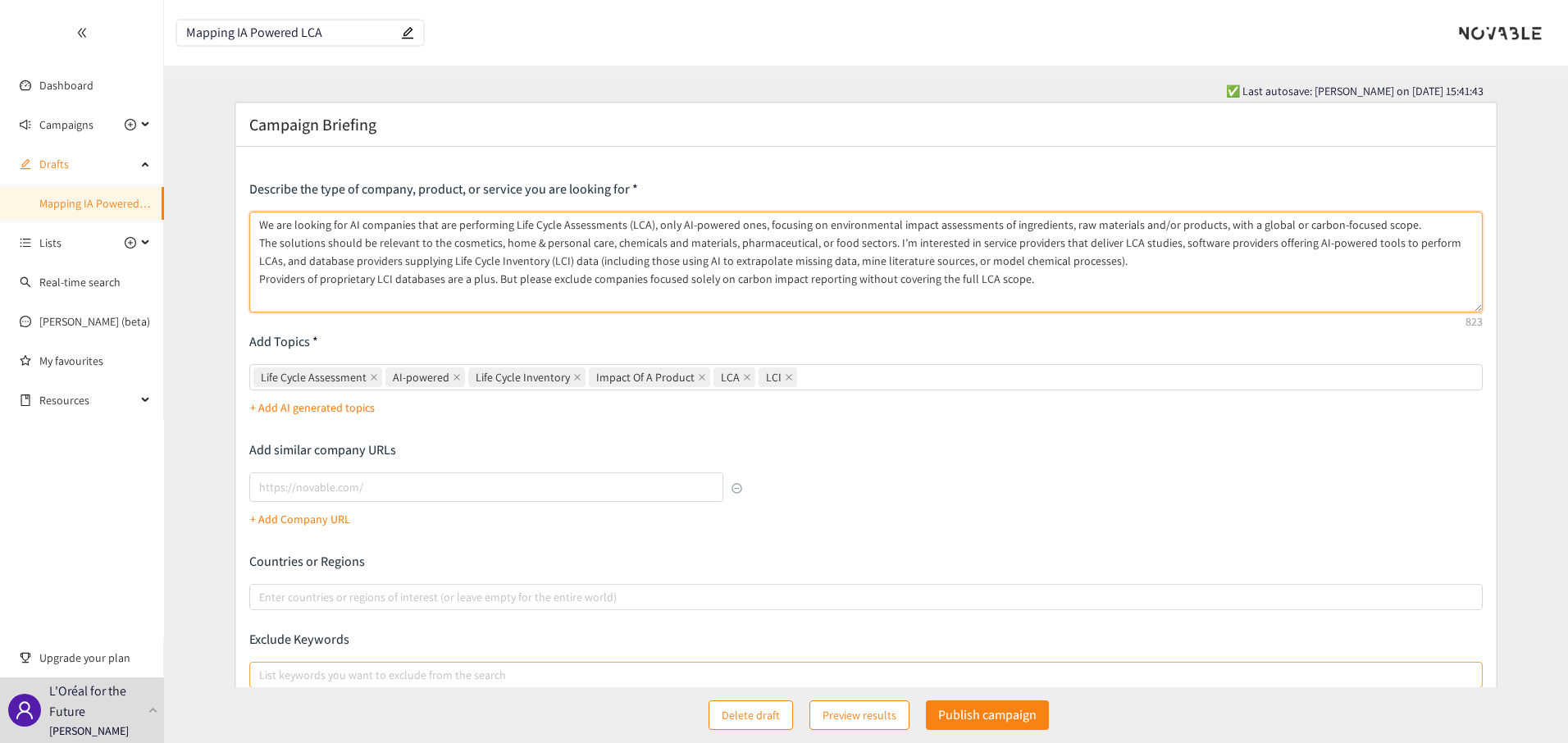
click at [998, 287] on textarea "We are looking for AI companies that are performing Life Cycle Assessments (LCA…" at bounding box center [866, 261] width 1234 height 101
click at [983, 294] on textarea "We are looking for AI companies that are performing Life Cycle Assessments (LCA…" at bounding box center [866, 261] width 1234 height 101
click at [1114, 283] on textarea "We are looking for AI companies that are performing Life Cycle Assessments (LCA…" at bounding box center [866, 261] width 1234 height 101
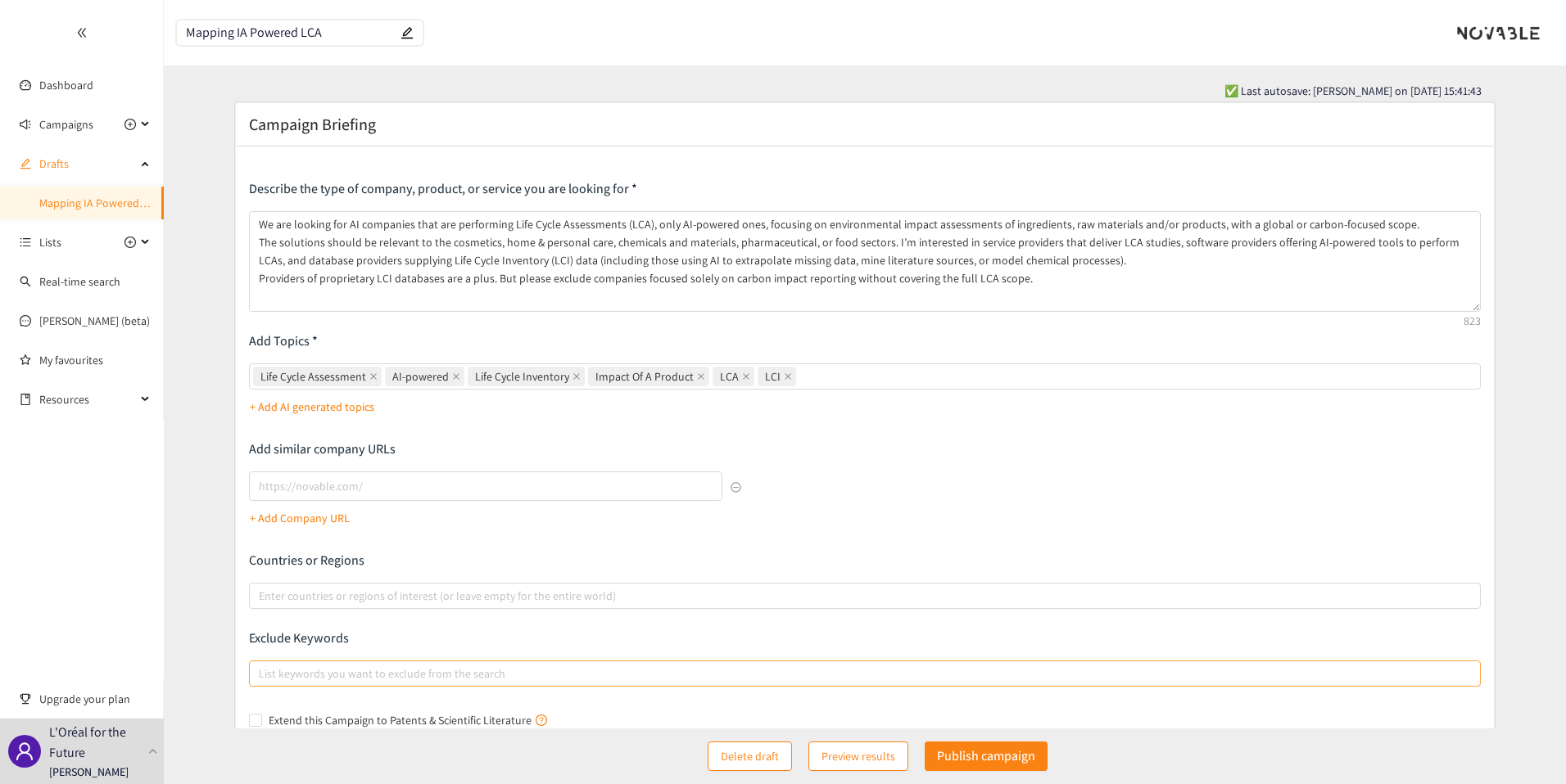
click at [493, 325] on div "Describe the type of company, product, or service you are looking for We are lo…" at bounding box center [865, 457] width 1232 height 553
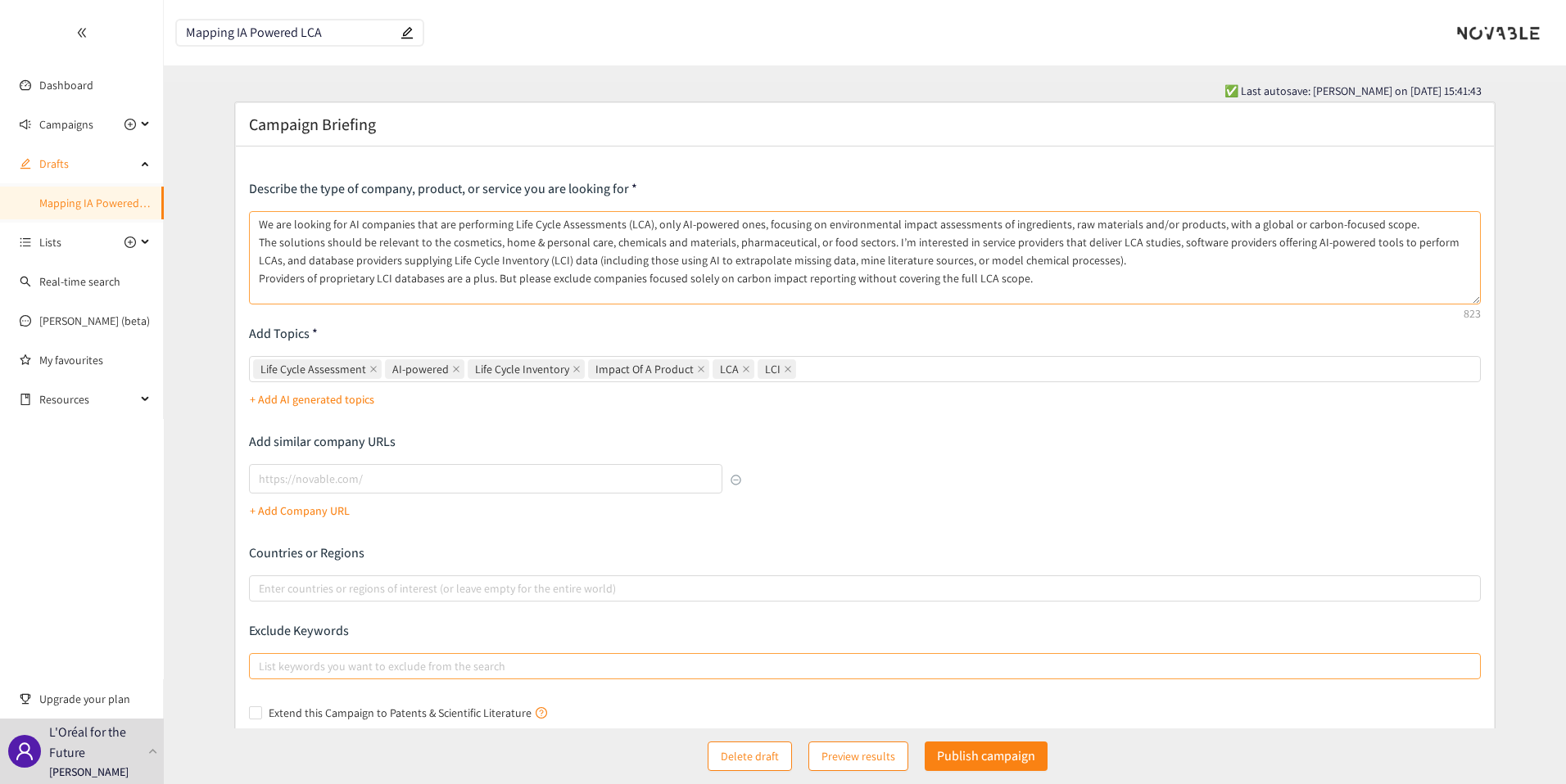
click at [1474, 298] on textarea "We are looking for AI companies that are performing Life Cycle Assessments (LCA…" at bounding box center [865, 257] width 1232 height 93
click at [1126, 340] on p "Add Topics" at bounding box center [865, 333] width 1232 height 18
click at [1067, 505] on div "Describe the type of company, product, or service you are looking for We are lo…" at bounding box center [865, 453] width 1232 height 545
click at [974, 754] on p "Publish campaign" at bounding box center [986, 755] width 98 height 20
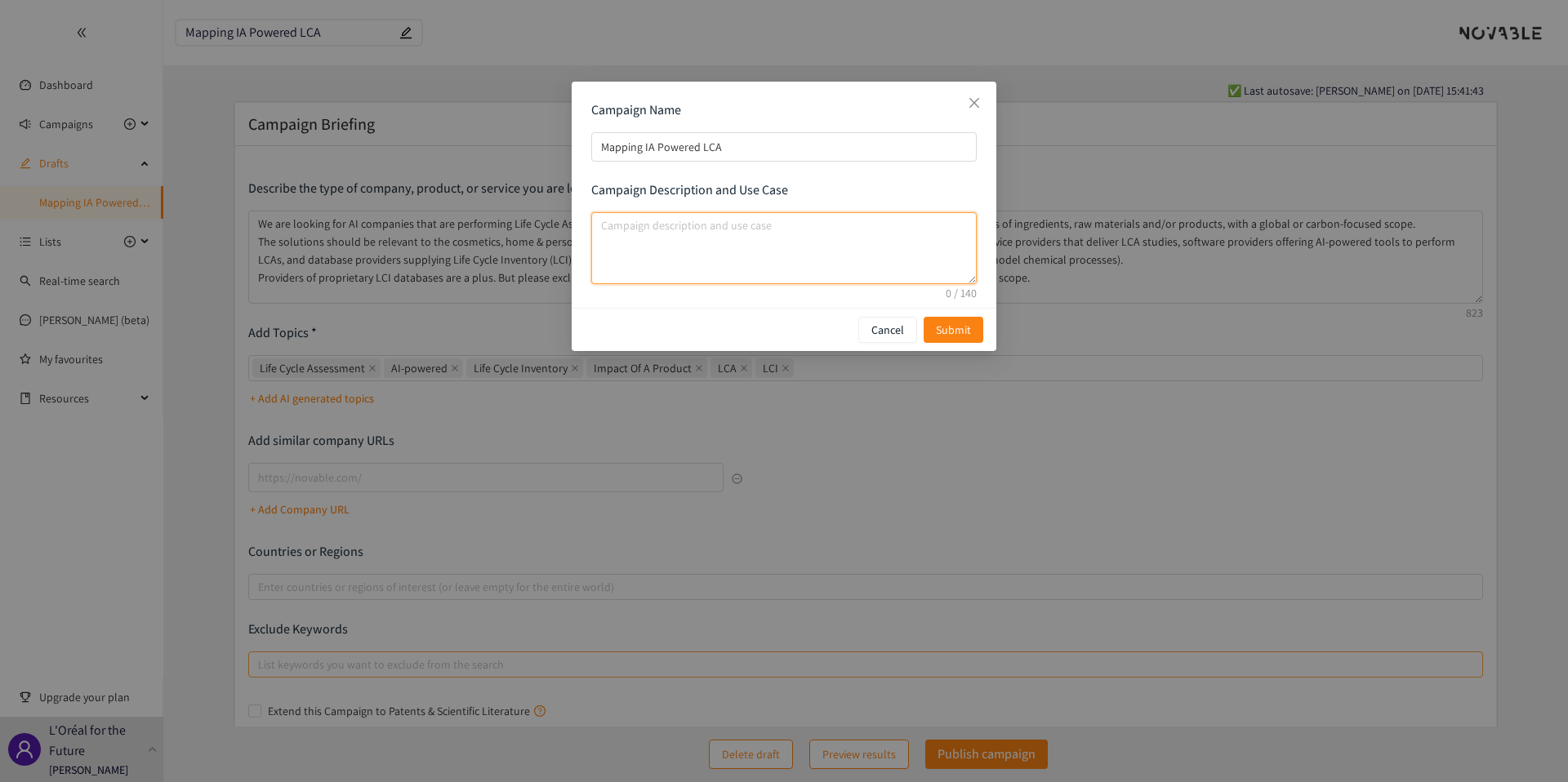
click at [682, 258] on textarea "campaign description and use case" at bounding box center [784, 248] width 386 height 72
click at [659, 227] on textarea "Mapping & Deepdive" at bounding box center [784, 248] width 386 height 72
click at [717, 231] on textarea "Mapping & deepdive" at bounding box center [784, 248] width 386 height 72
type textarea "Mapping & deepdive"
click at [950, 331] on span "Submit" at bounding box center [954, 329] width 35 height 18
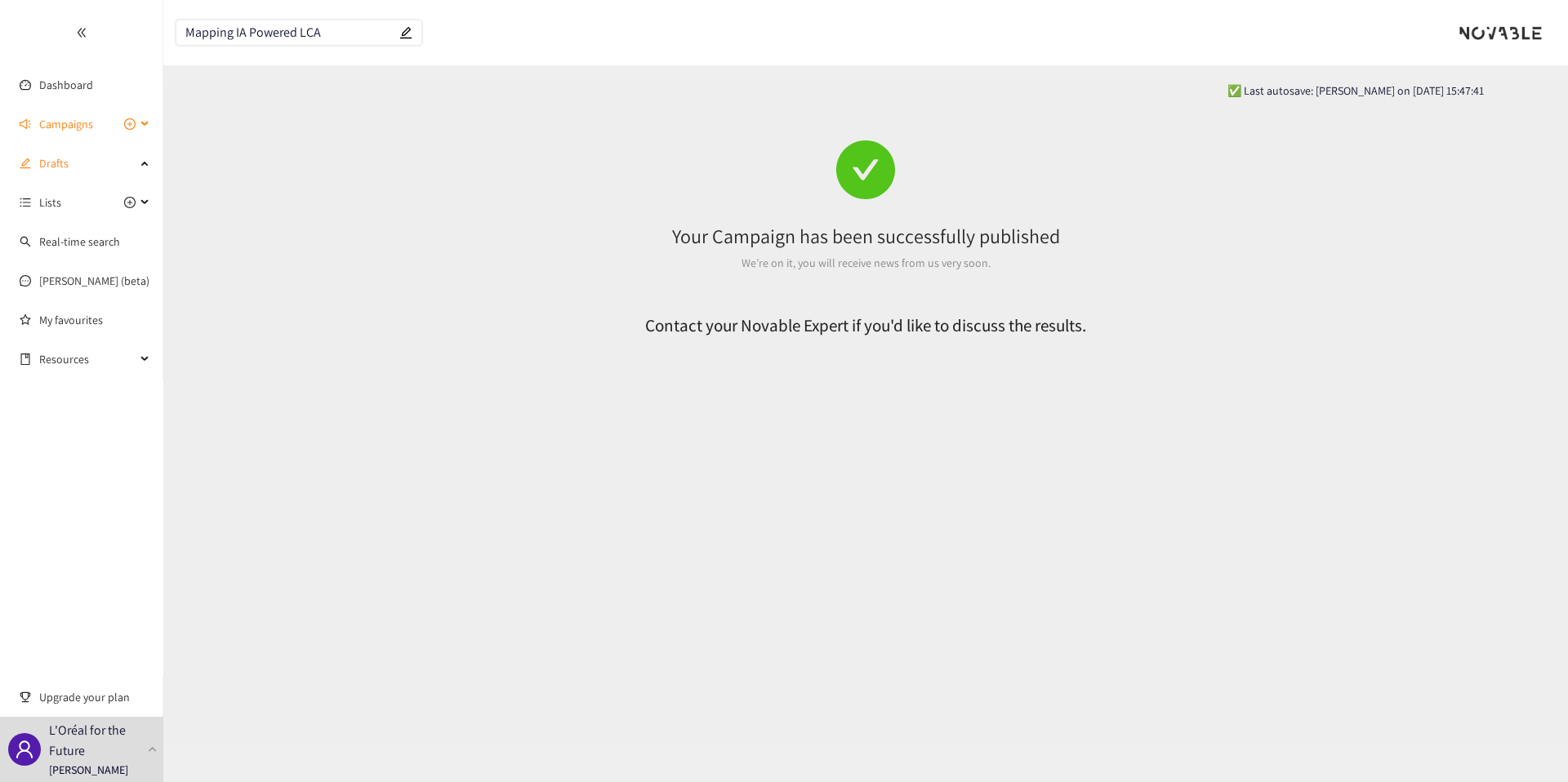
click at [58, 127] on span "Campaigns" at bounding box center [65, 124] width 53 height 32
click at [68, 156] on link "Mapping IA Powered LCA" at bounding box center [99, 163] width 121 height 15
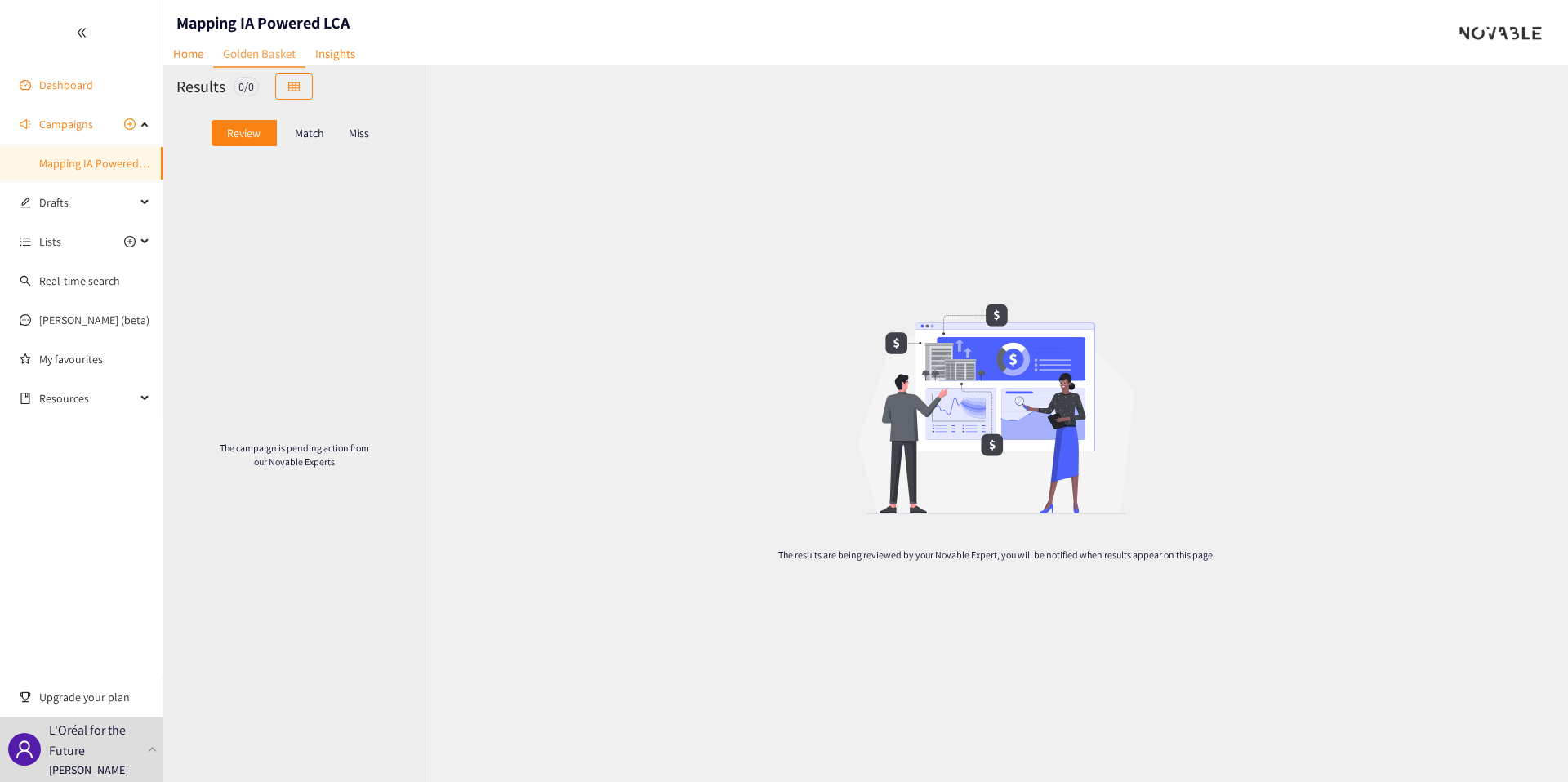
click at [65, 82] on link "Dashboard" at bounding box center [65, 85] width 53 height 15
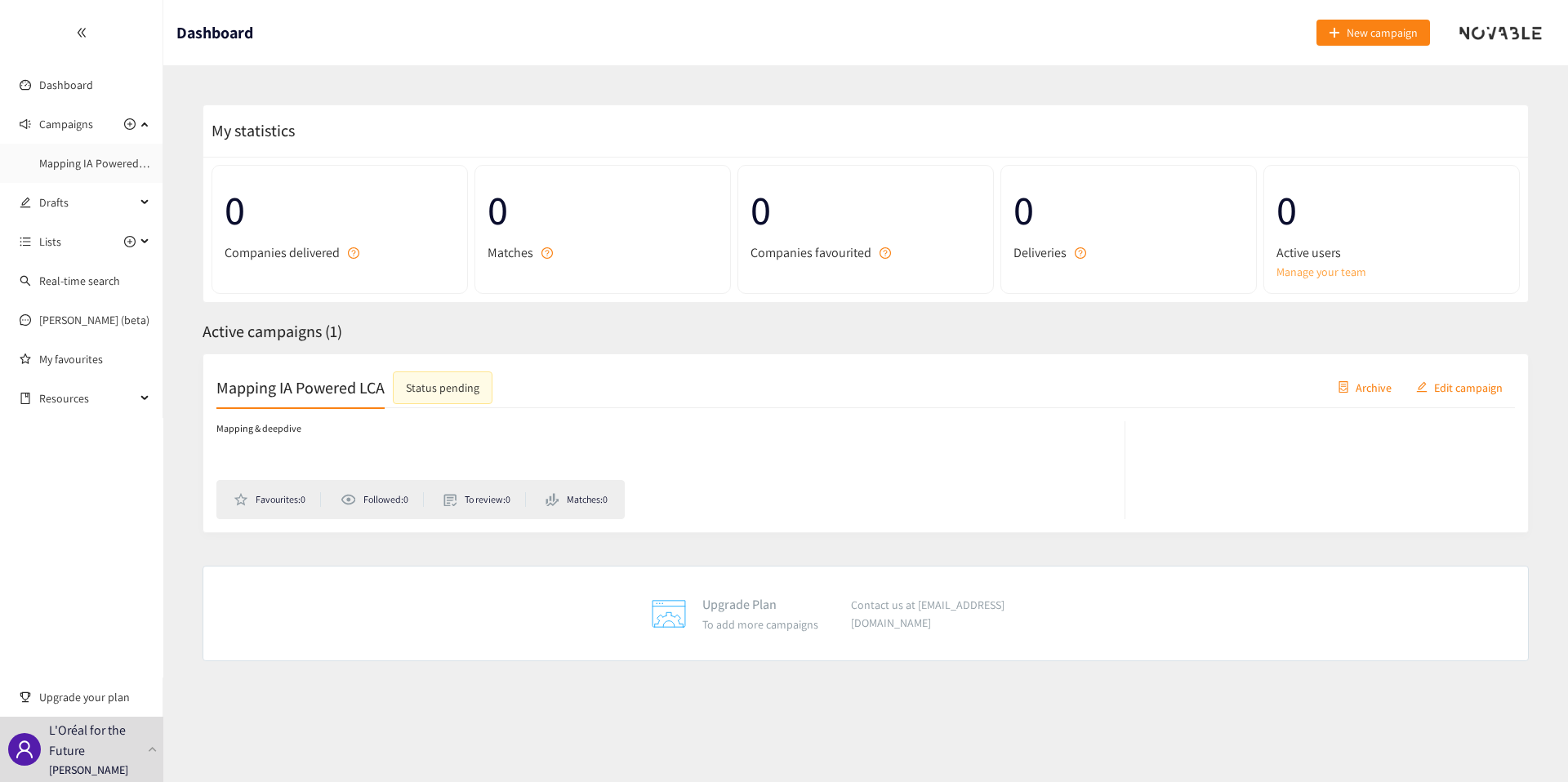
click at [1313, 267] on link "Manage your team" at bounding box center [1392, 271] width 231 height 18
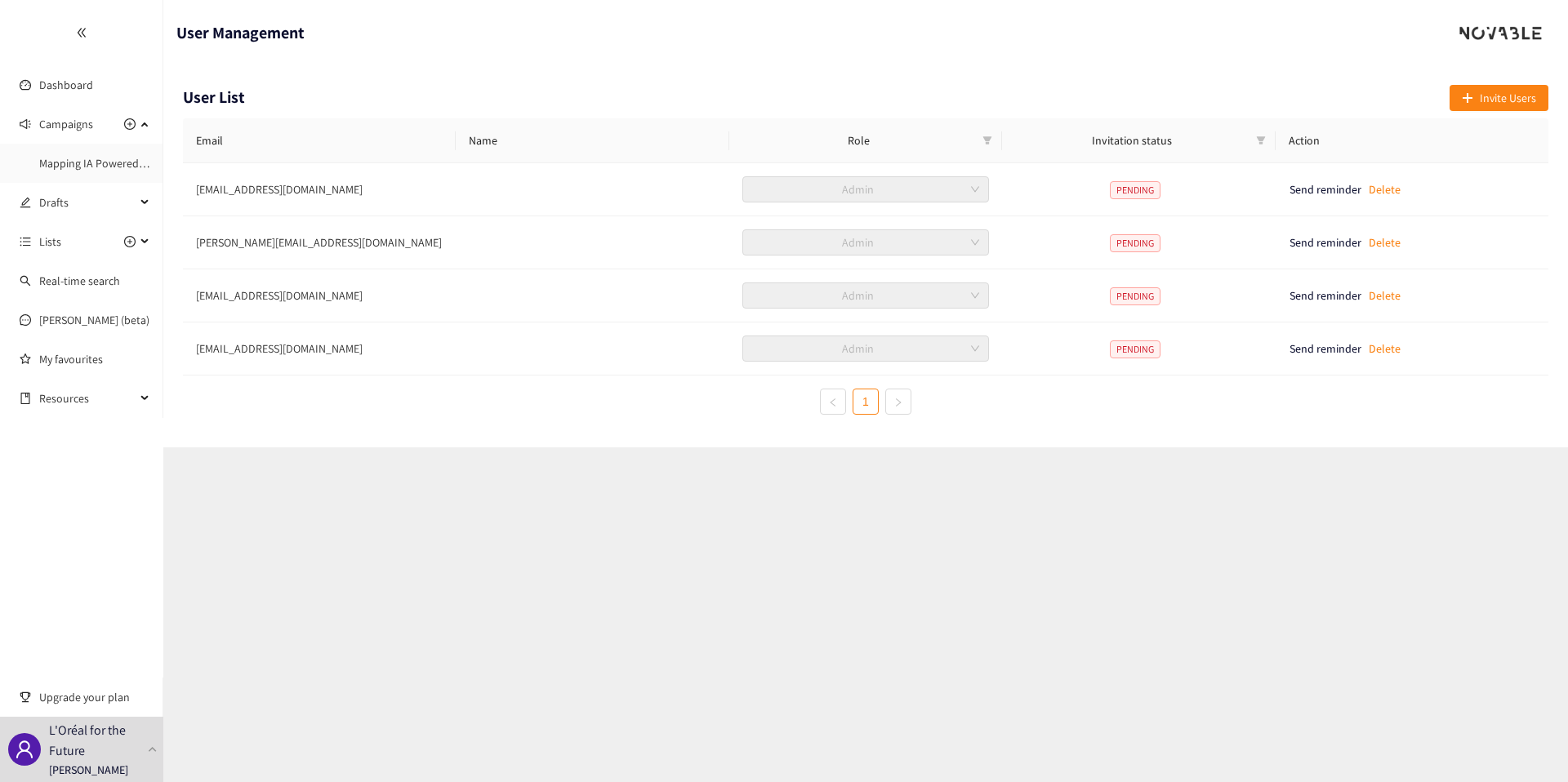
click at [360, 503] on section "User Management User List Invite Users Email Name Role Invitation status Action…" at bounding box center [865, 391] width 1405 height 782
click at [89, 85] on link "Dashboard" at bounding box center [65, 85] width 53 height 15
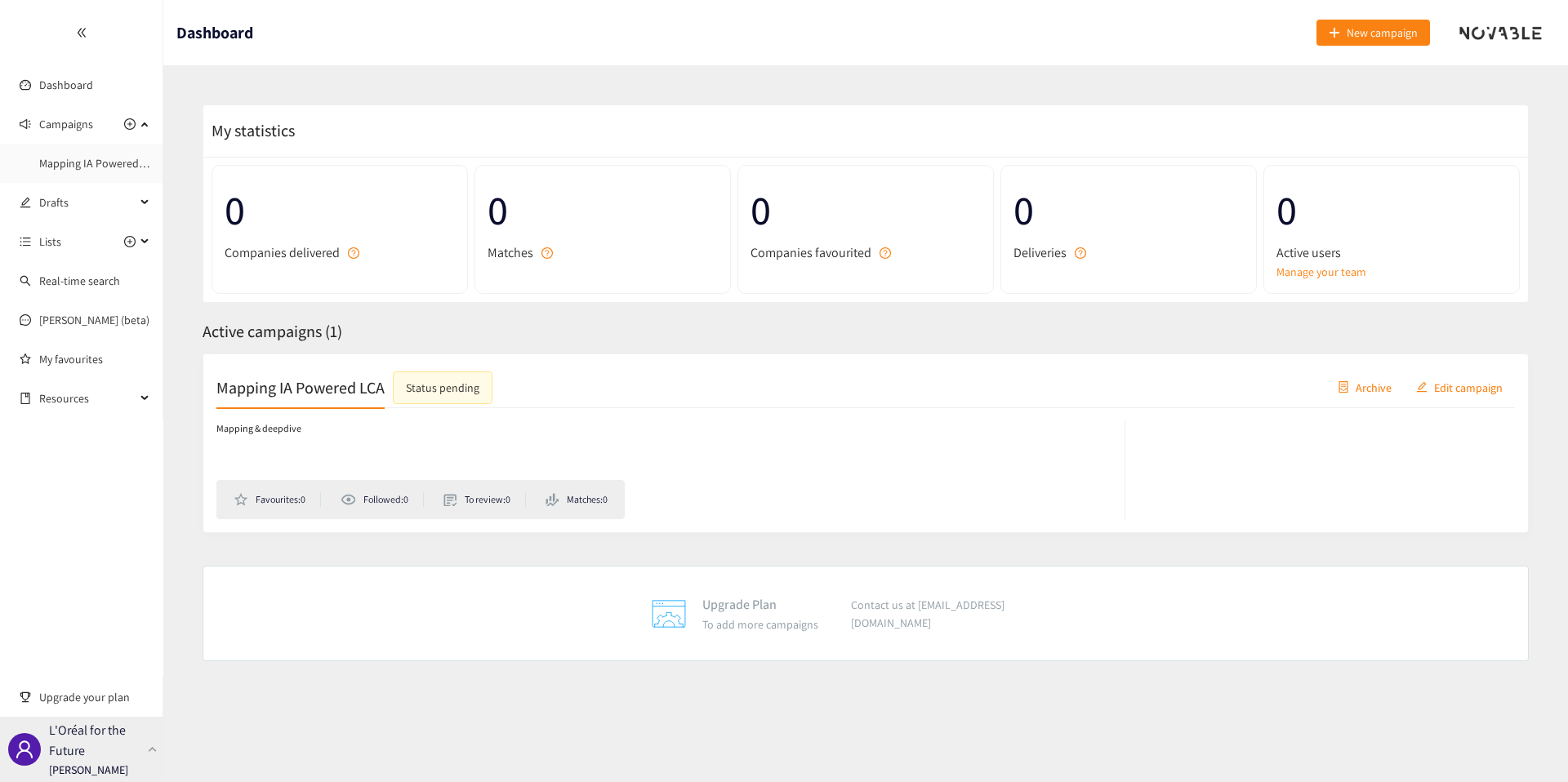
click at [57, 741] on p "L'Oréal for the Future" at bounding box center [95, 741] width 92 height 41
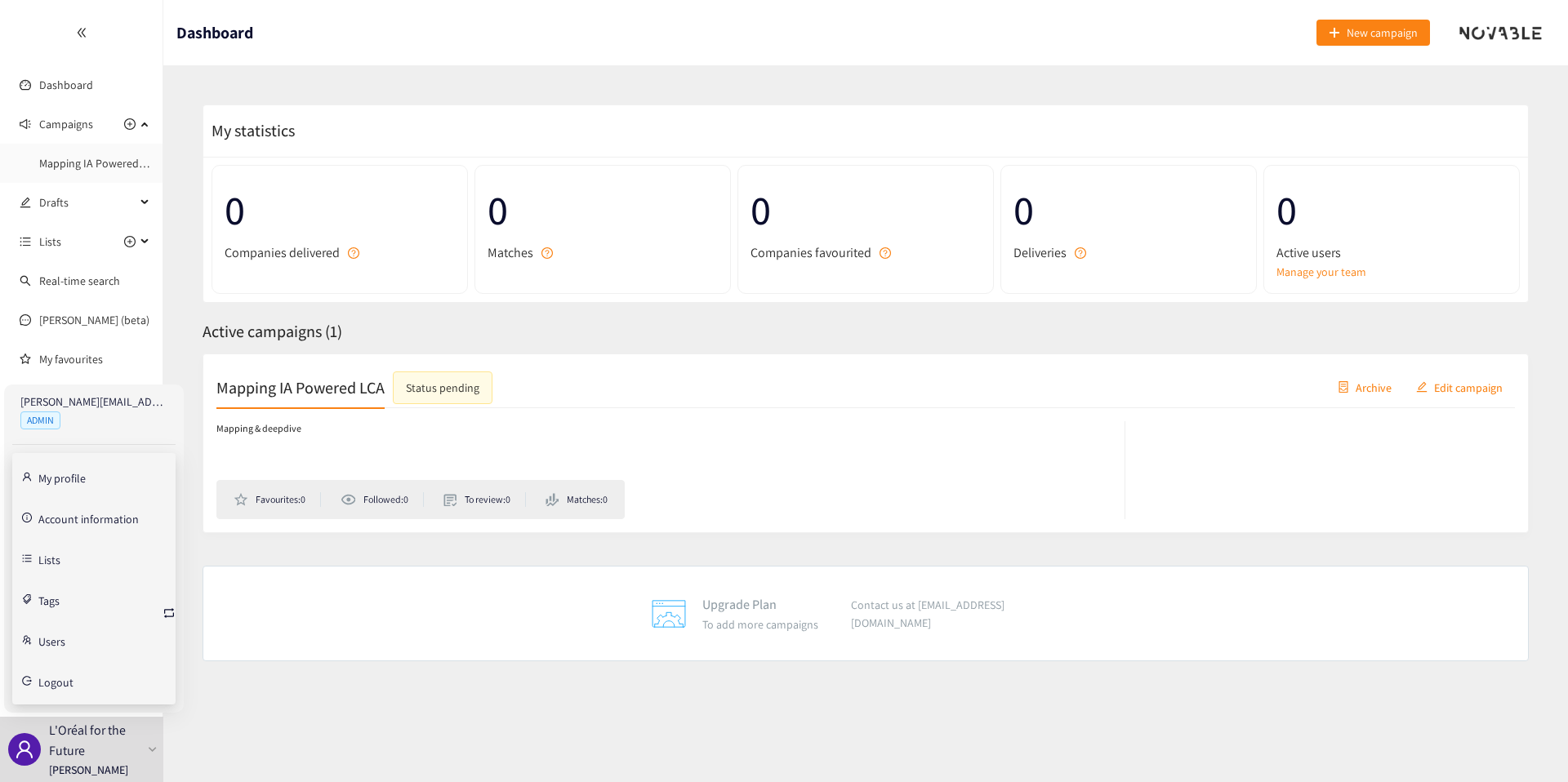
click at [65, 633] on link "Users" at bounding box center [52, 640] width 27 height 15
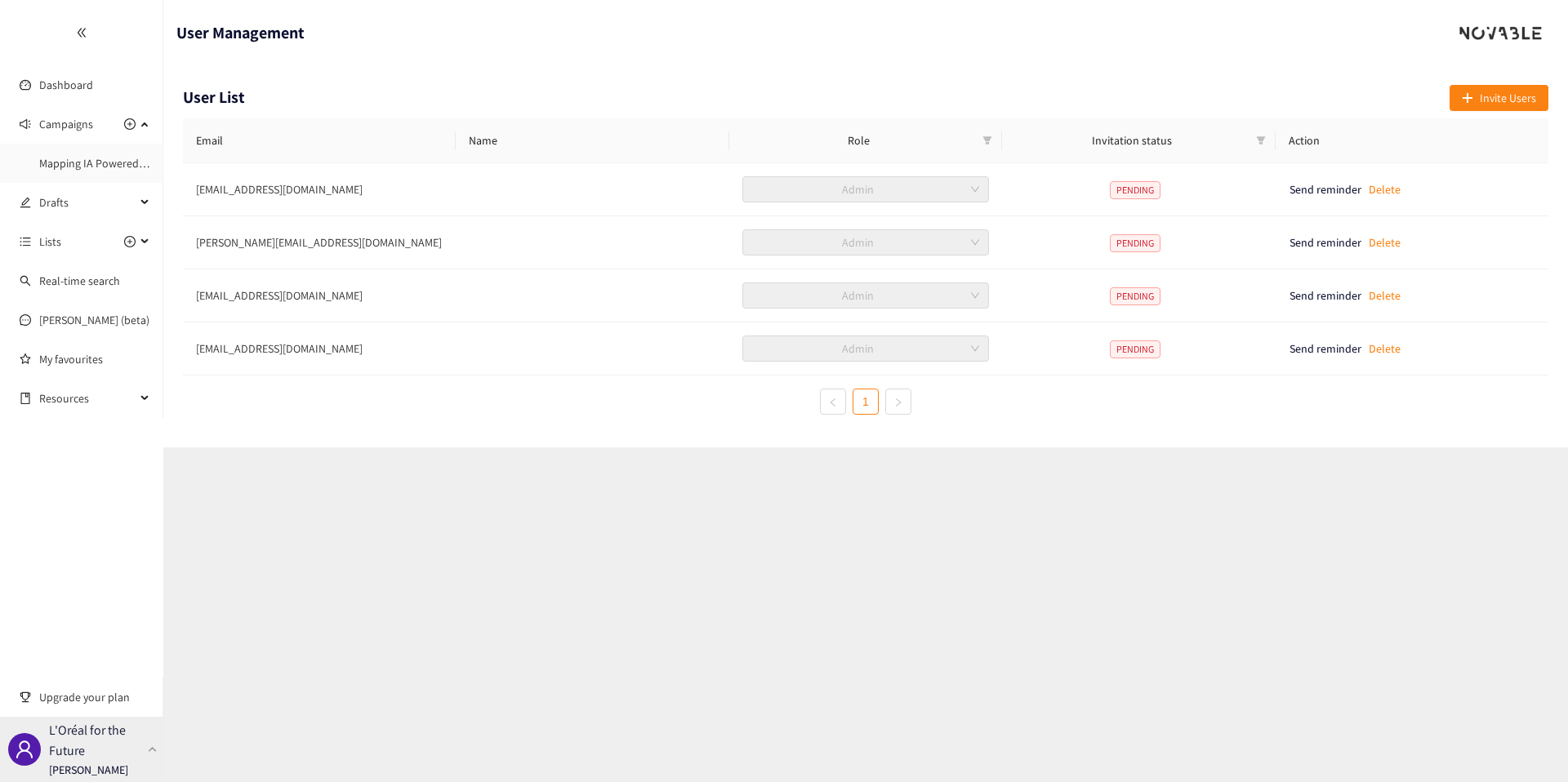
click at [77, 757] on p "L'Oréal for the Future" at bounding box center [95, 741] width 92 height 41
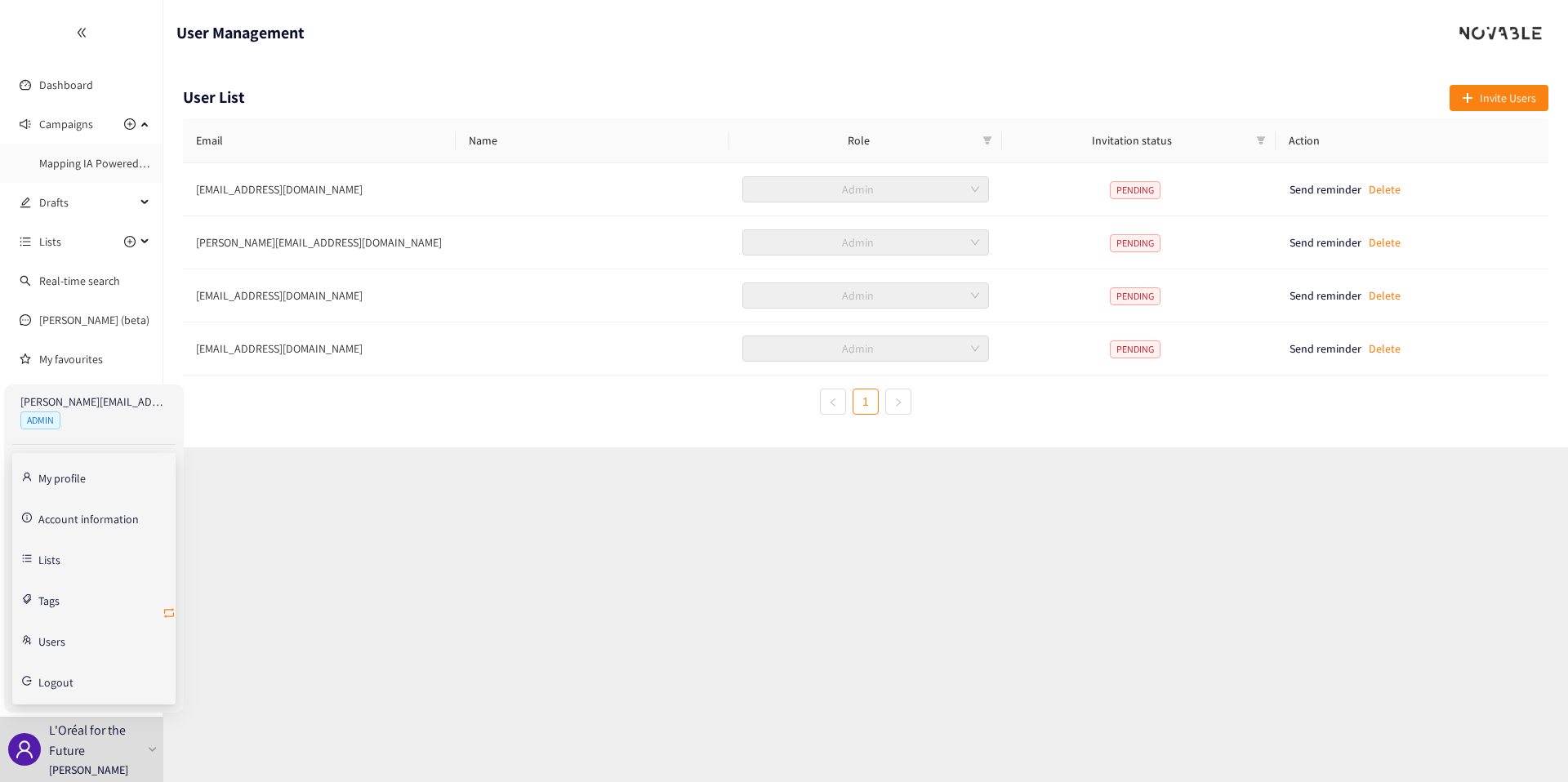
click at [172, 609] on icon "retweet" at bounding box center [169, 613] width 10 height 10
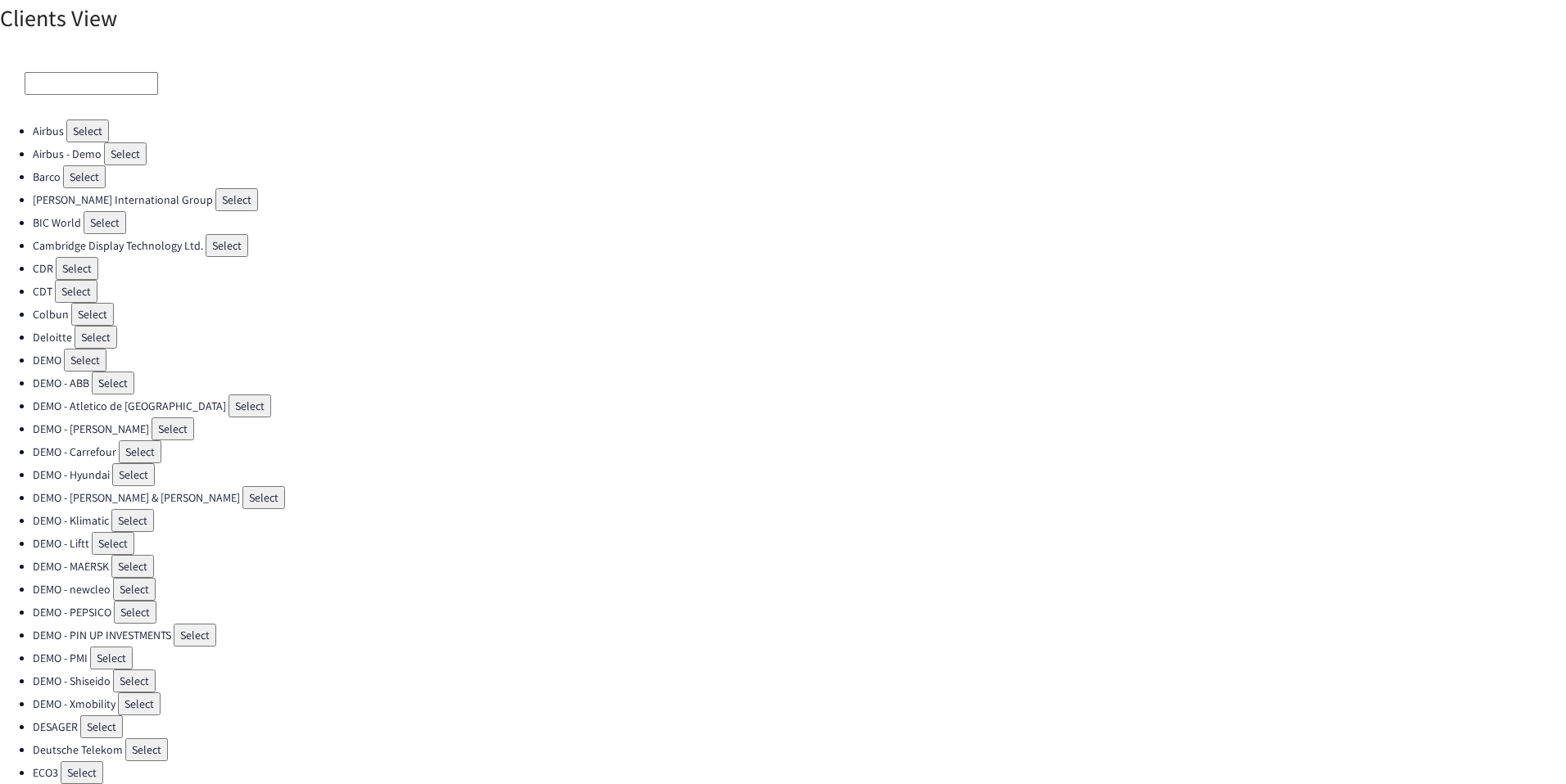
click at [79, 88] on input at bounding box center [92, 83] width 133 height 23
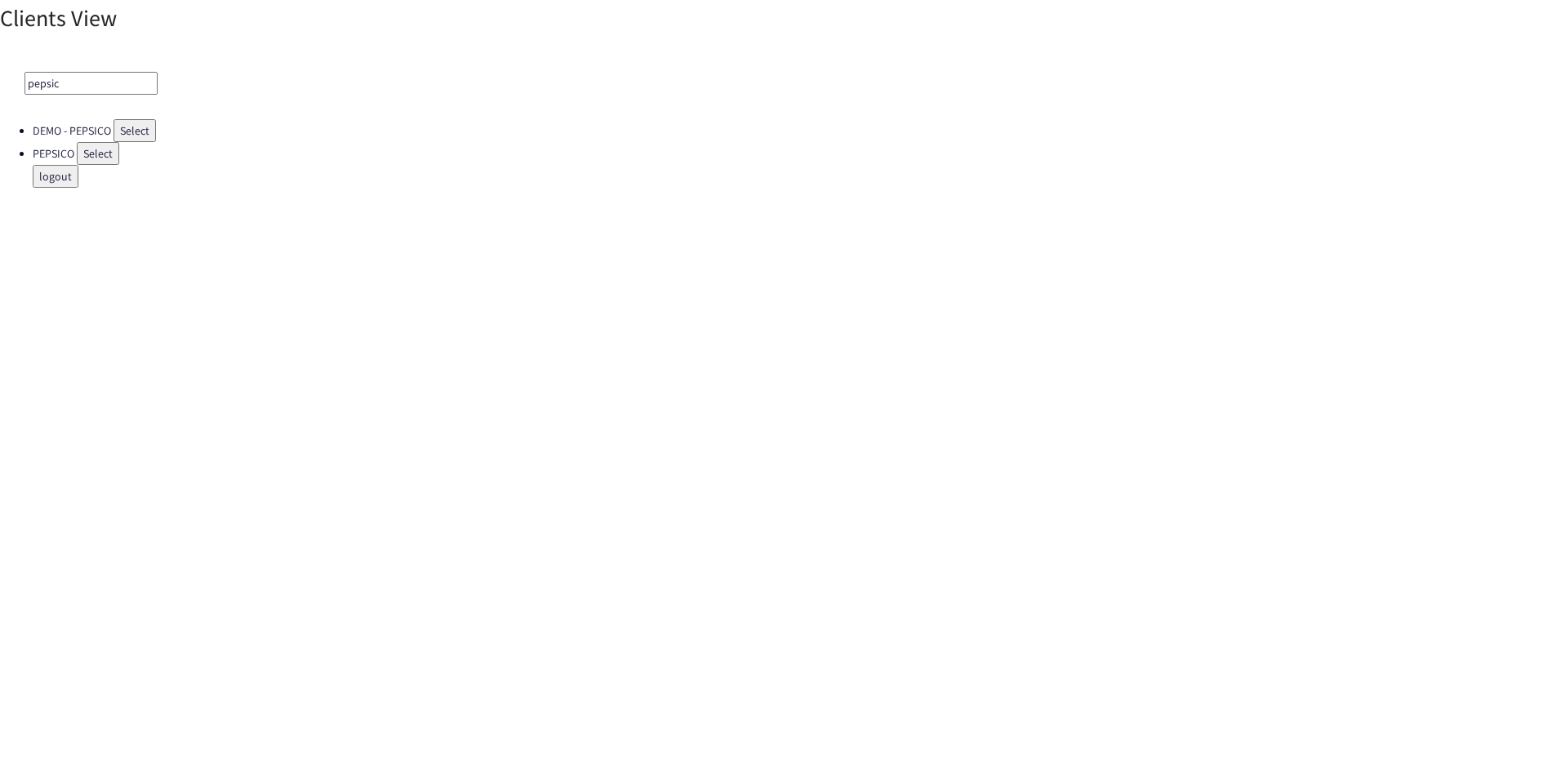
type input "pepsic"
click at [93, 161] on button "Select" at bounding box center [98, 153] width 42 height 23
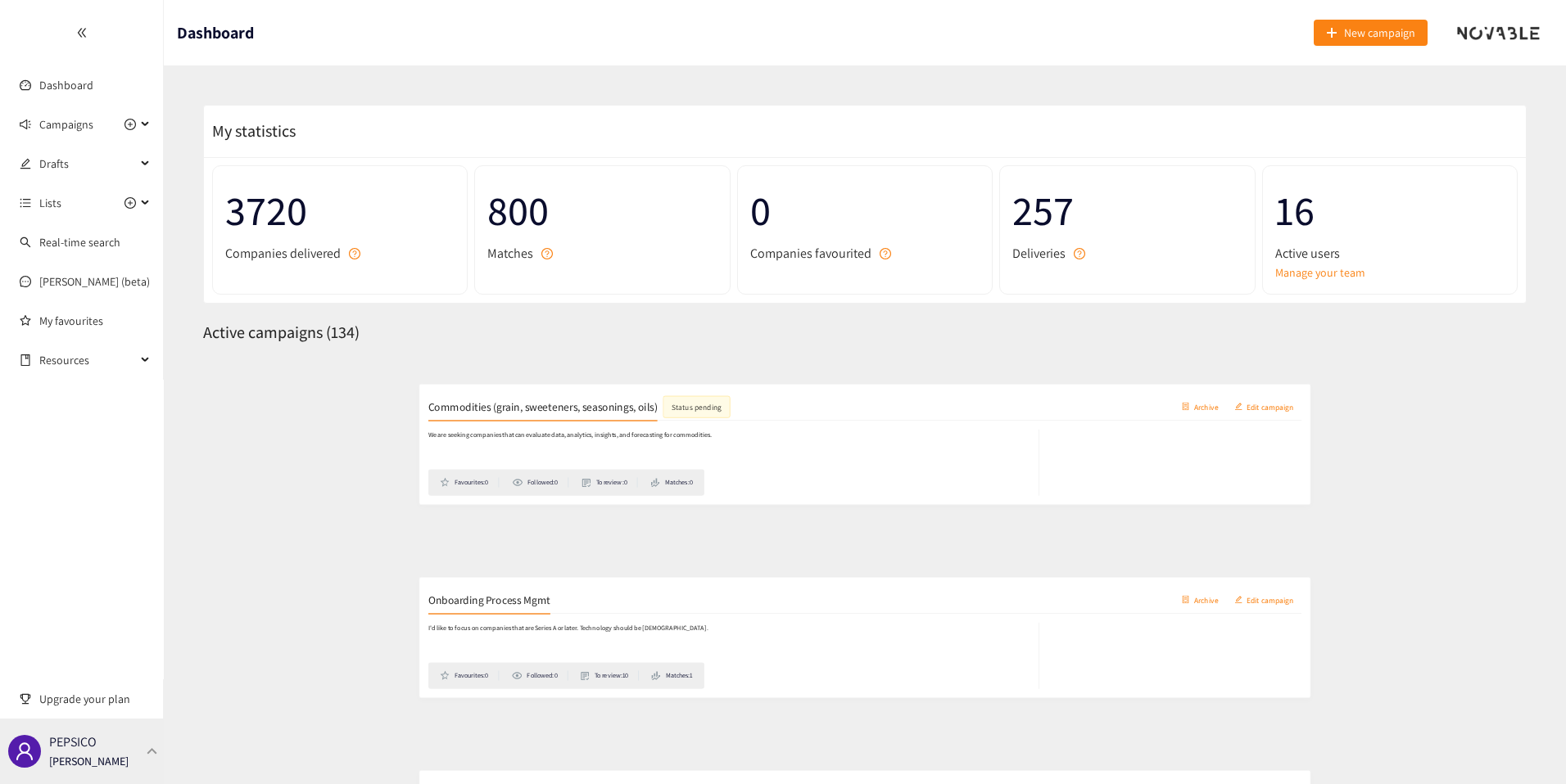
click at [135, 748] on div "PEPSICO Thibaut Jacobs" at bounding box center [81, 751] width 164 height 66
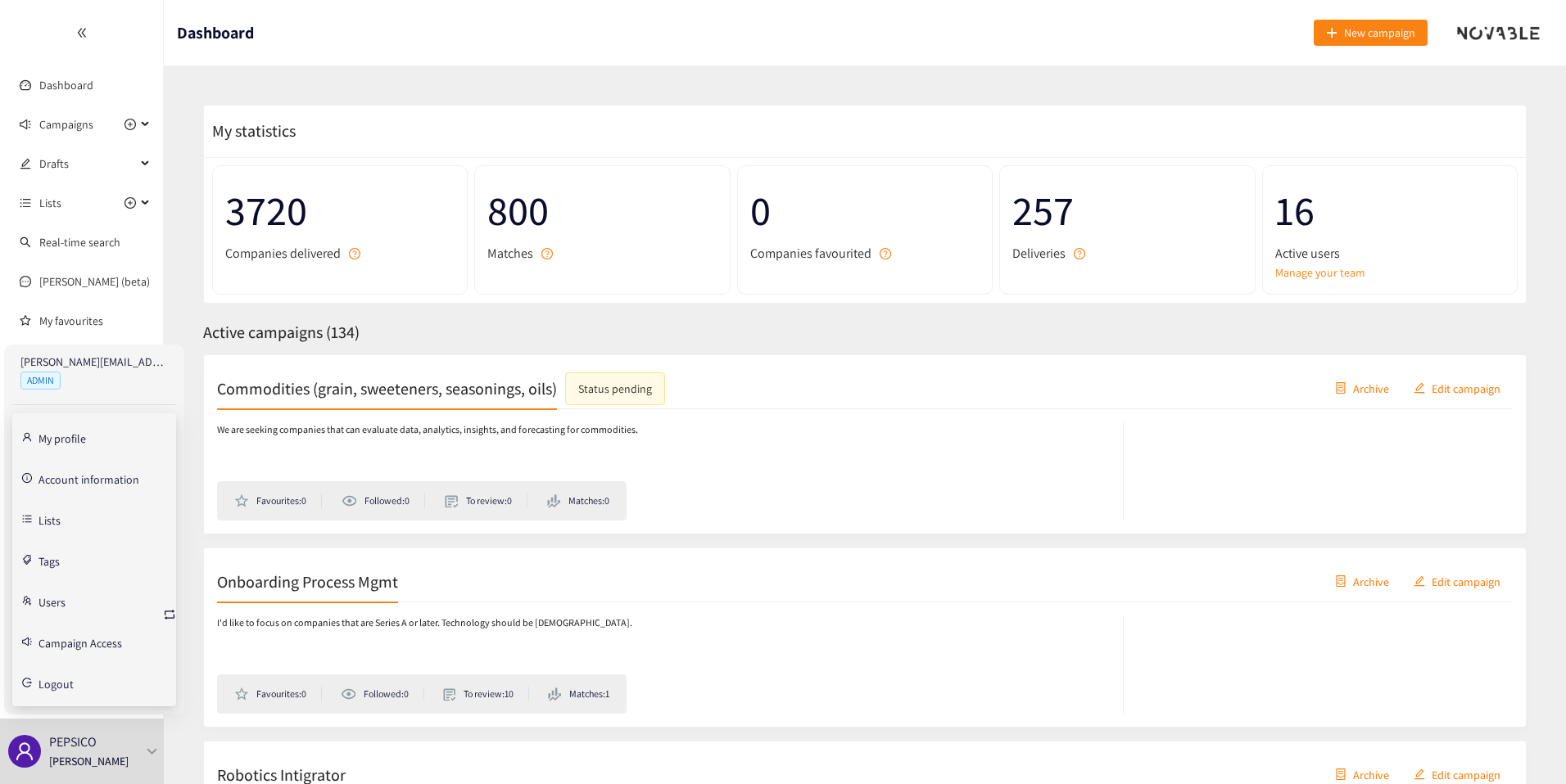
click at [111, 477] on link "Account information" at bounding box center [89, 478] width 101 height 15
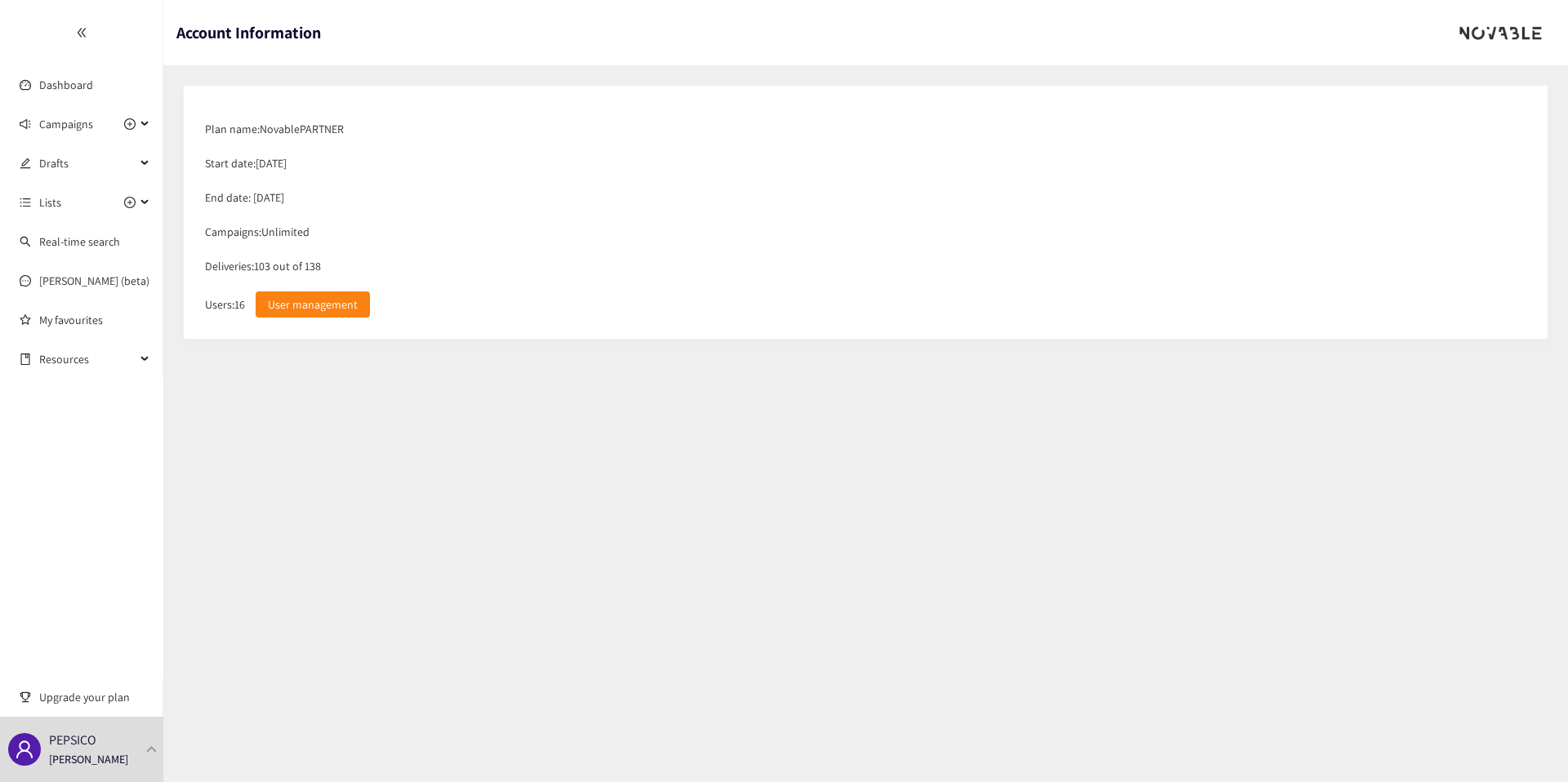
click at [317, 381] on section "Account Information Plan name: Novable PARTNER Start date: 01/01/2025 End date:…" at bounding box center [865, 391] width 1405 height 782
click at [89, 124] on span "Campaigns" at bounding box center [65, 124] width 53 height 32
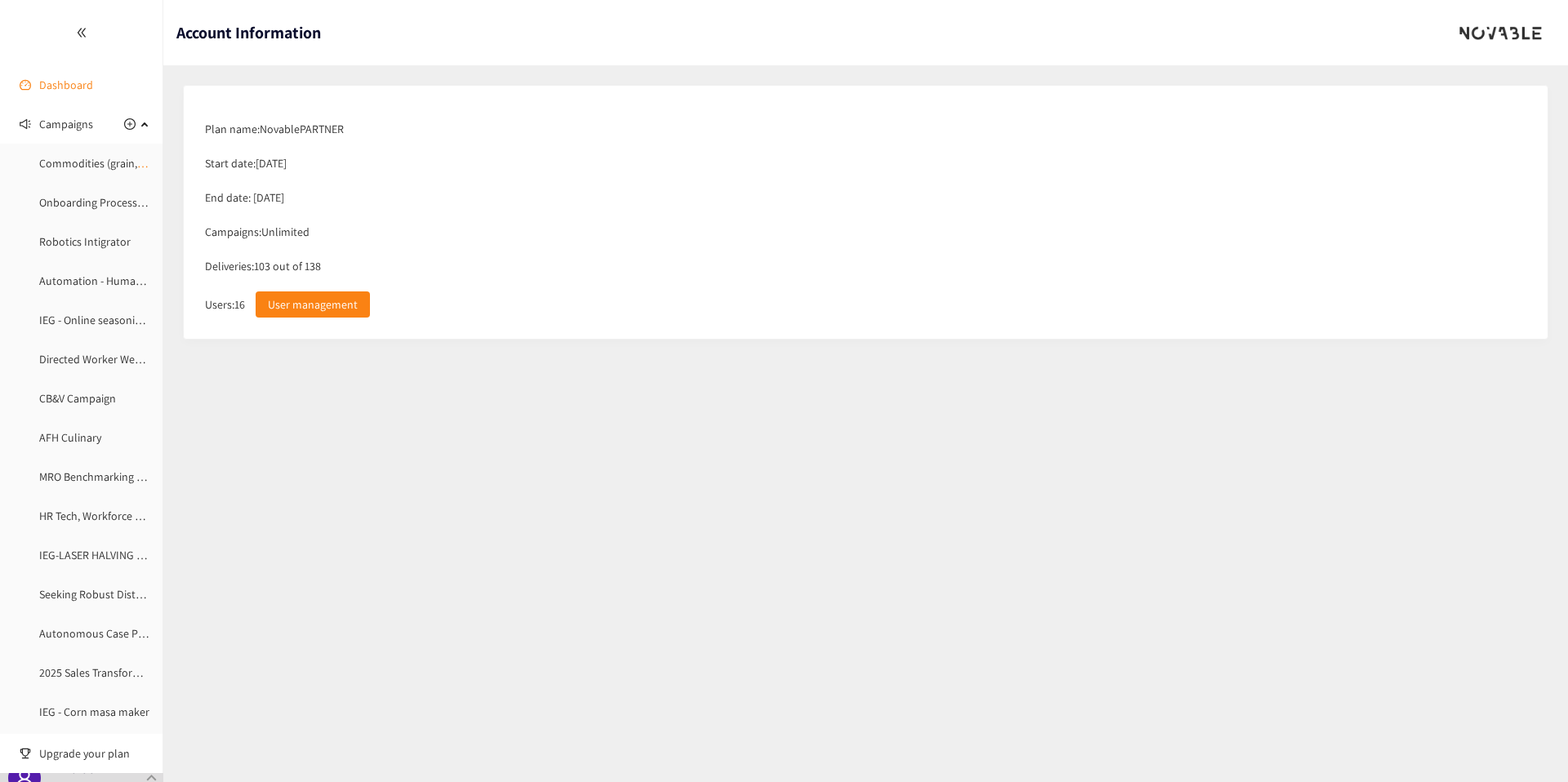
click at [74, 77] on link "Dashboard" at bounding box center [65, 85] width 53 height 15
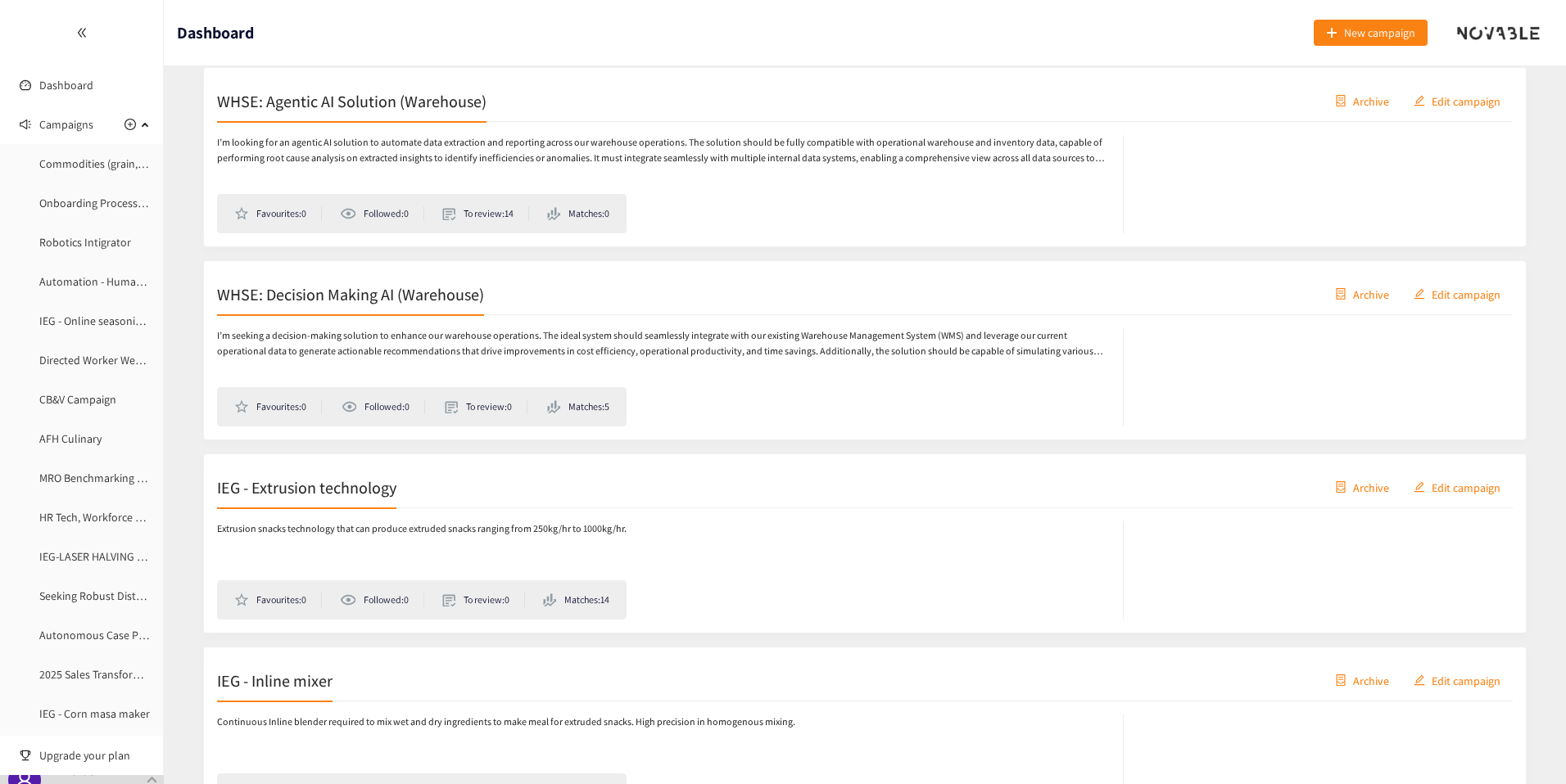
scroll to position [2914, 0]
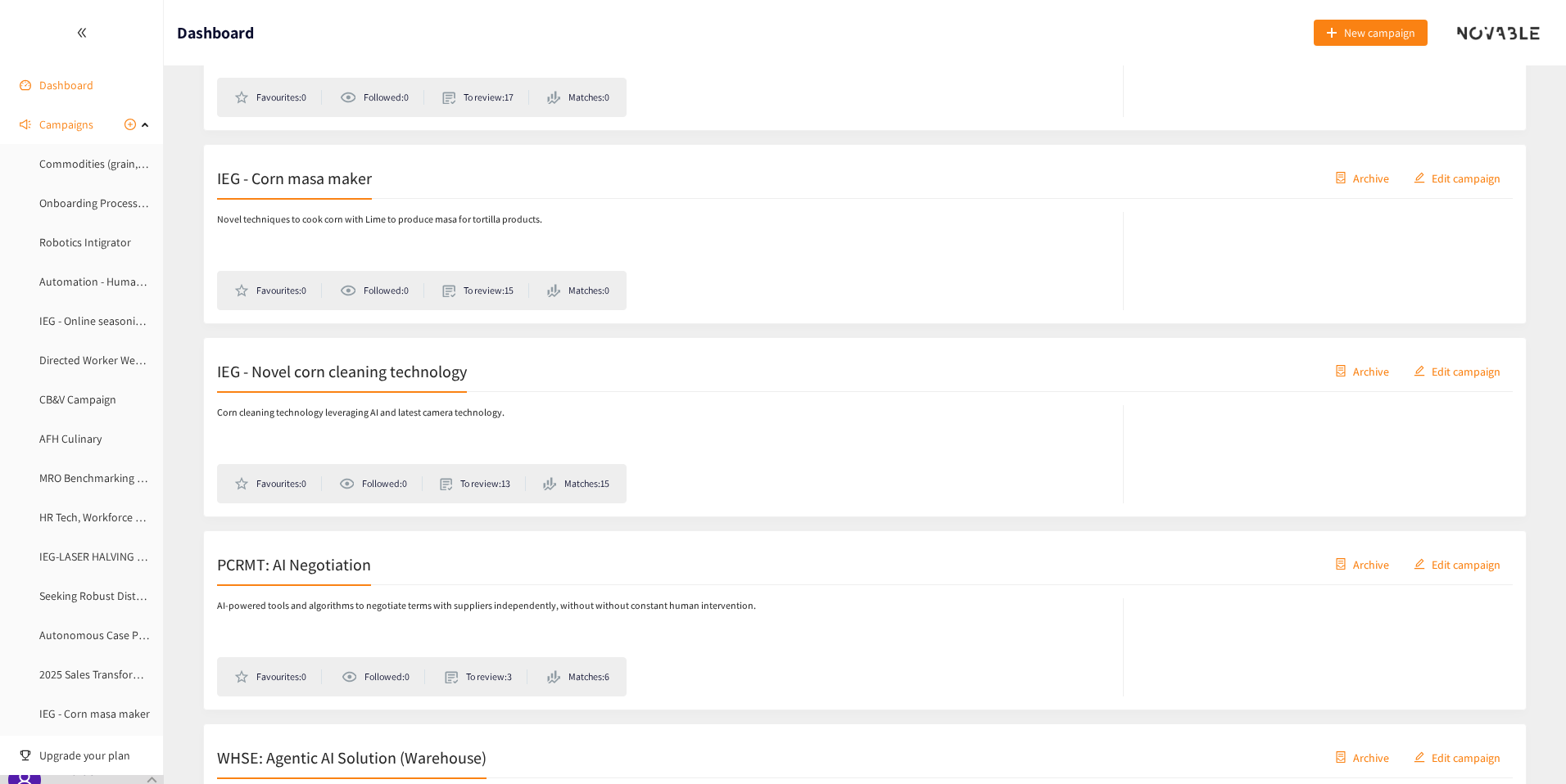
click at [79, 78] on link "Dashboard" at bounding box center [66, 85] width 54 height 15
click at [64, 121] on span "Campaigns" at bounding box center [66, 124] width 54 height 32
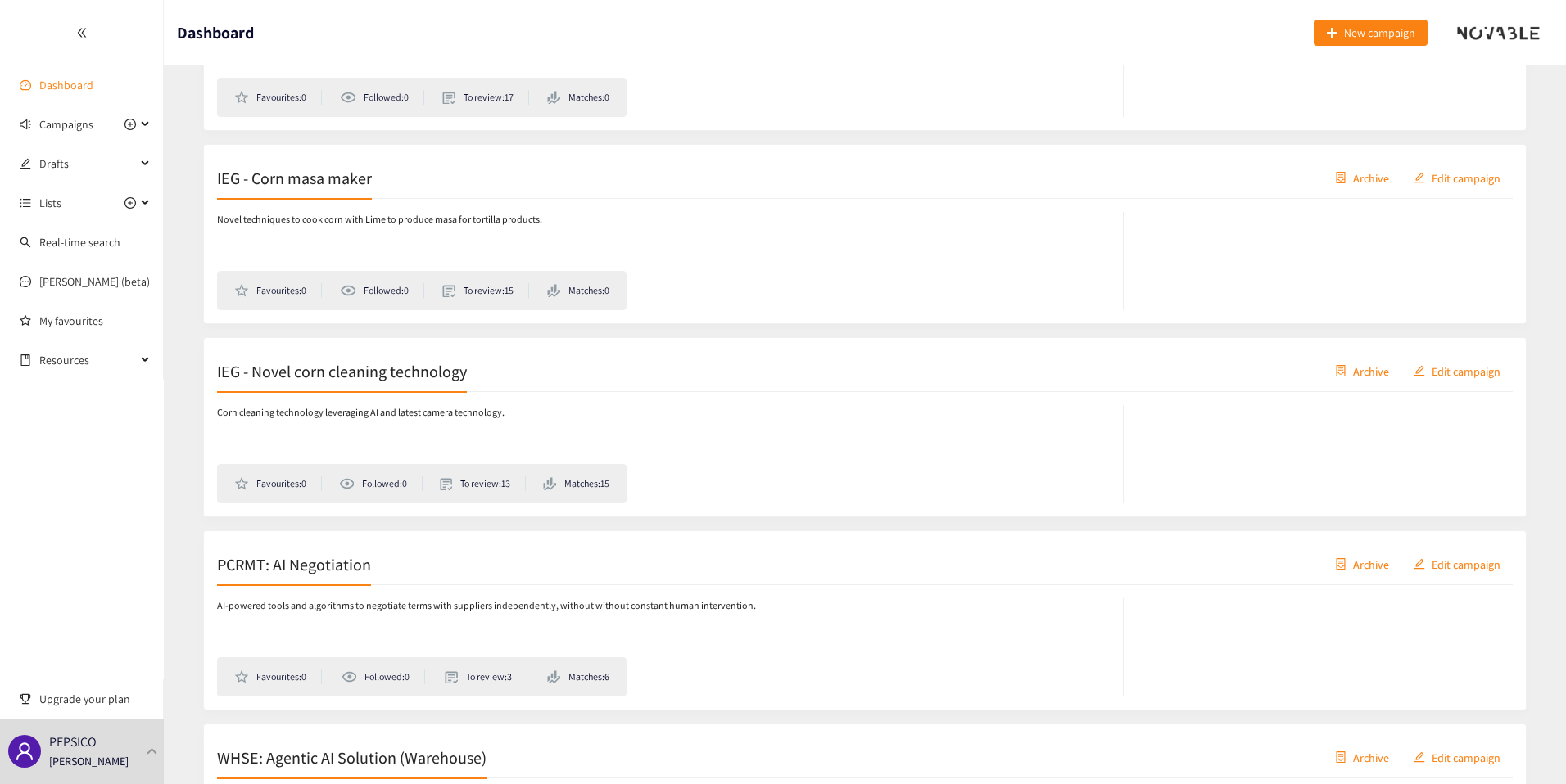
click at [92, 80] on link "Dashboard" at bounding box center [66, 85] width 54 height 15
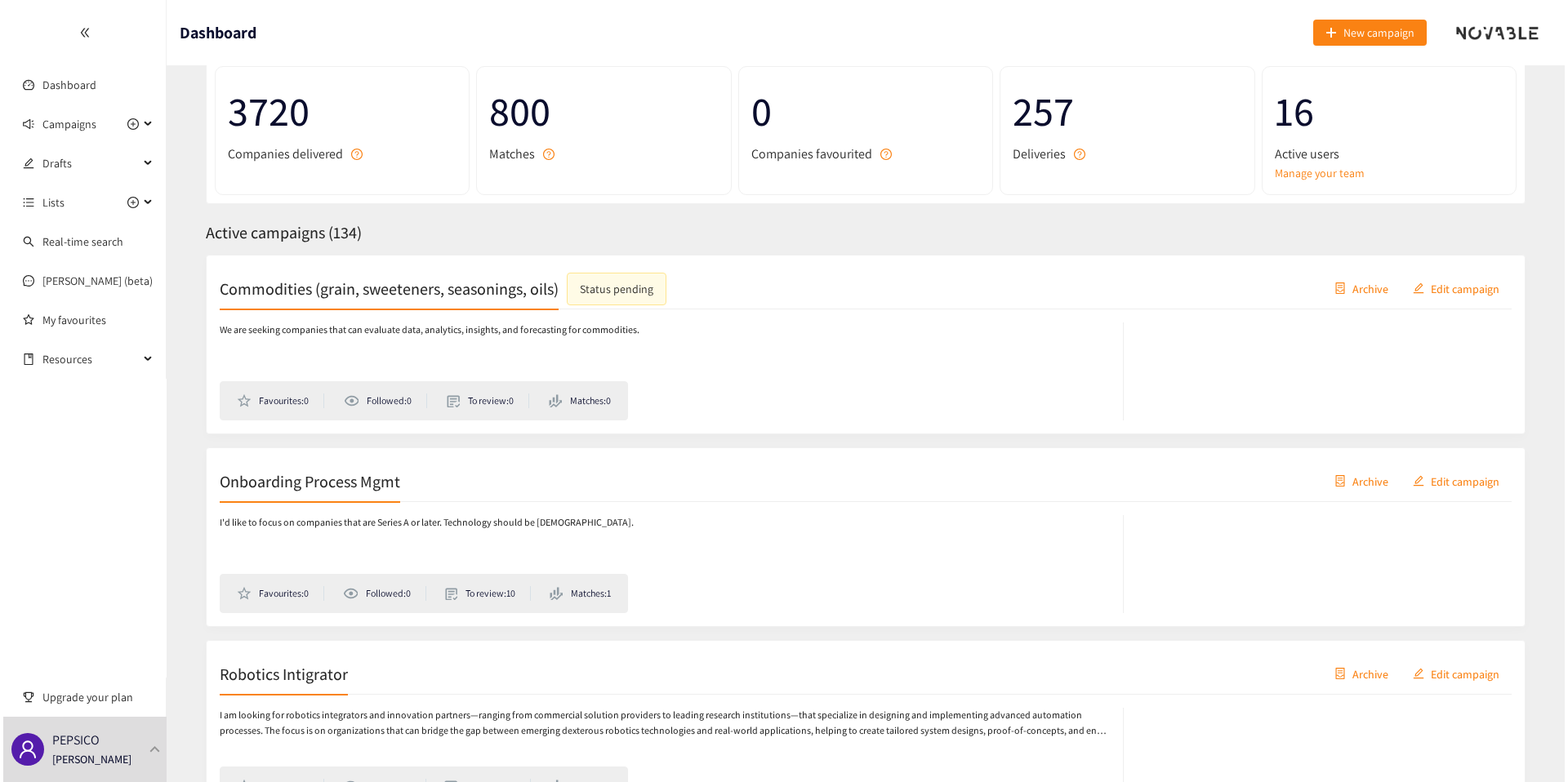
scroll to position [0, 0]
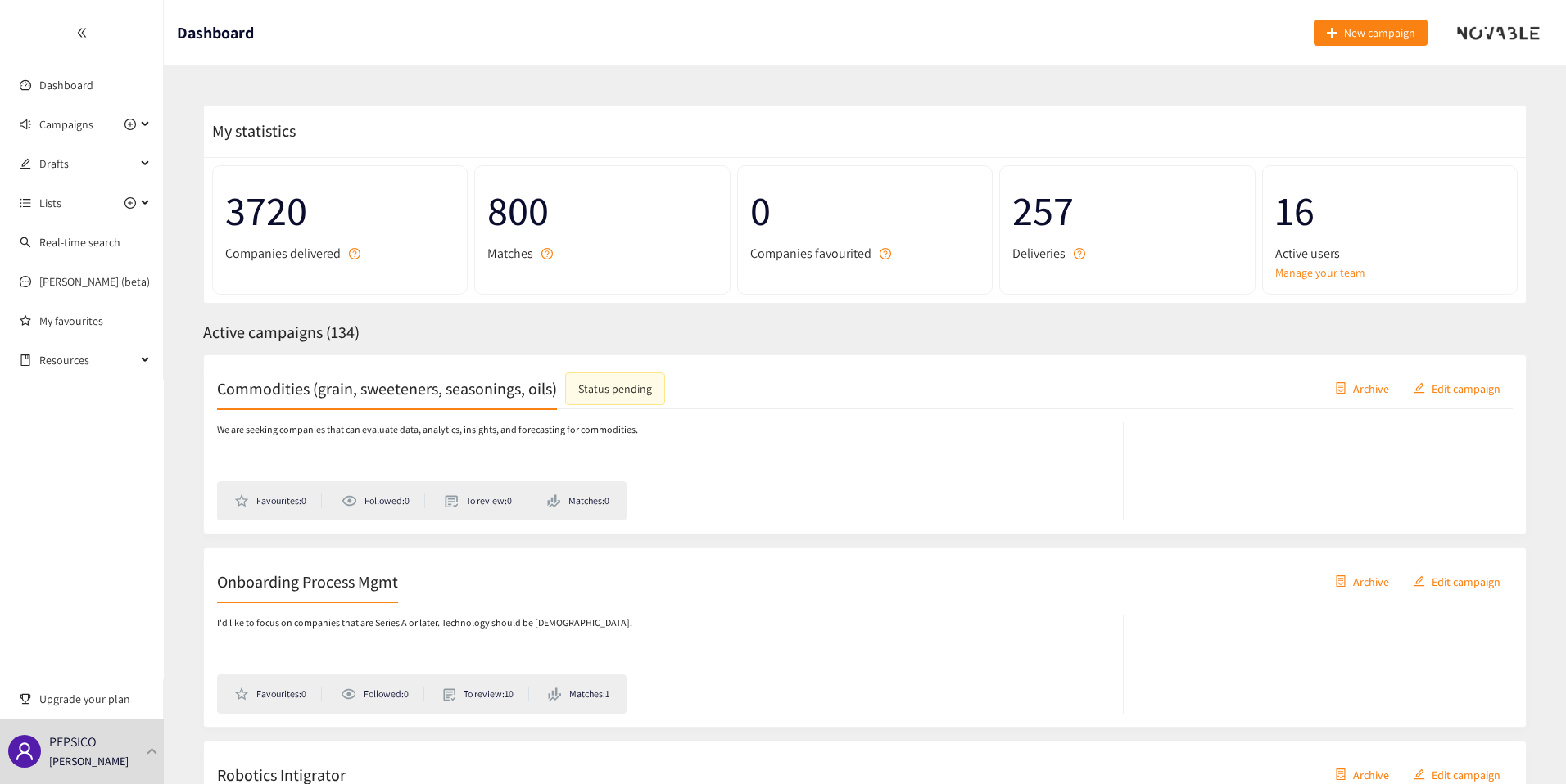
click at [1291, 282] on div "16 Active users Manage your team" at bounding box center [1389, 230] width 255 height 129
click at [1301, 282] on div "16 Active users Manage your team" at bounding box center [1389, 230] width 255 height 129
click at [1306, 276] on link "Manage your team" at bounding box center [1389, 272] width 229 height 18
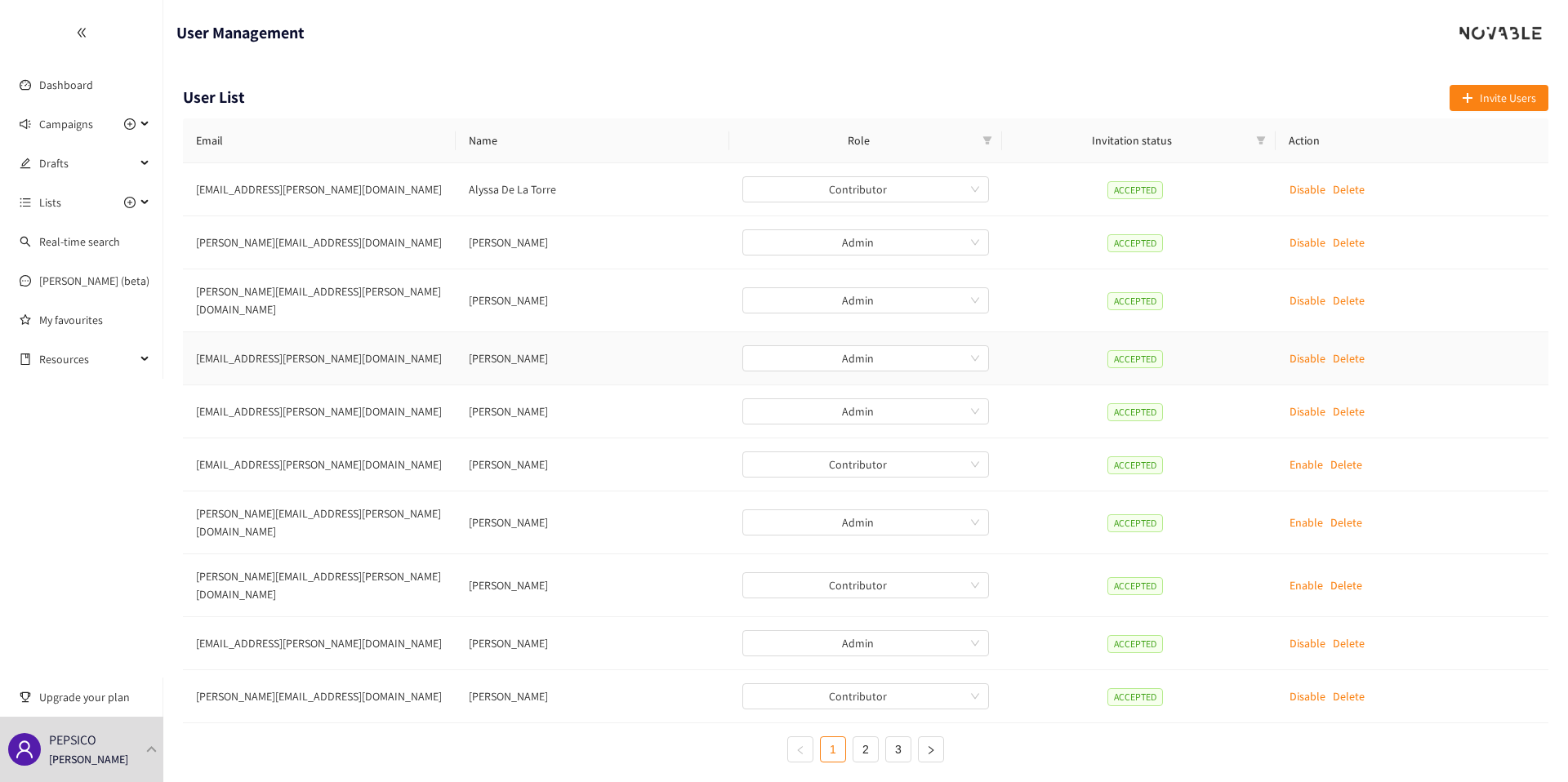
click at [530, 345] on td "Bershun Devereaux" at bounding box center [592, 359] width 273 height 53
click at [524, 737] on ul "1 2 3" at bounding box center [865, 750] width 1365 height 26
click at [858, 737] on link "2" at bounding box center [865, 749] width 25 height 25
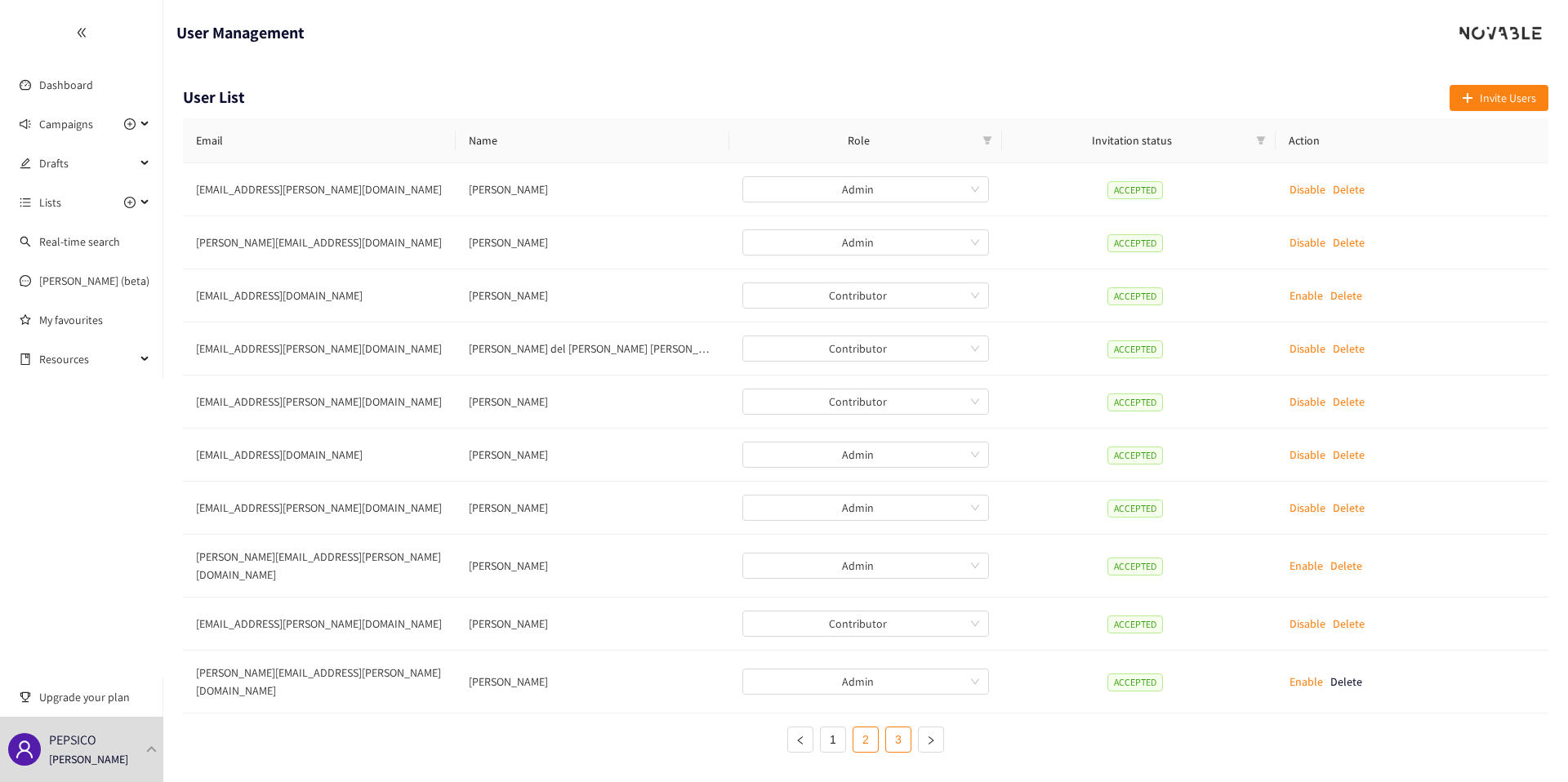
click at [892, 728] on link "3" at bounding box center [898, 740] width 25 height 25
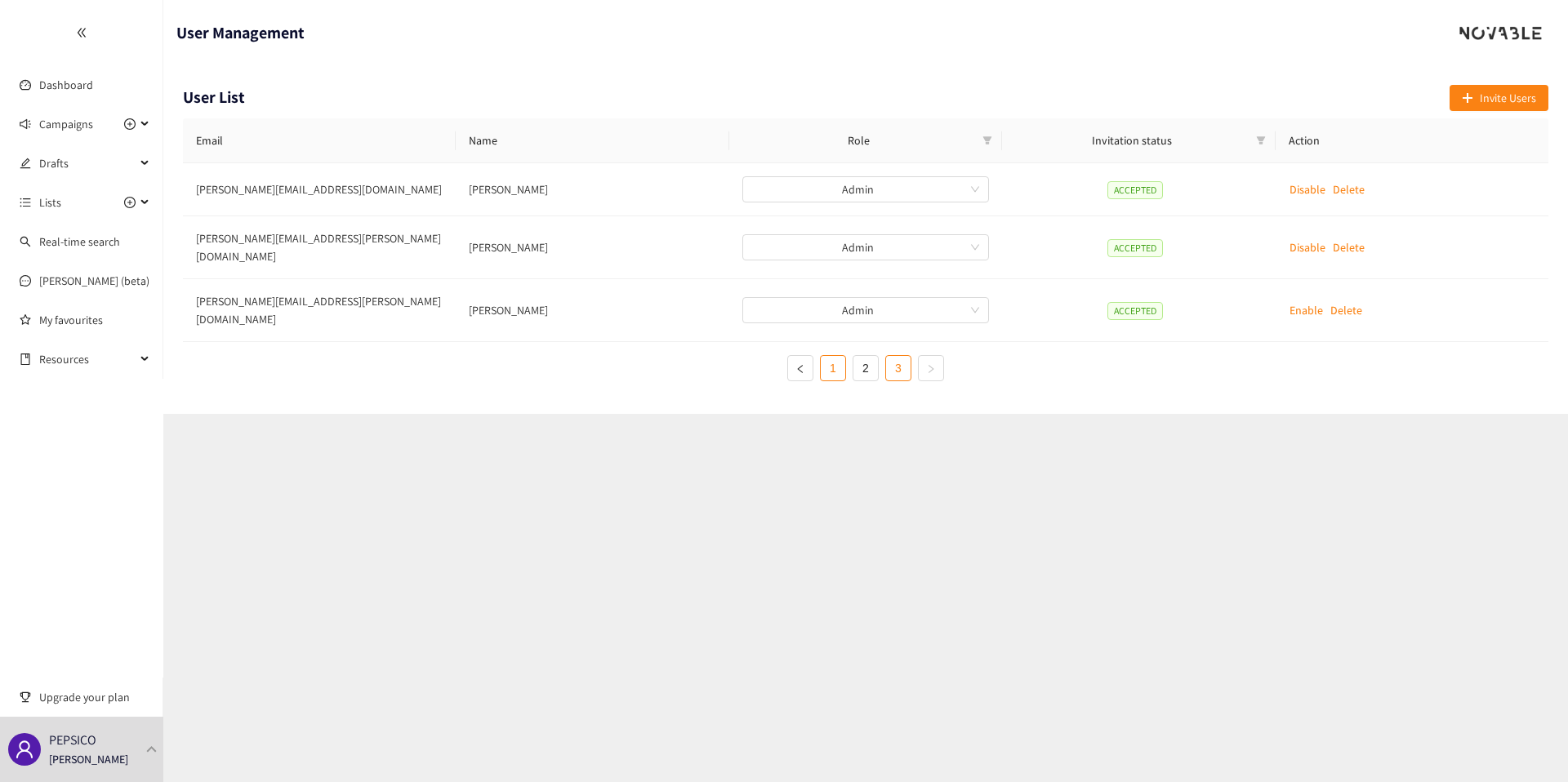
click at [831, 356] on link "1" at bounding box center [833, 368] width 25 height 25
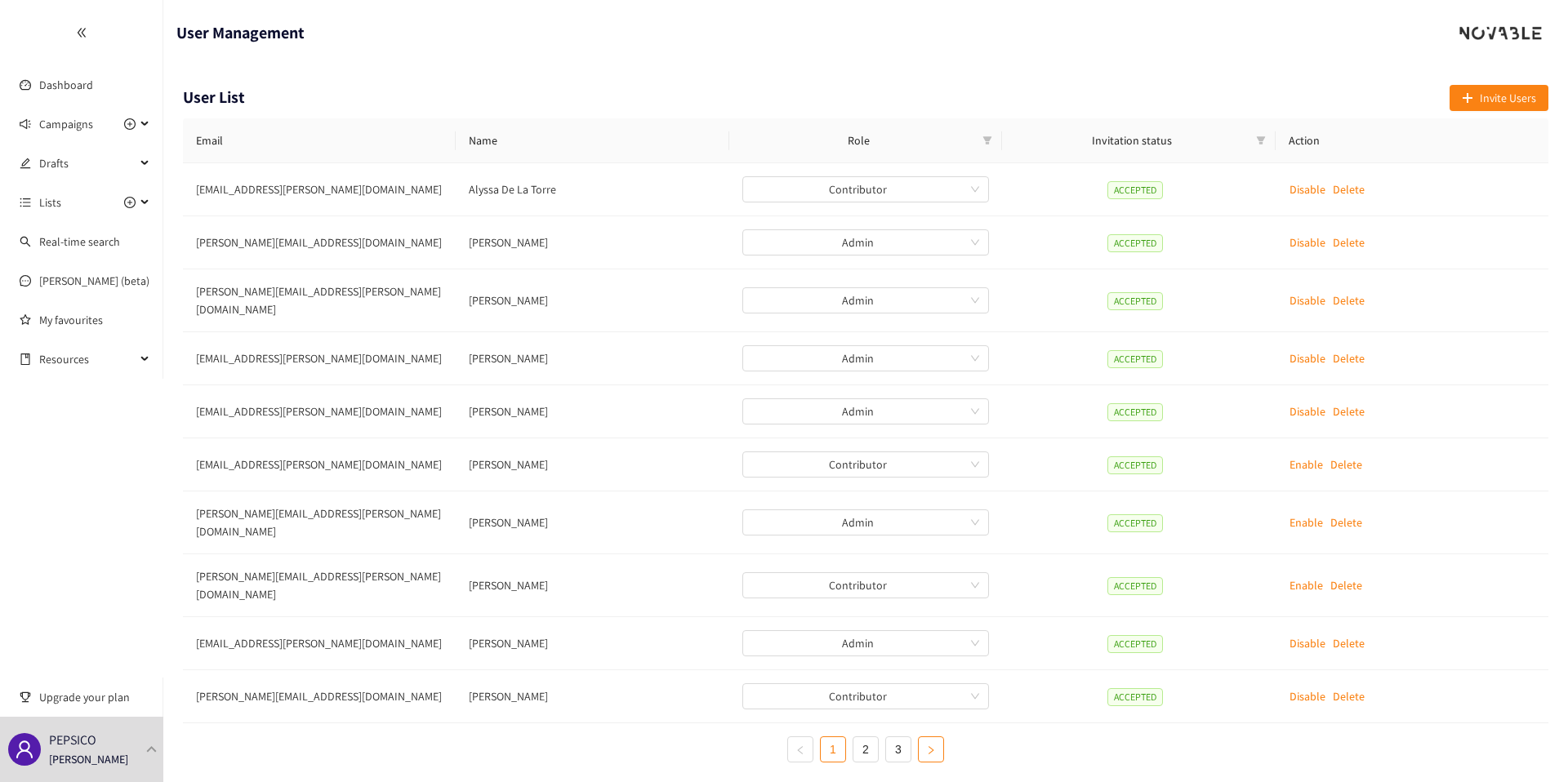
click at [934, 737] on button "button" at bounding box center [931, 750] width 26 height 26
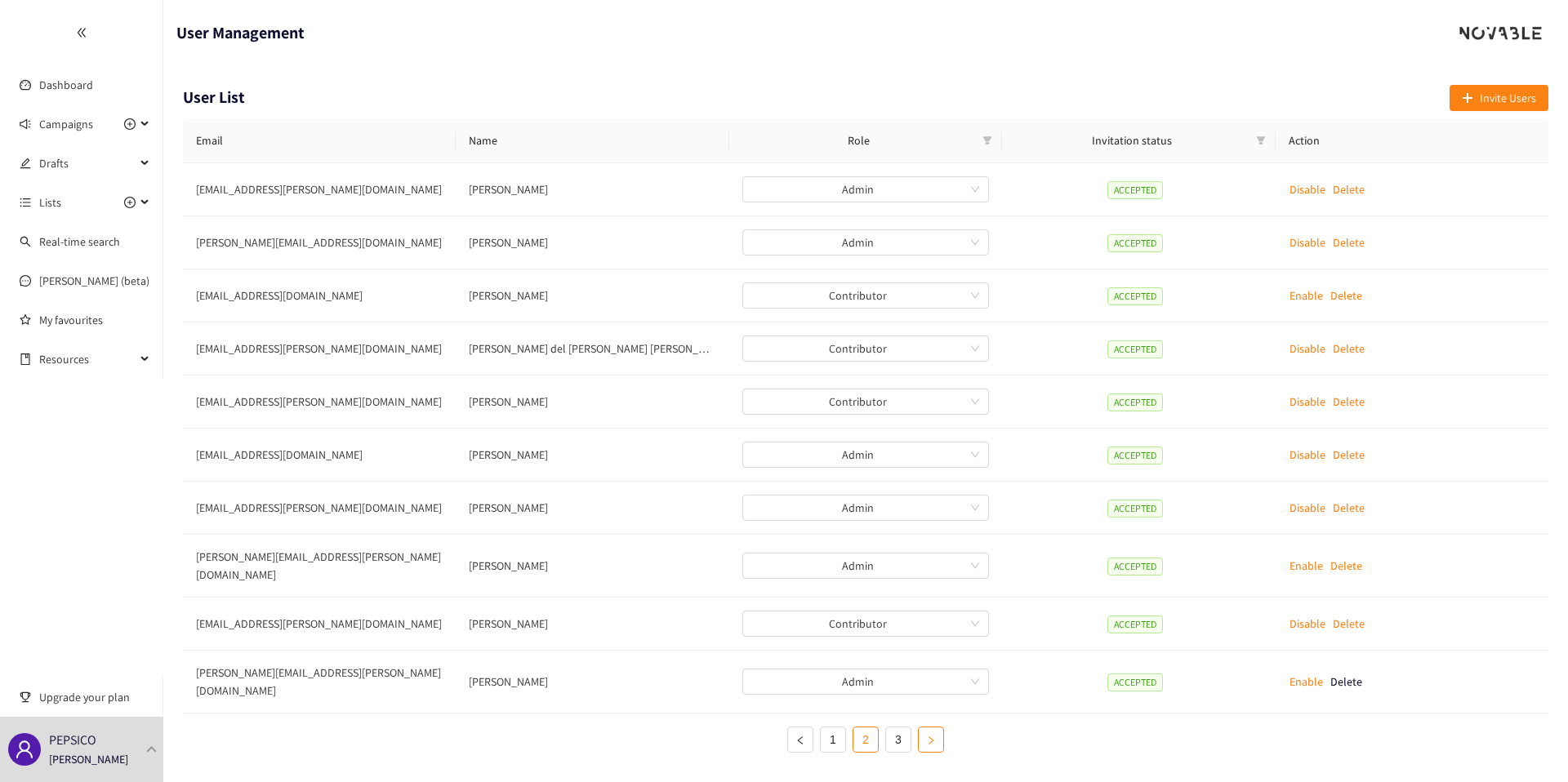
click at [934, 727] on button "button" at bounding box center [931, 740] width 26 height 26
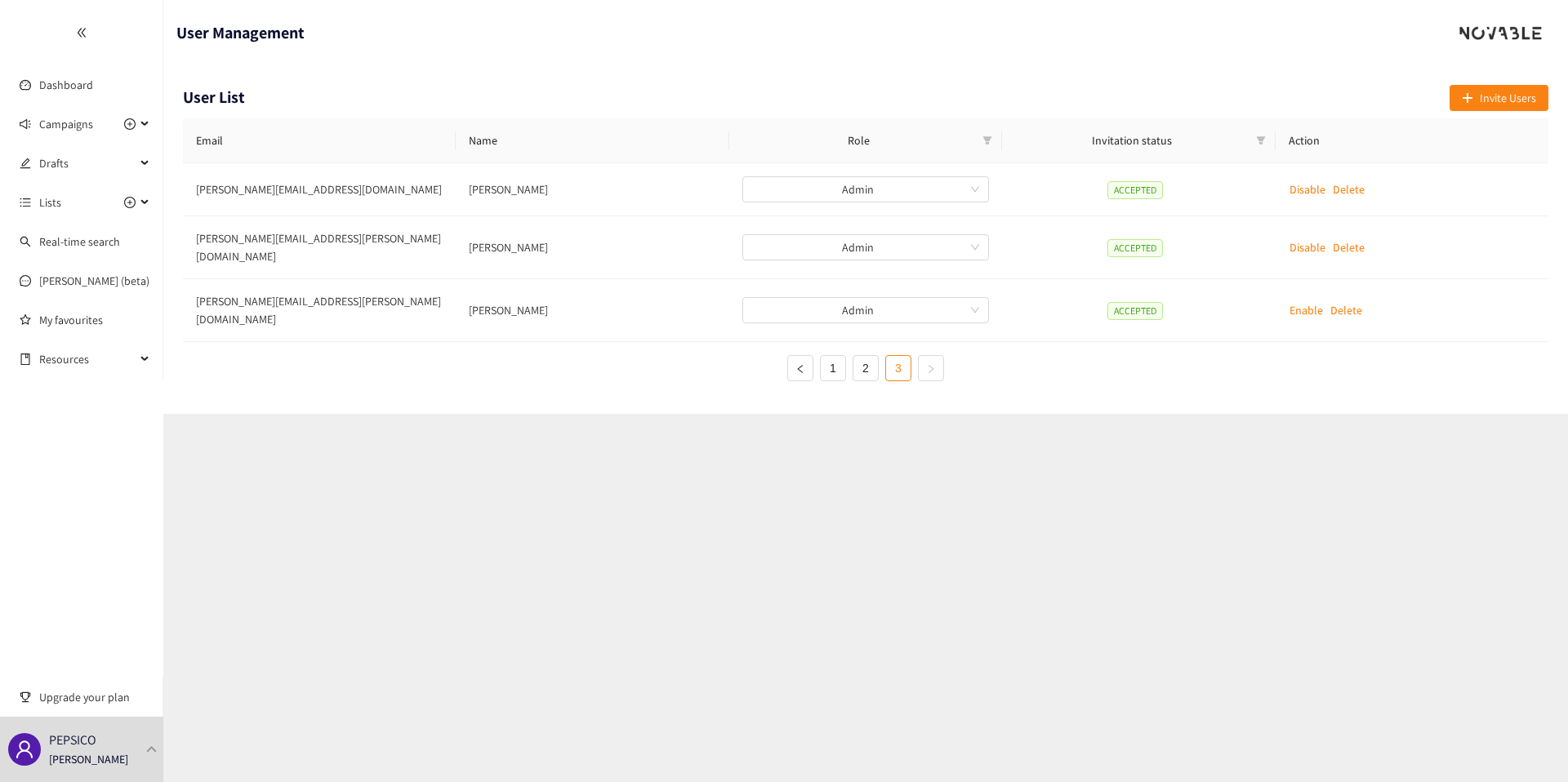
click at [934, 726] on section "User Management User List Invite Users Email Name Role Invitation status Action…" at bounding box center [865, 391] width 1405 height 782
click at [803, 358] on button "button" at bounding box center [800, 368] width 26 height 26
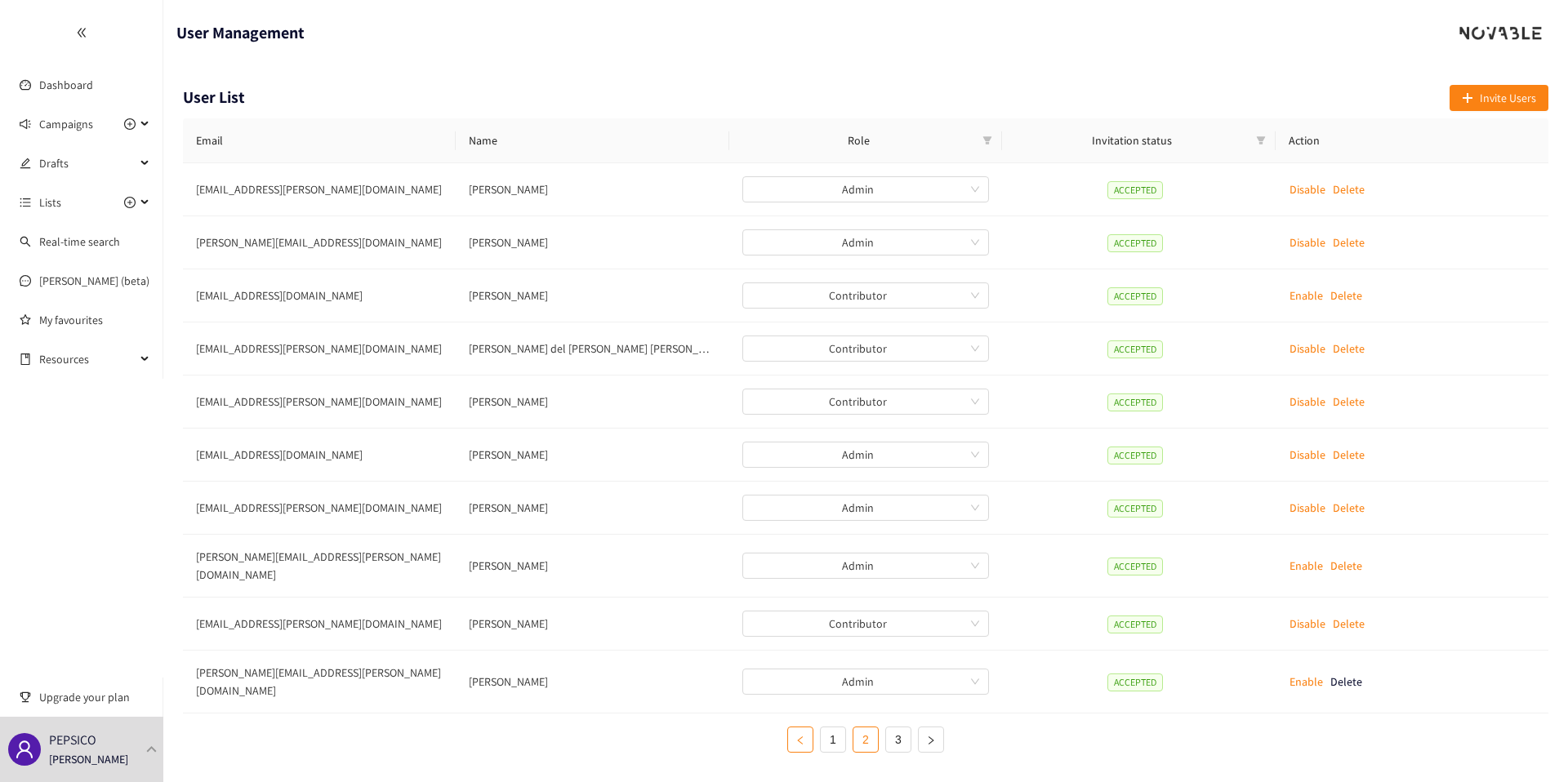
click at [808, 727] on button "button" at bounding box center [800, 740] width 26 height 26
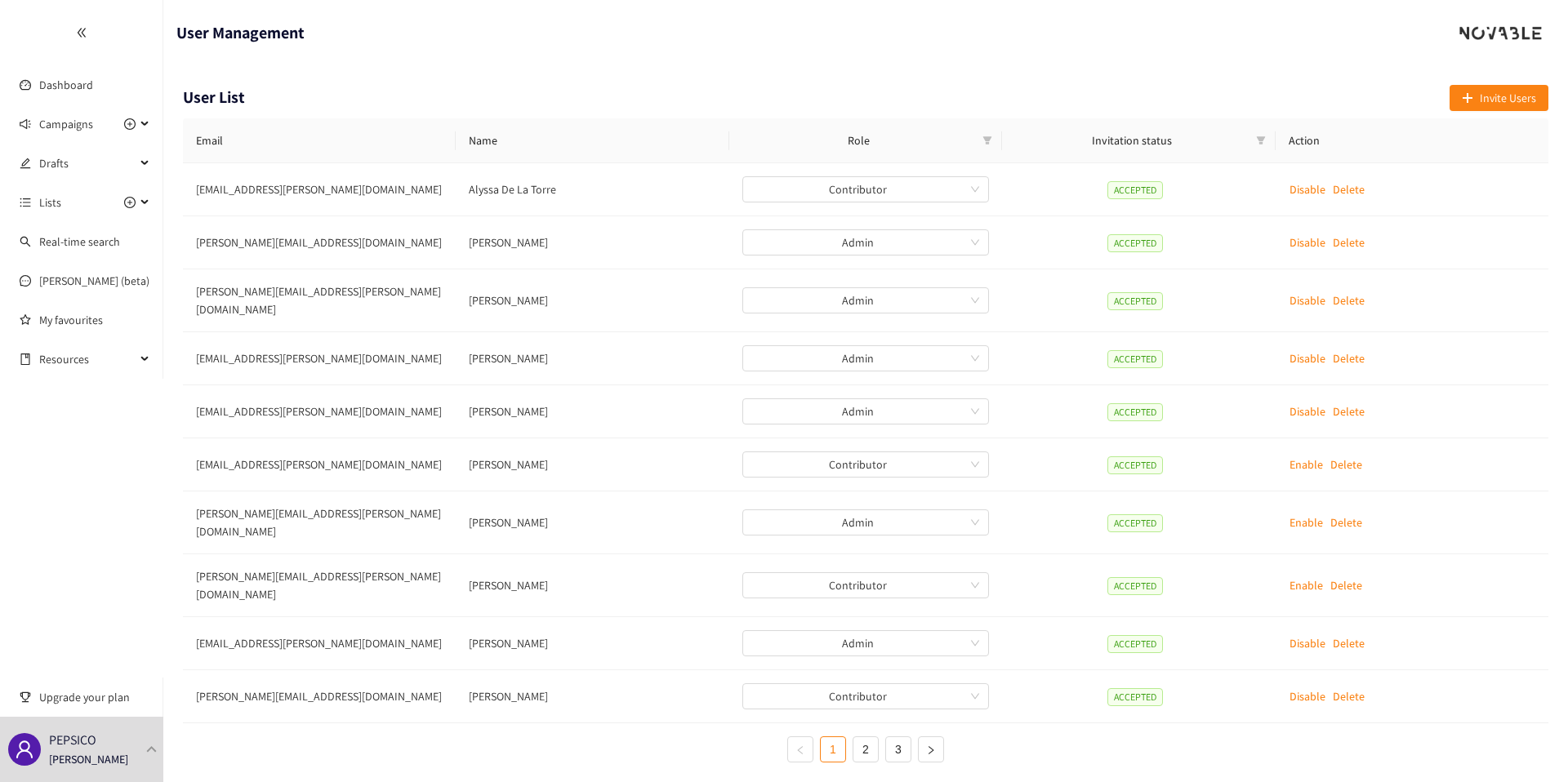
click at [719, 737] on ul "1 2 3" at bounding box center [865, 750] width 1365 height 26
click at [66, 83] on link "Dashboard" at bounding box center [65, 85] width 53 height 15
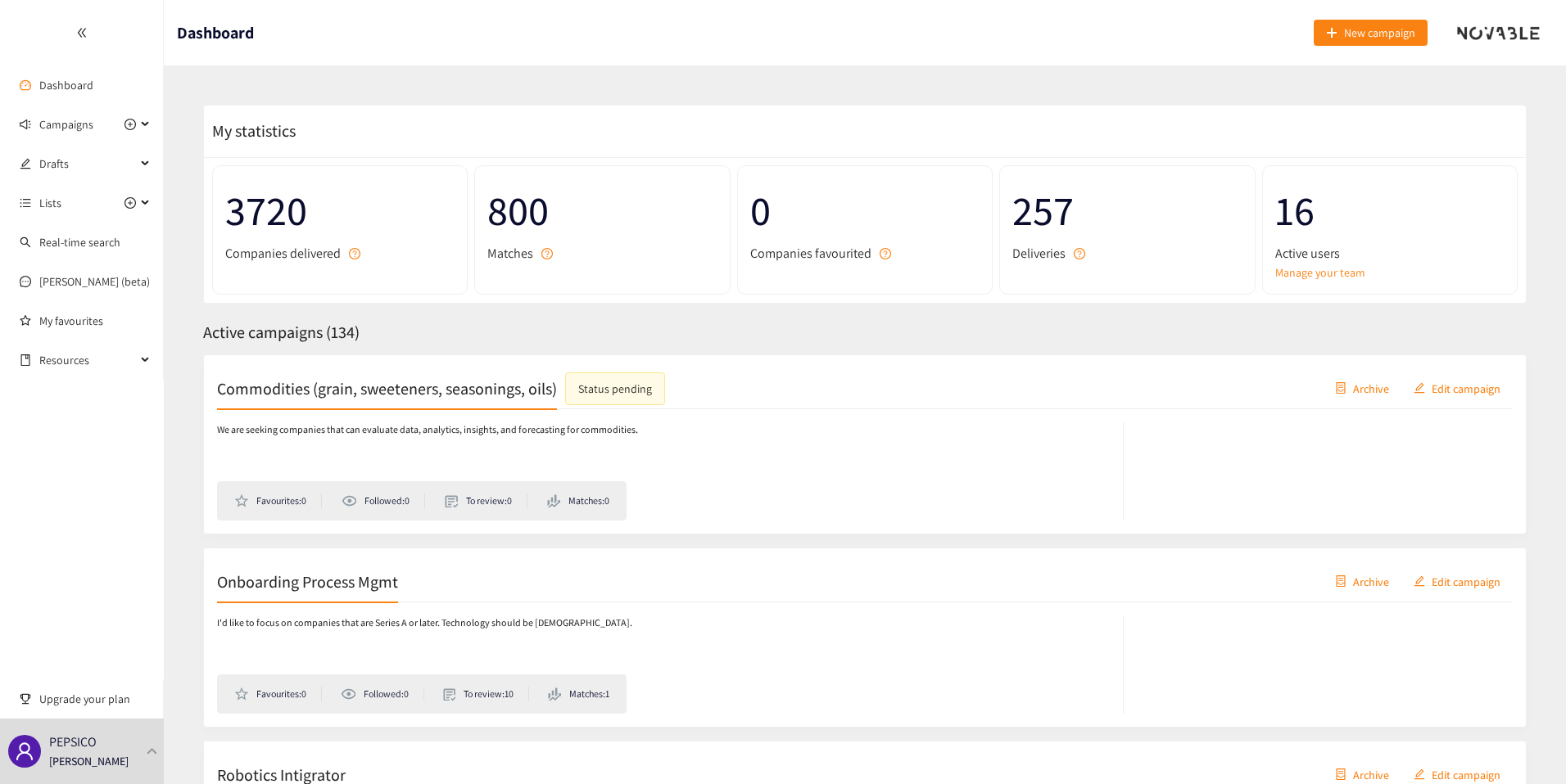
click at [317, 324] on span "Active campaigns ( 134 )" at bounding box center [281, 332] width 156 height 21
click at [102, 746] on div "PEPSICO Thibaut Jacobs" at bounding box center [89, 751] width 80 height 25
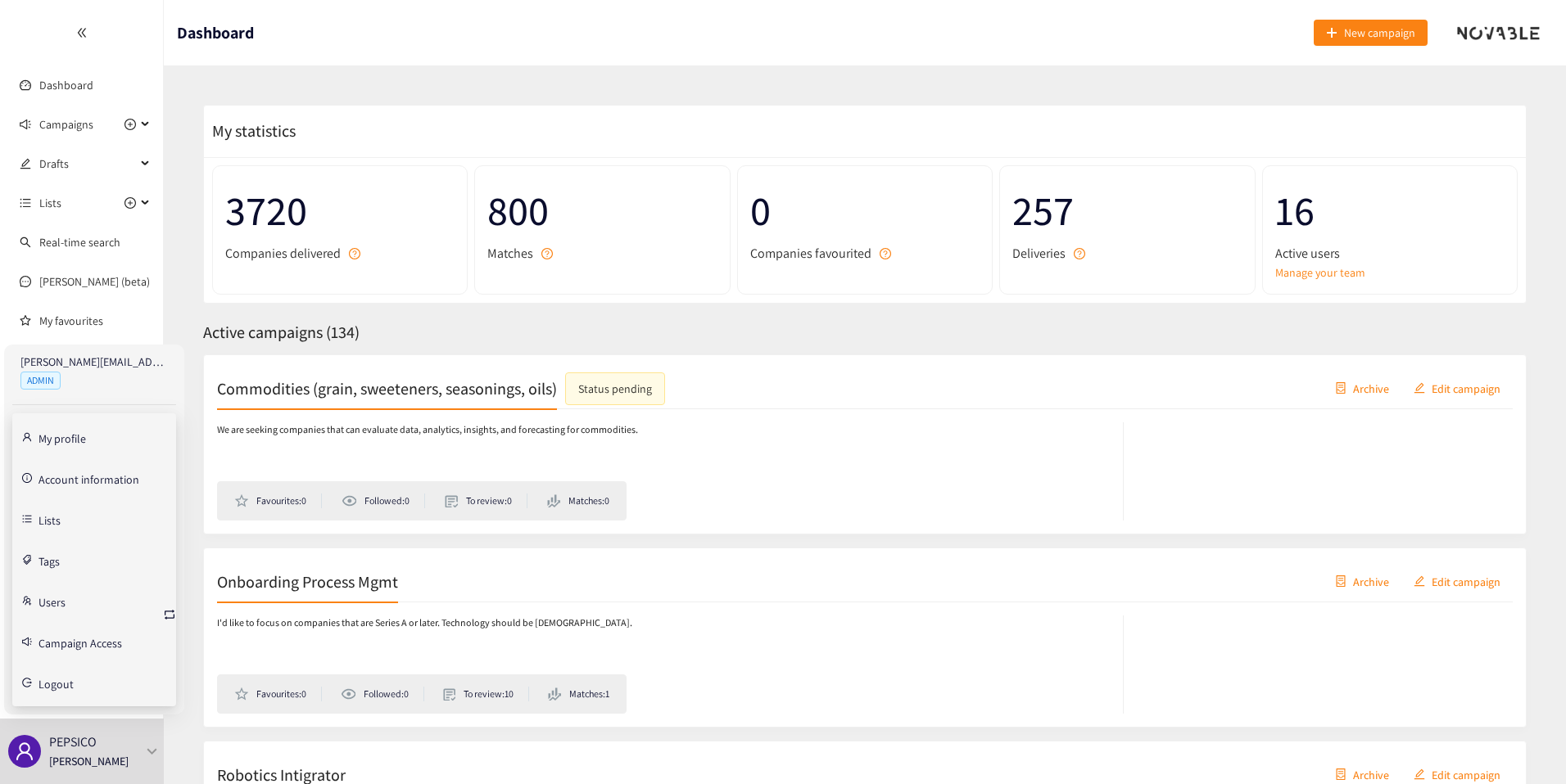
click at [64, 482] on link "Account information" at bounding box center [89, 478] width 101 height 15
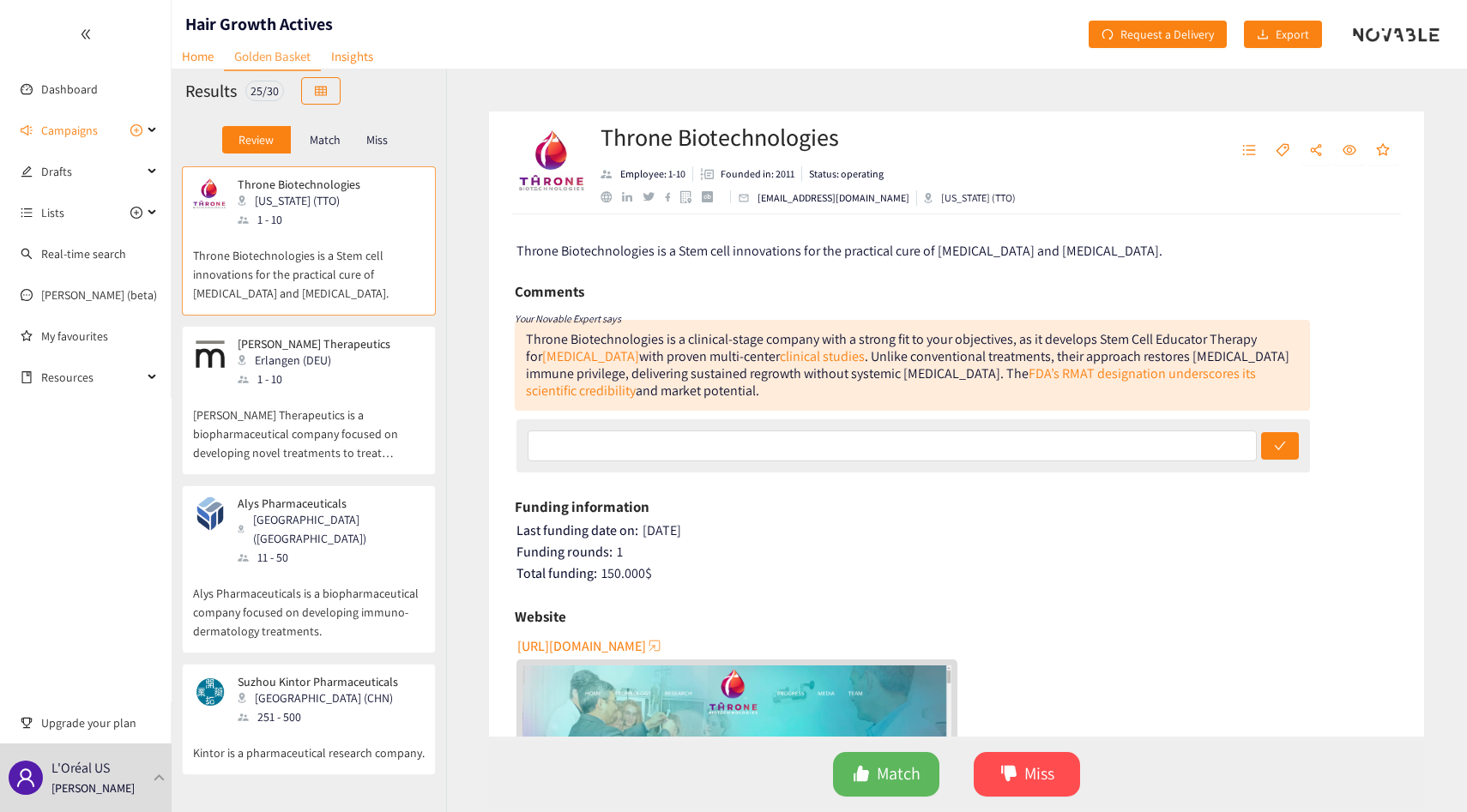
click at [323, 405] on p "[PERSON_NAME] Therapeutics is a biopharmaceutical company focused on developing…" at bounding box center [308, 425] width 232 height 74
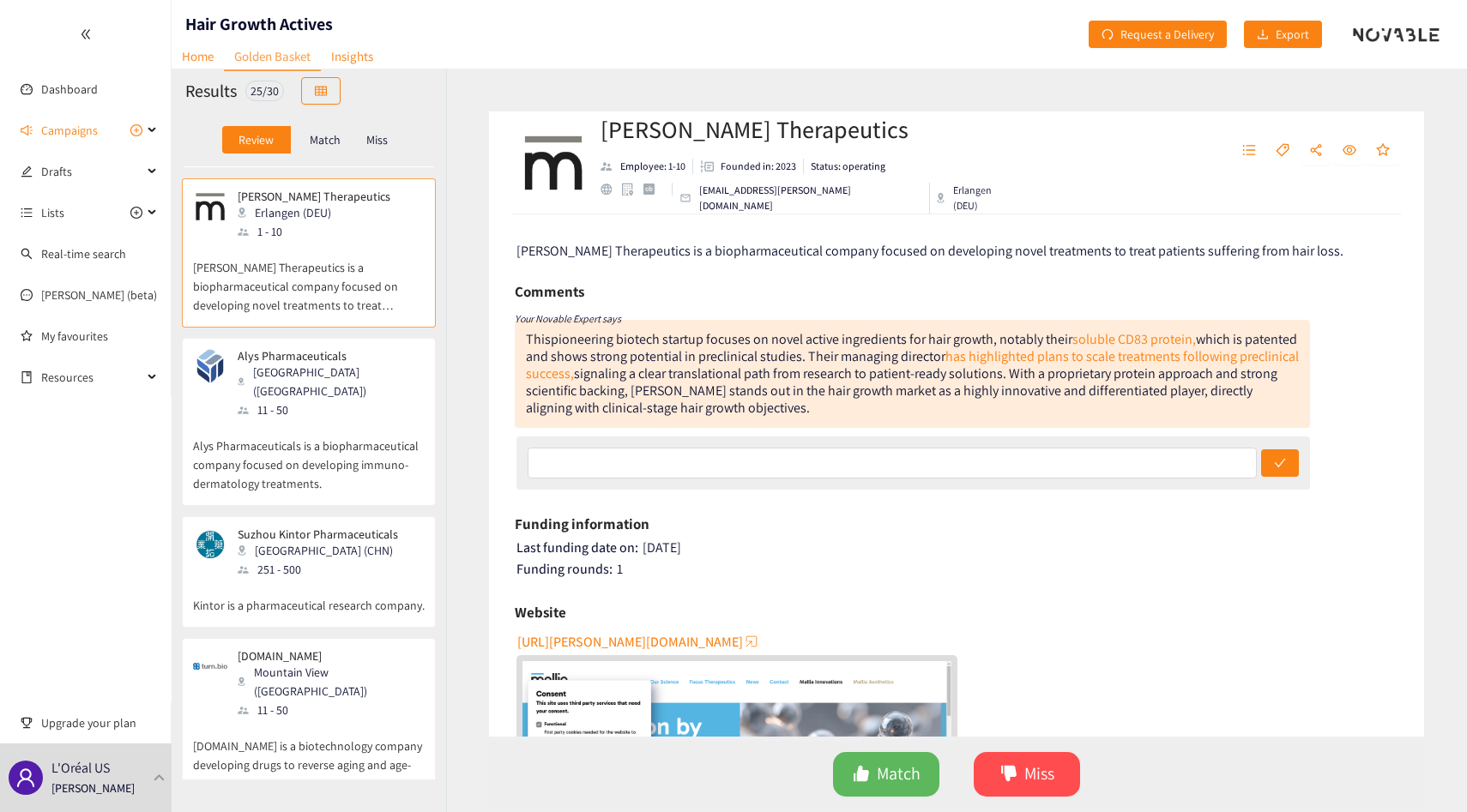
scroll to position [150, 0]
click at [323, 417] on p "Alys Pharmaceuticals is a biopharmaceutical company focused on developing immun…" at bounding box center [308, 453] width 232 height 74
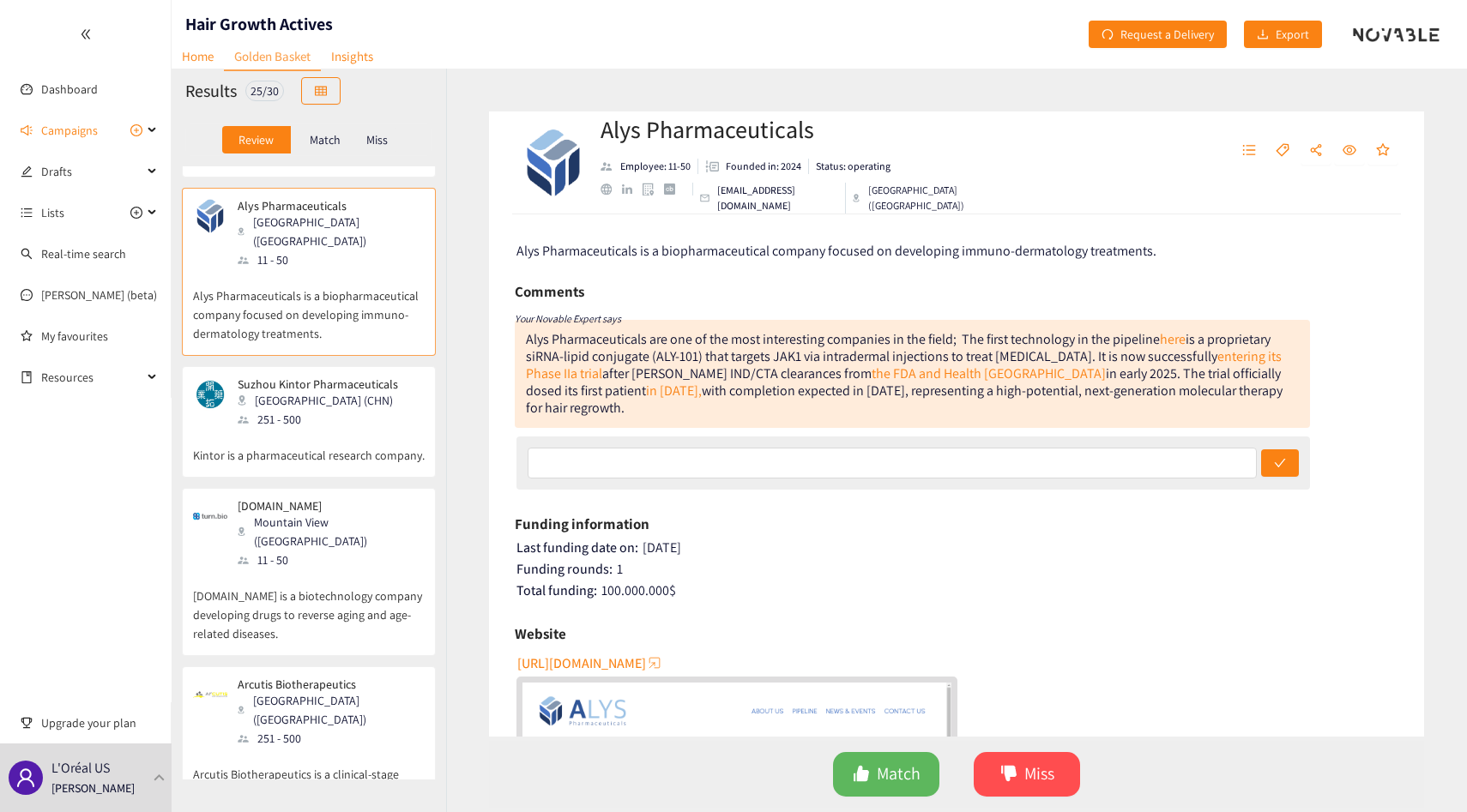
scroll to position [298, 0]
click at [328, 428] on p "Kintor is a pharmaceutical research company." at bounding box center [308, 446] width 232 height 36
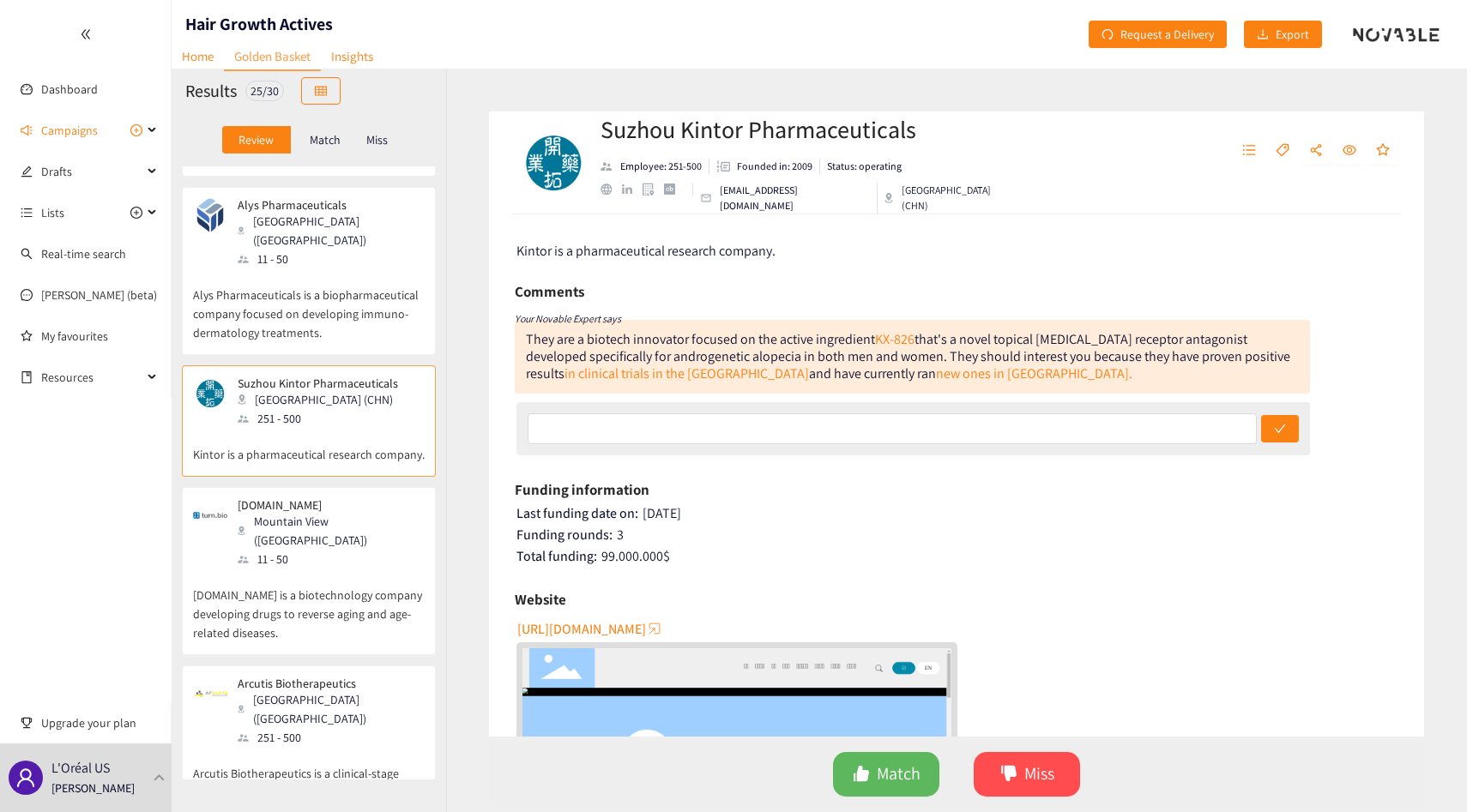
click at [326, 145] on p "Match" at bounding box center [326, 140] width 31 height 14
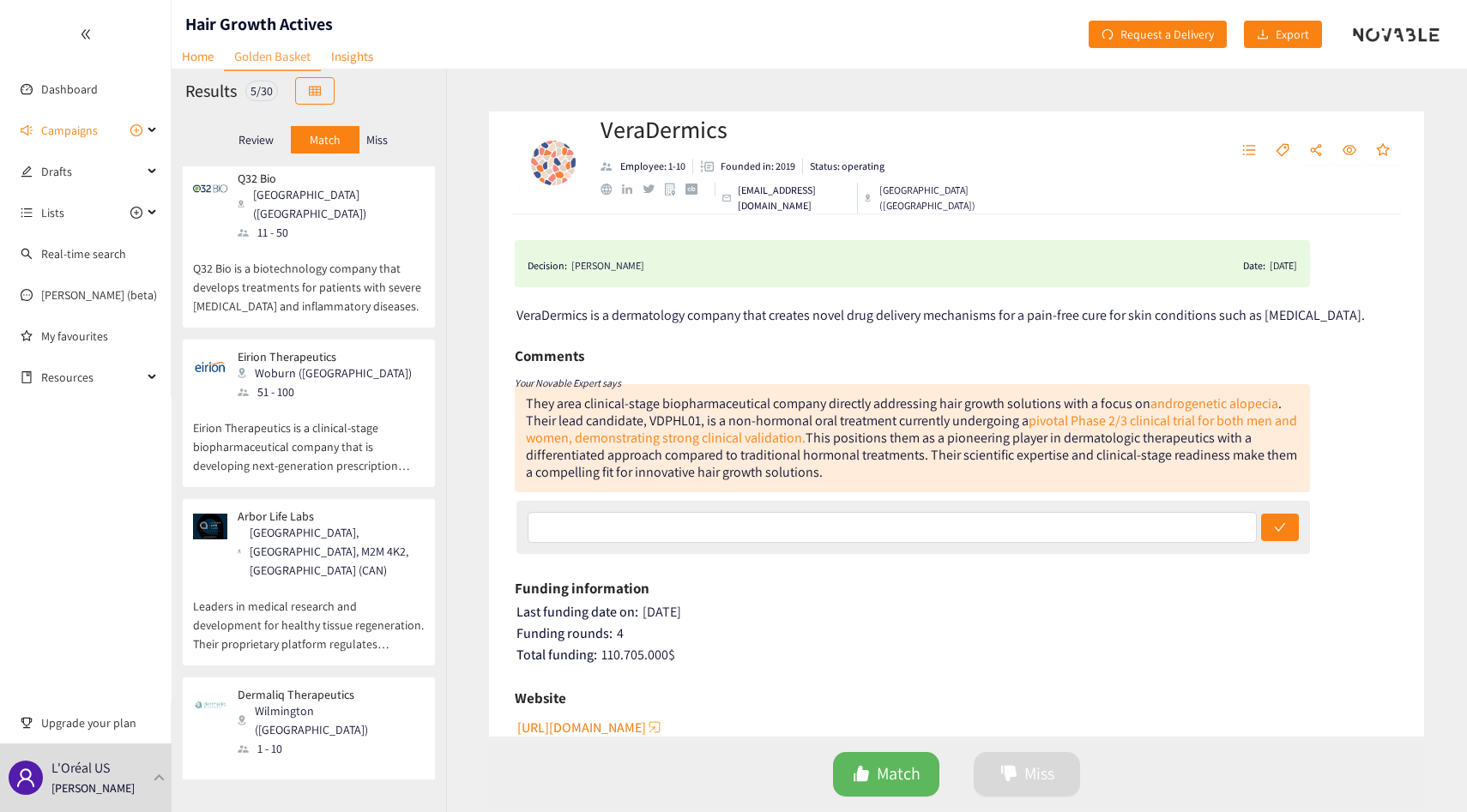
click at [258, 126] on div "Review" at bounding box center [256, 140] width 69 height 27
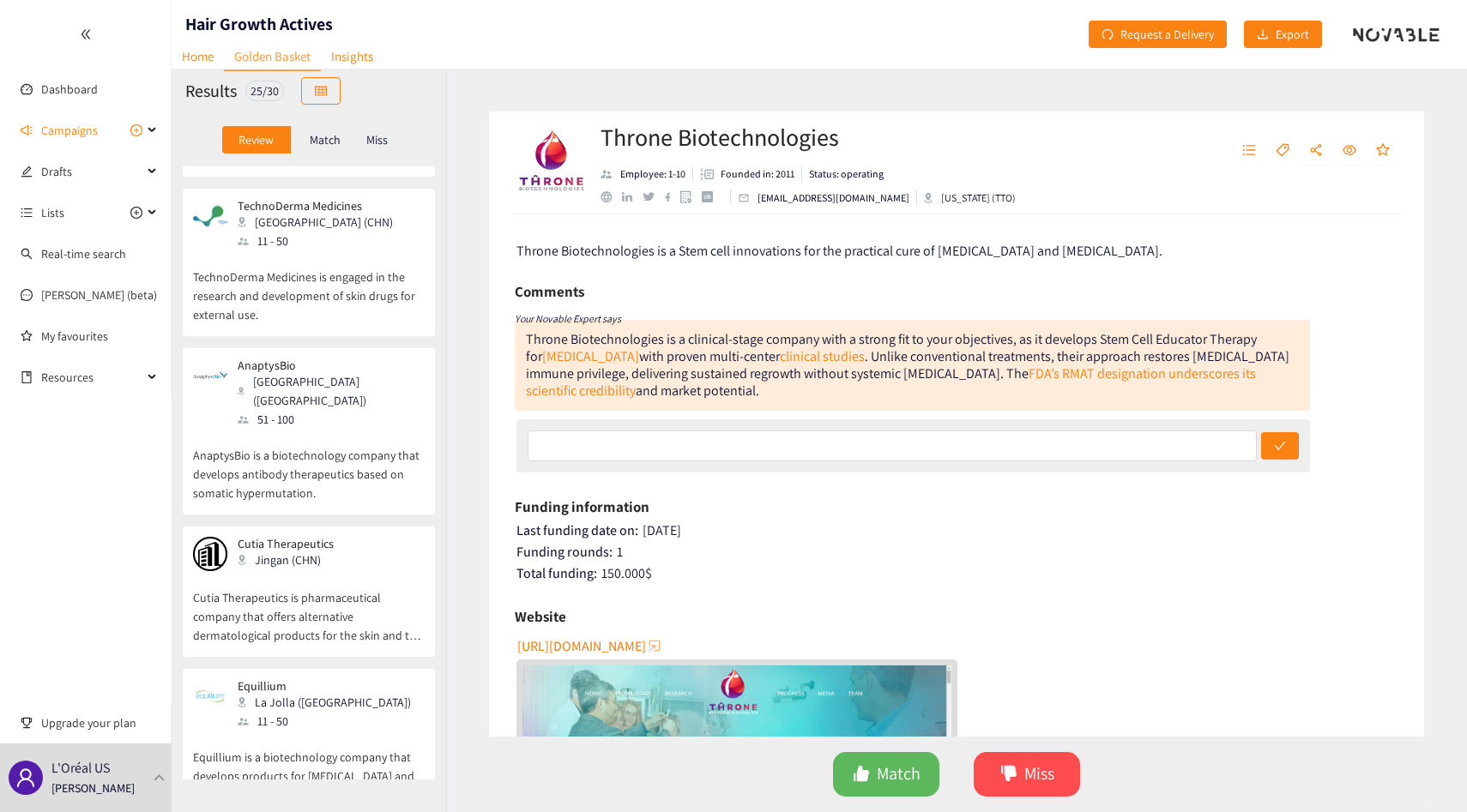
scroll to position [3211, 0]
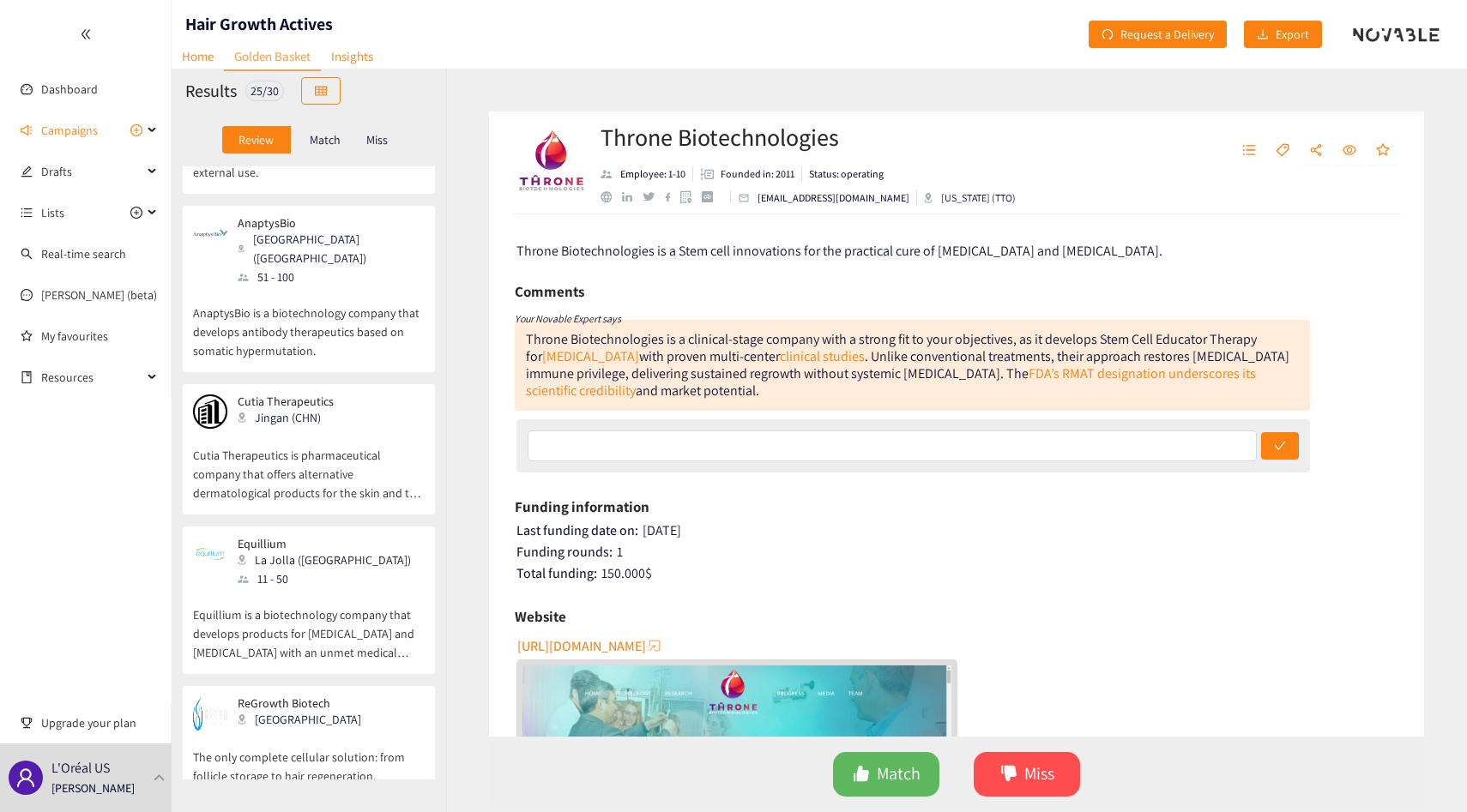
click at [314, 811] on p "Legacy Healthcare" at bounding box center [286, 827] width 97 height 14
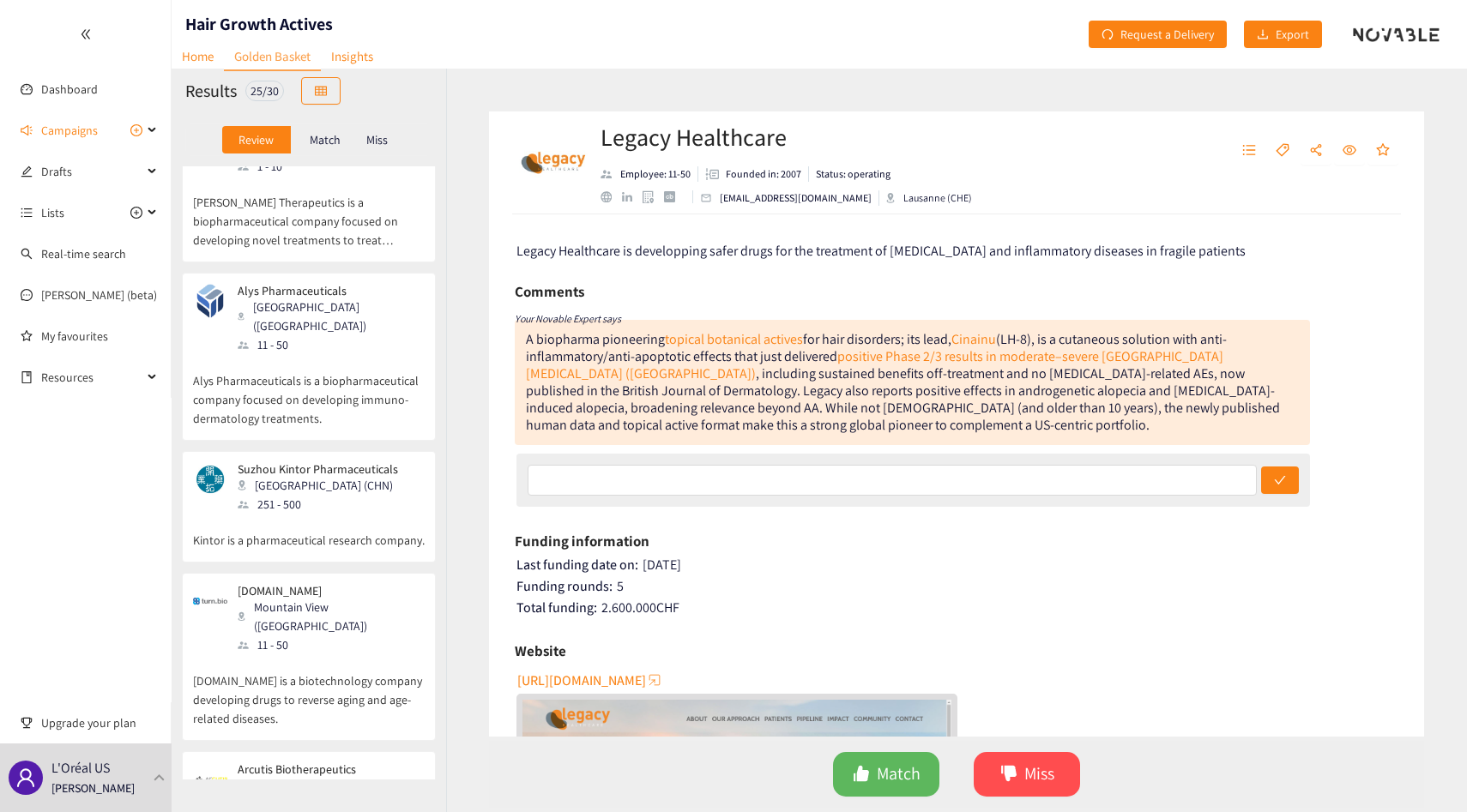
scroll to position [0, 0]
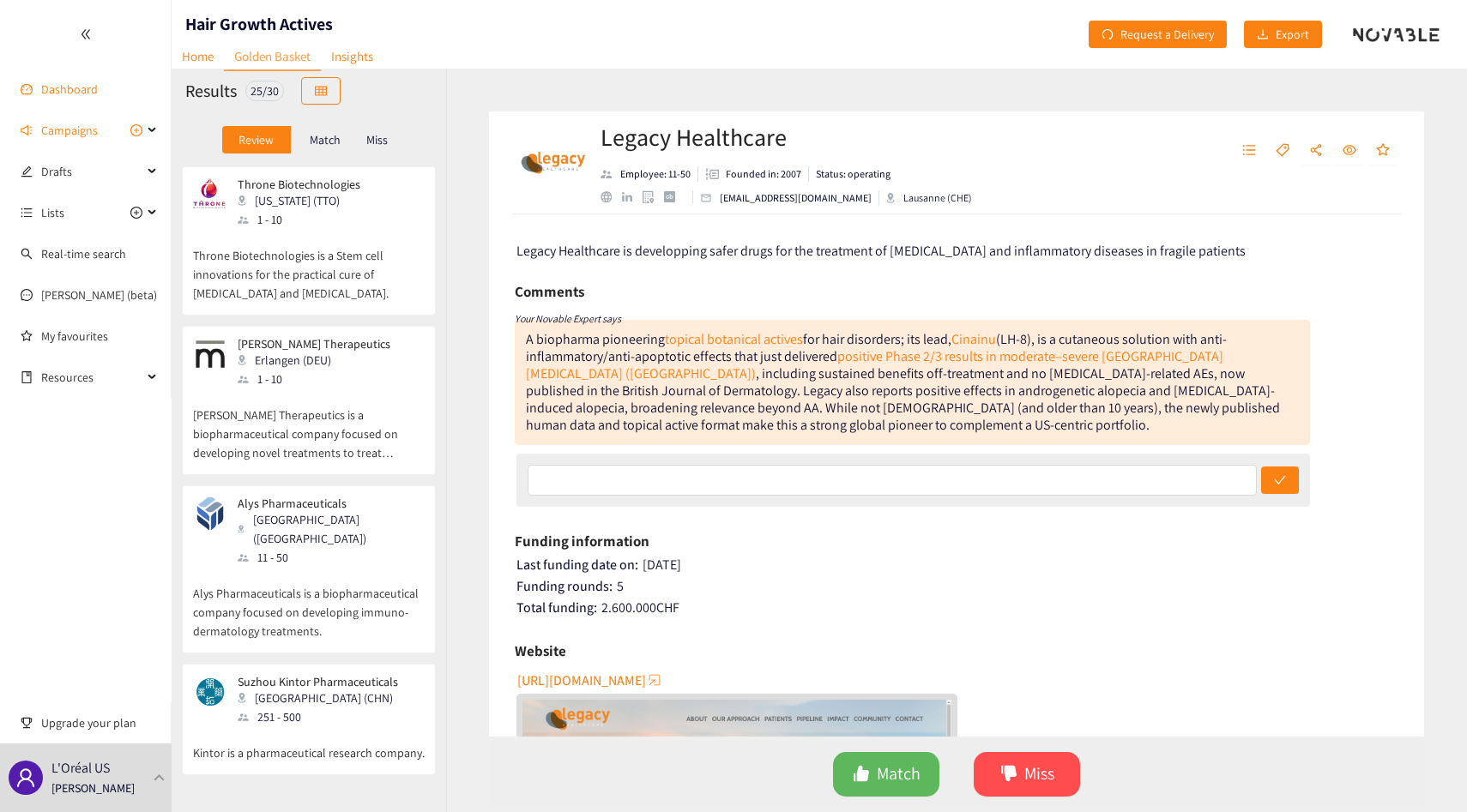
click at [72, 96] on link "Dashboard" at bounding box center [69, 89] width 56 height 16
